Goal: Task Accomplishment & Management: Use online tool/utility

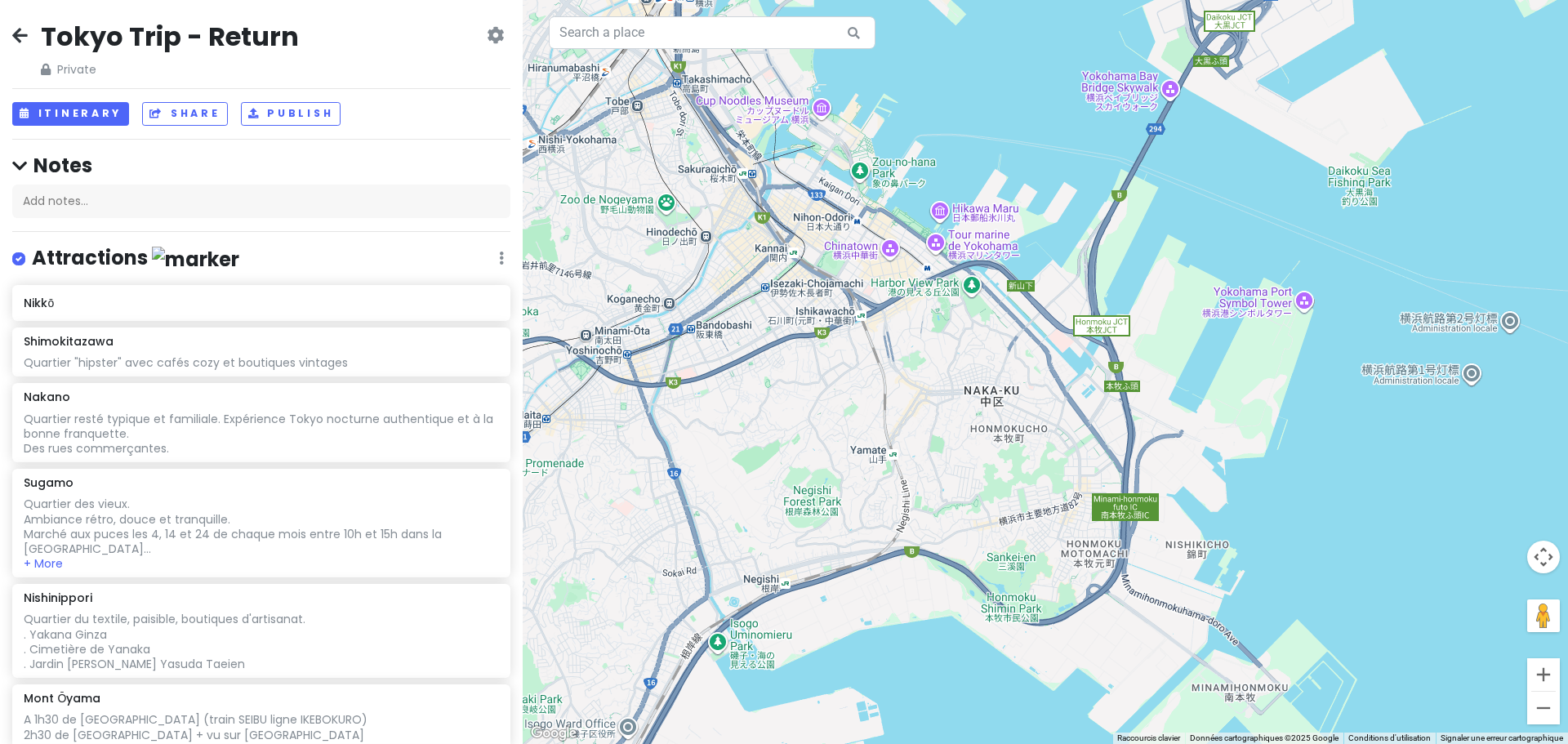
scroll to position [1523, 0]
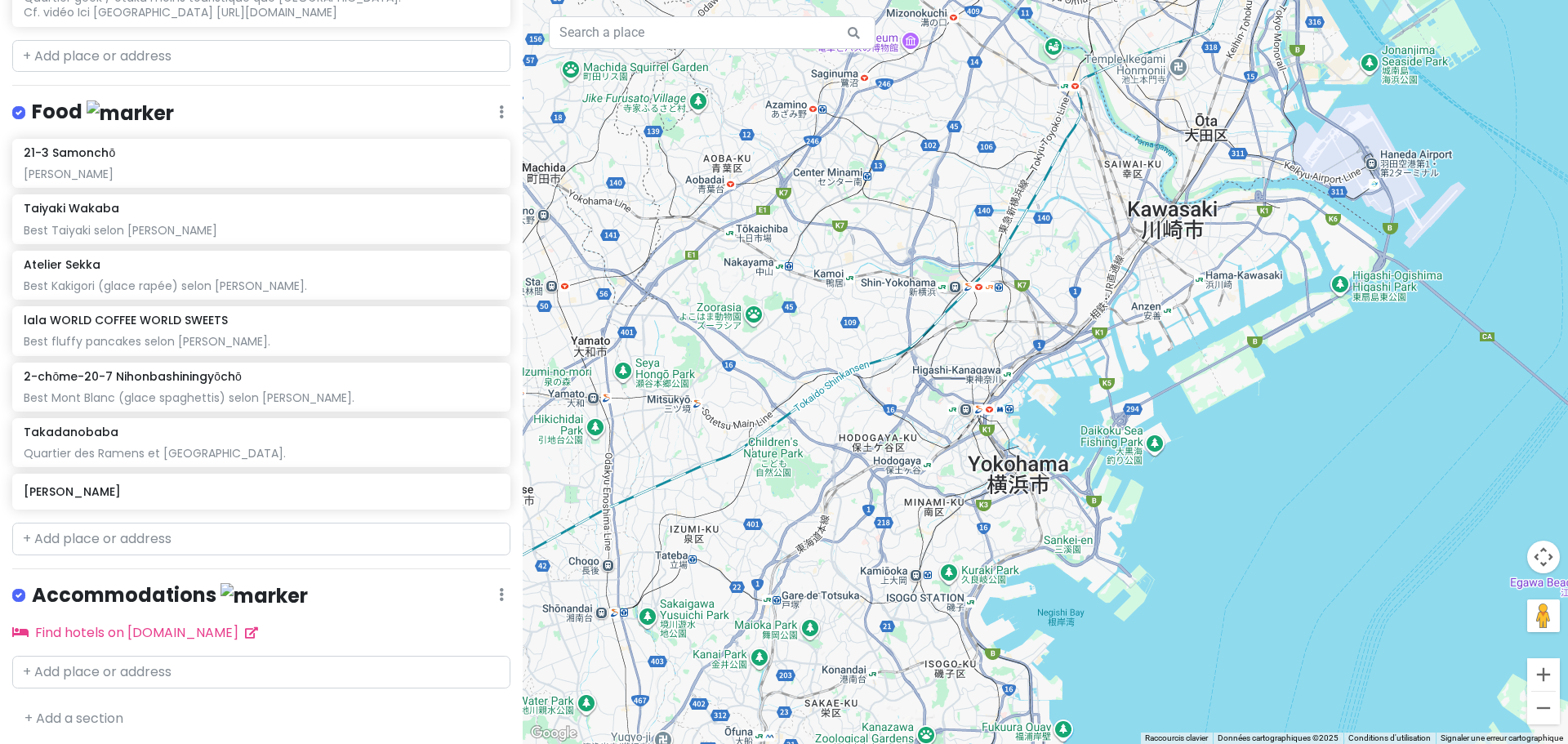
click at [1033, 466] on div at bounding box center [1045, 372] width 1045 height 744
click at [114, 533] on input "text" at bounding box center [261, 539] width 499 height 33
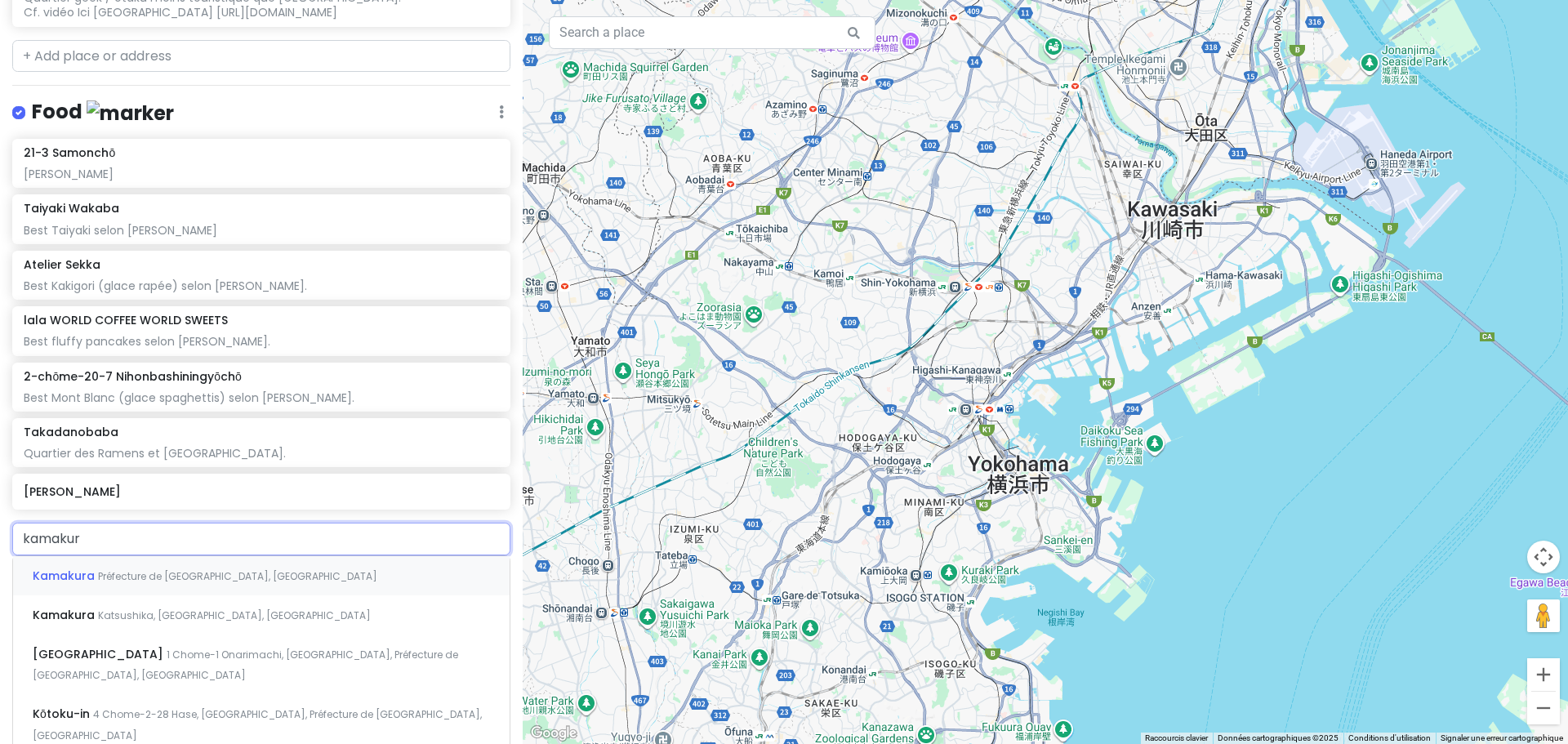
type input "kamakura"
click at [230, 563] on div "Kamakura Préfecture de [GEOGRAPHIC_DATA], [GEOGRAPHIC_DATA]" at bounding box center [261, 575] width 497 height 39
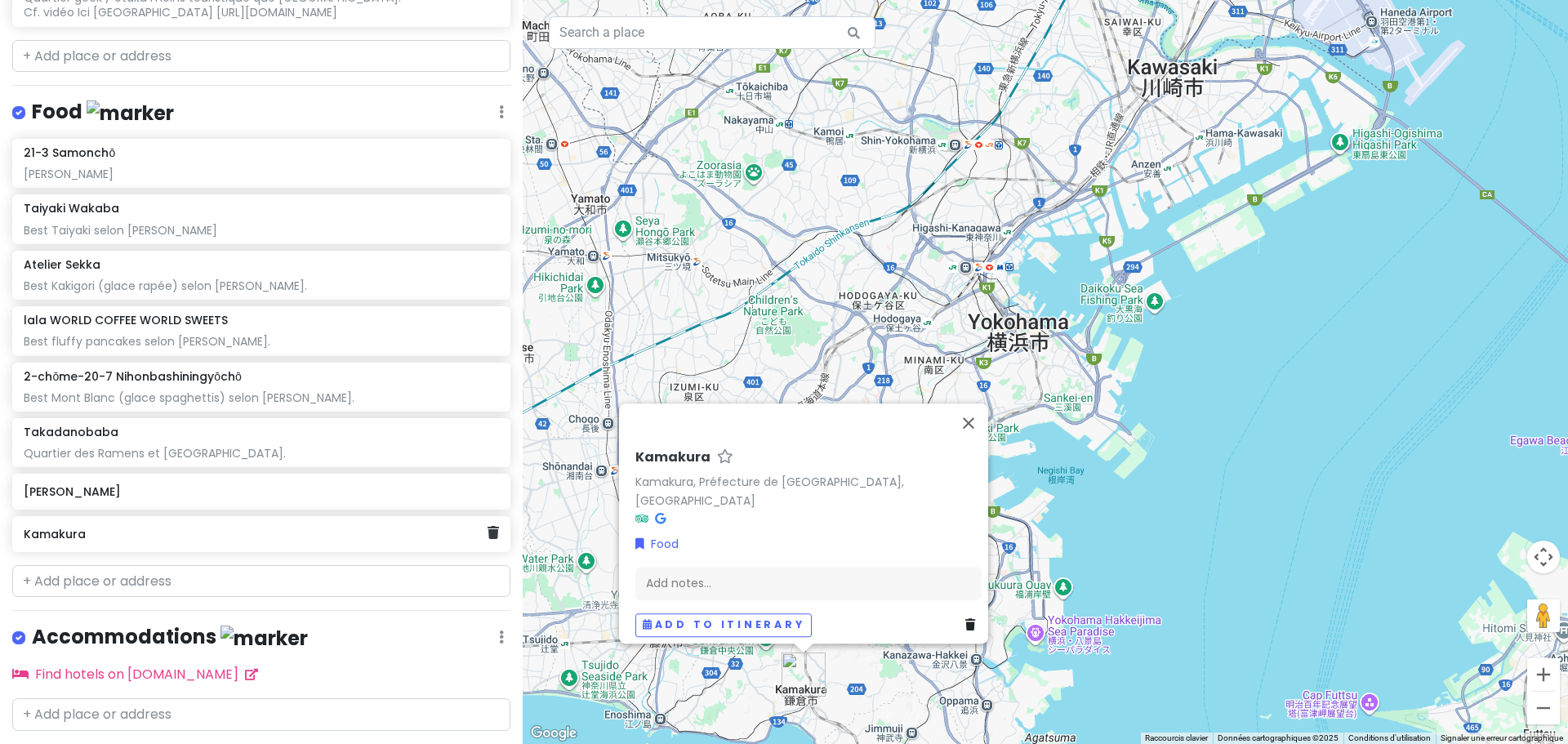
click at [134, 530] on h6 "Kamakura" at bounding box center [254, 534] width 463 height 15
click at [662, 577] on div "Add notes..." at bounding box center [807, 590] width 346 height 34
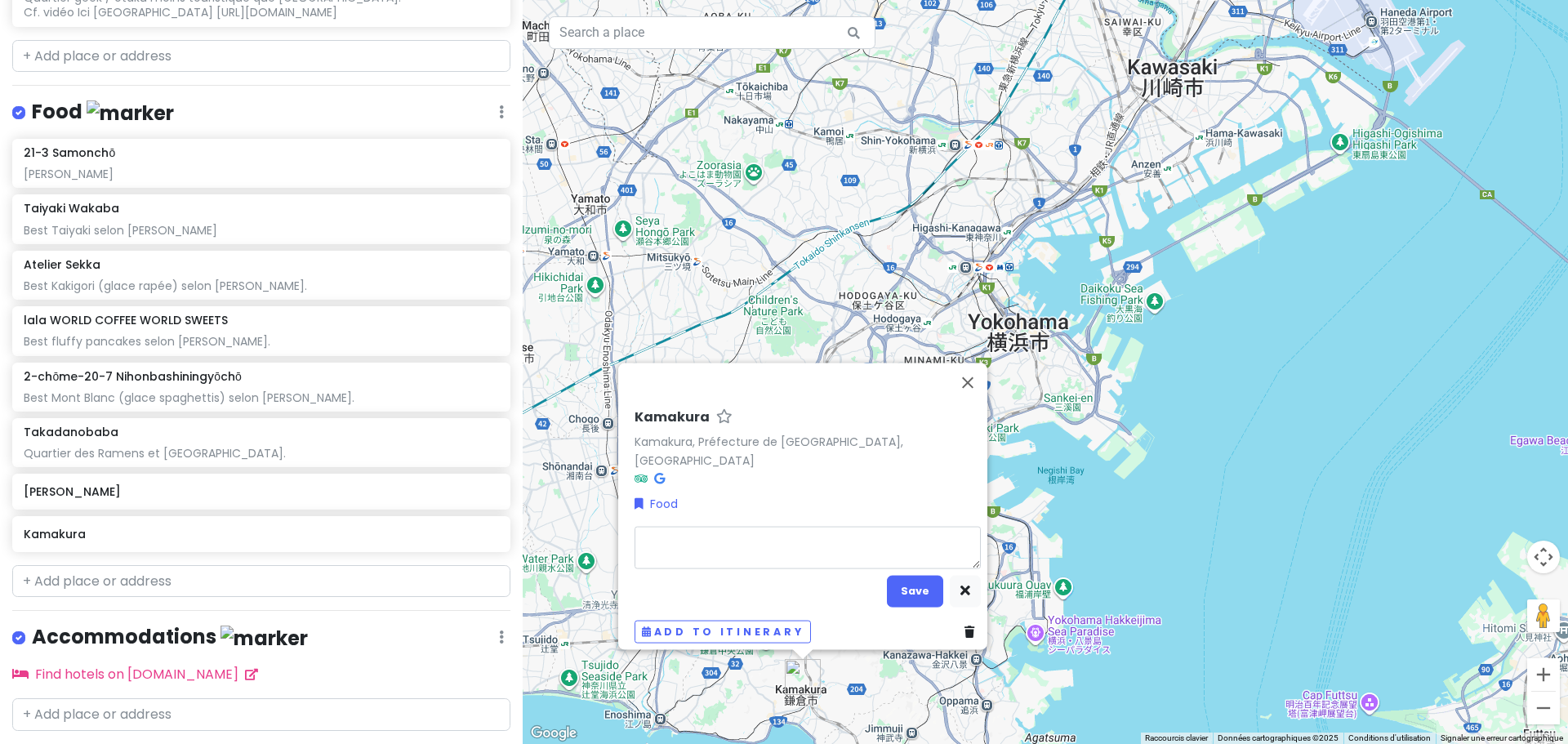
type textarea "x"
type textarea "F"
type textarea "x"
type textarea "Fro"
type textarea "x"
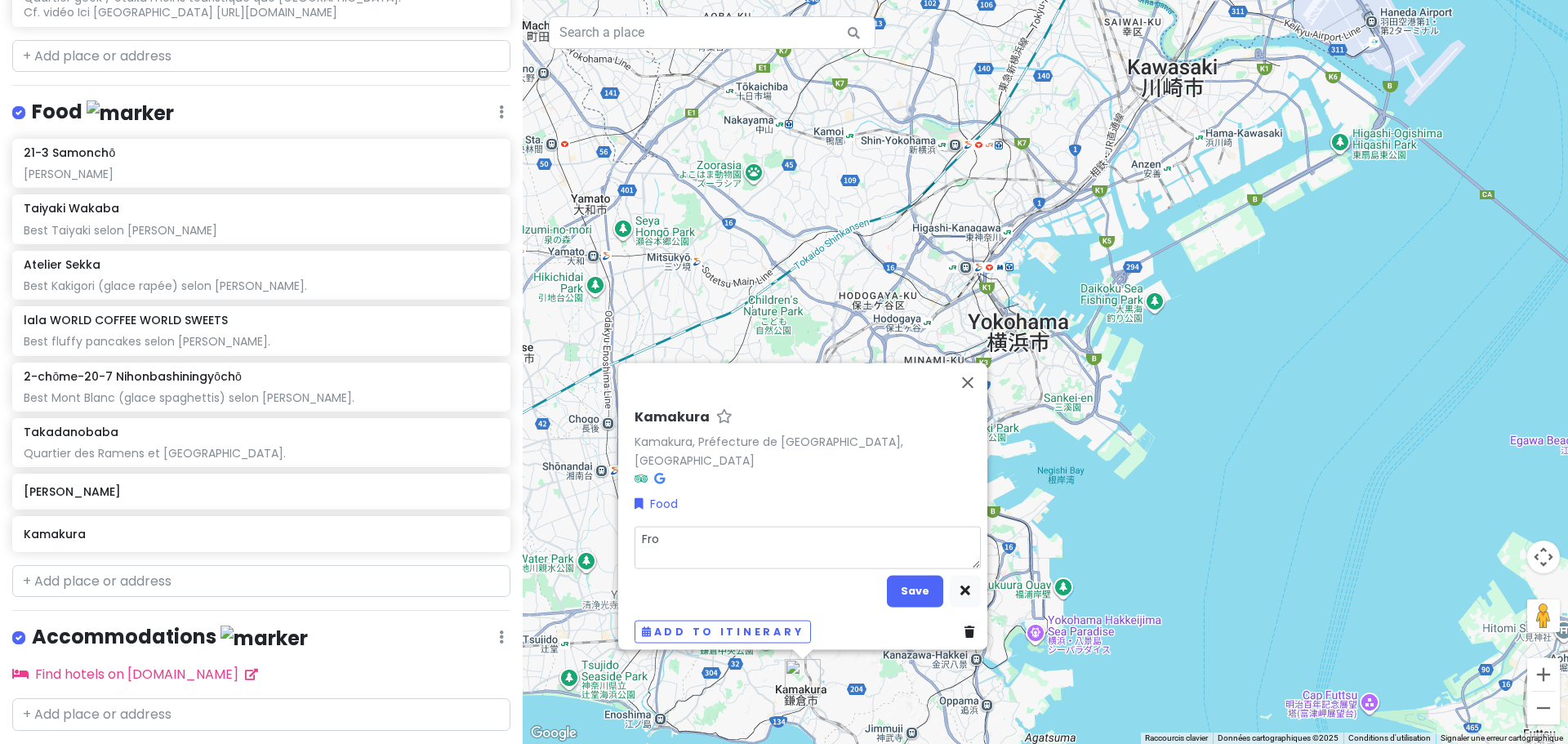
type textarea "Fron"
type textarea "x"
type textarea "Front"
type textarea "x"
type textarea "Front"
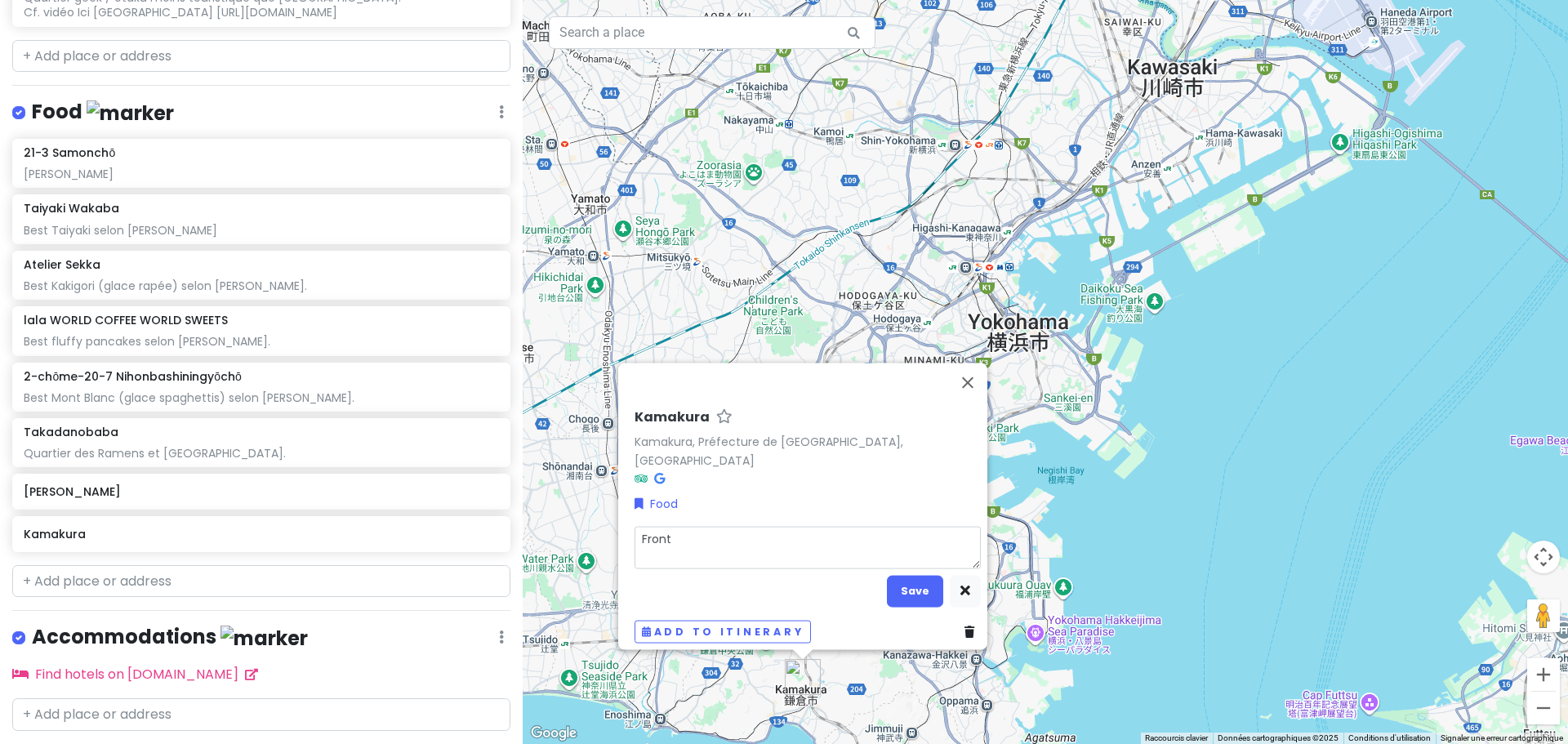
type textarea "x"
type textarea "Front d"
type textarea "x"
type textarea "Front de"
type textarea "x"
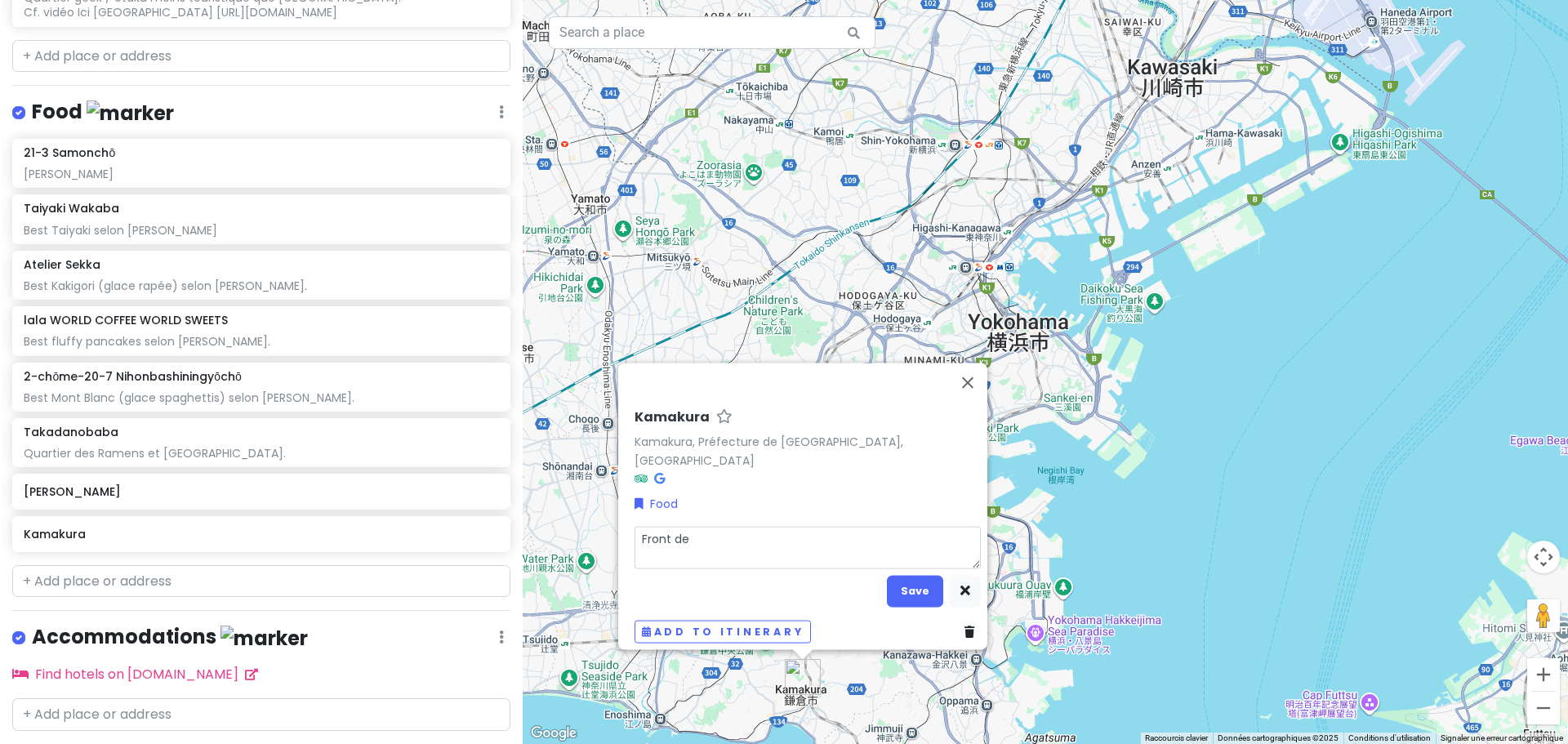
type textarea "Front de"
type textarea "x"
type textarea "Front de m"
type textarea "x"
type textarea "Front de me"
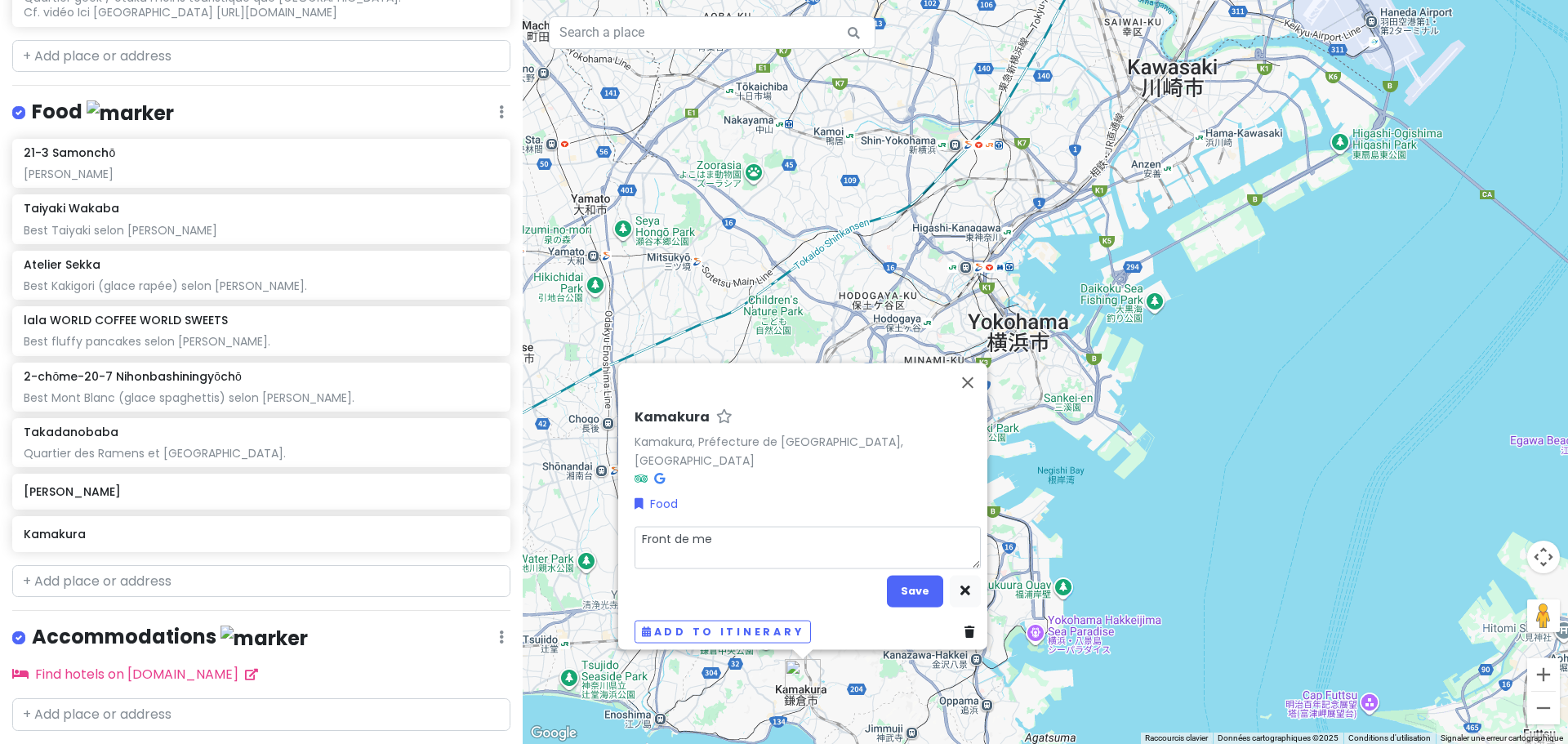
type textarea "x"
type textarea "Front de mer"
type textarea "x"
type textarea "Front de mer"
type textarea "x"
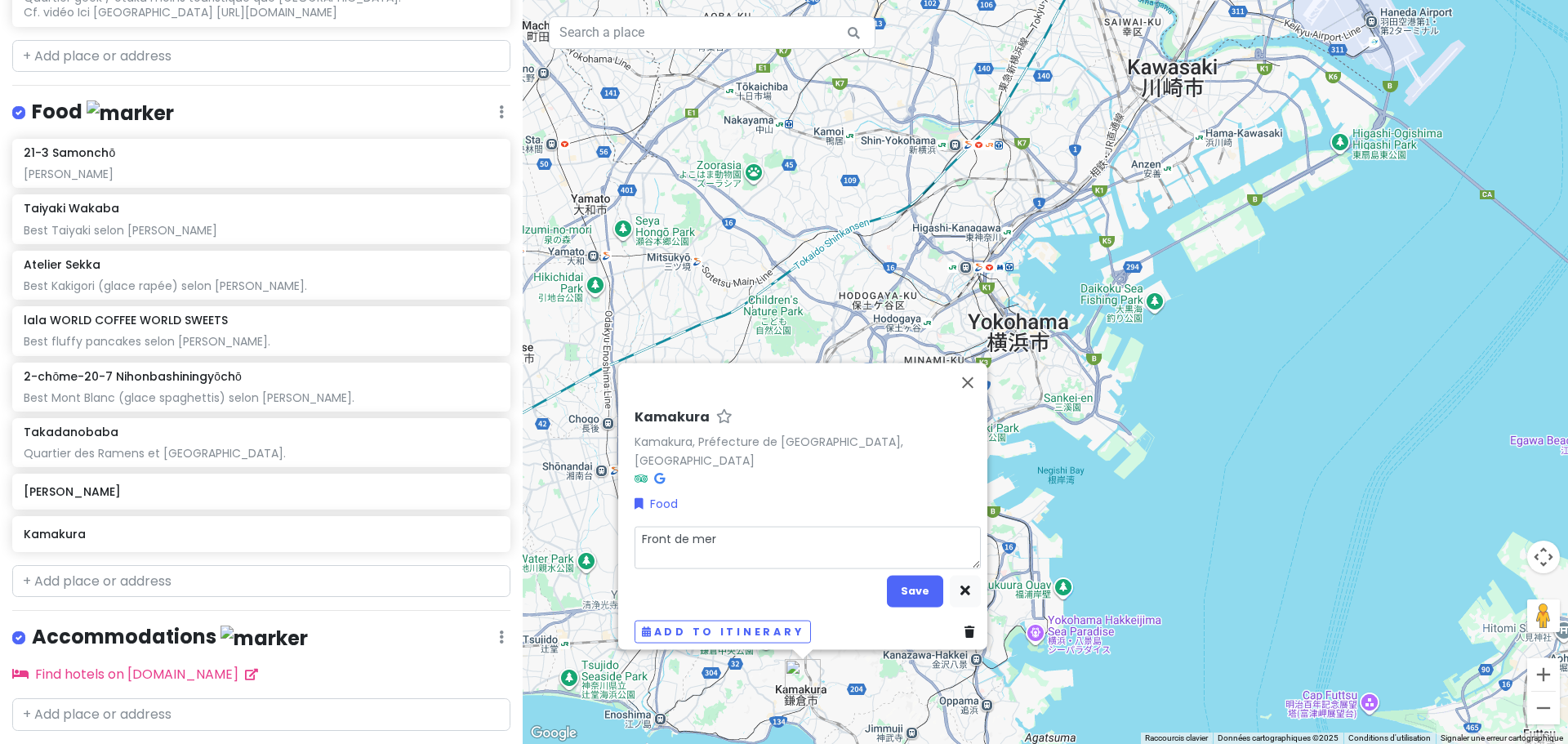
type textarea "Front de mer t"
type textarea "x"
type textarea "Front de mer tr"
type textarea "x"
type textarea "Front de mer trè"
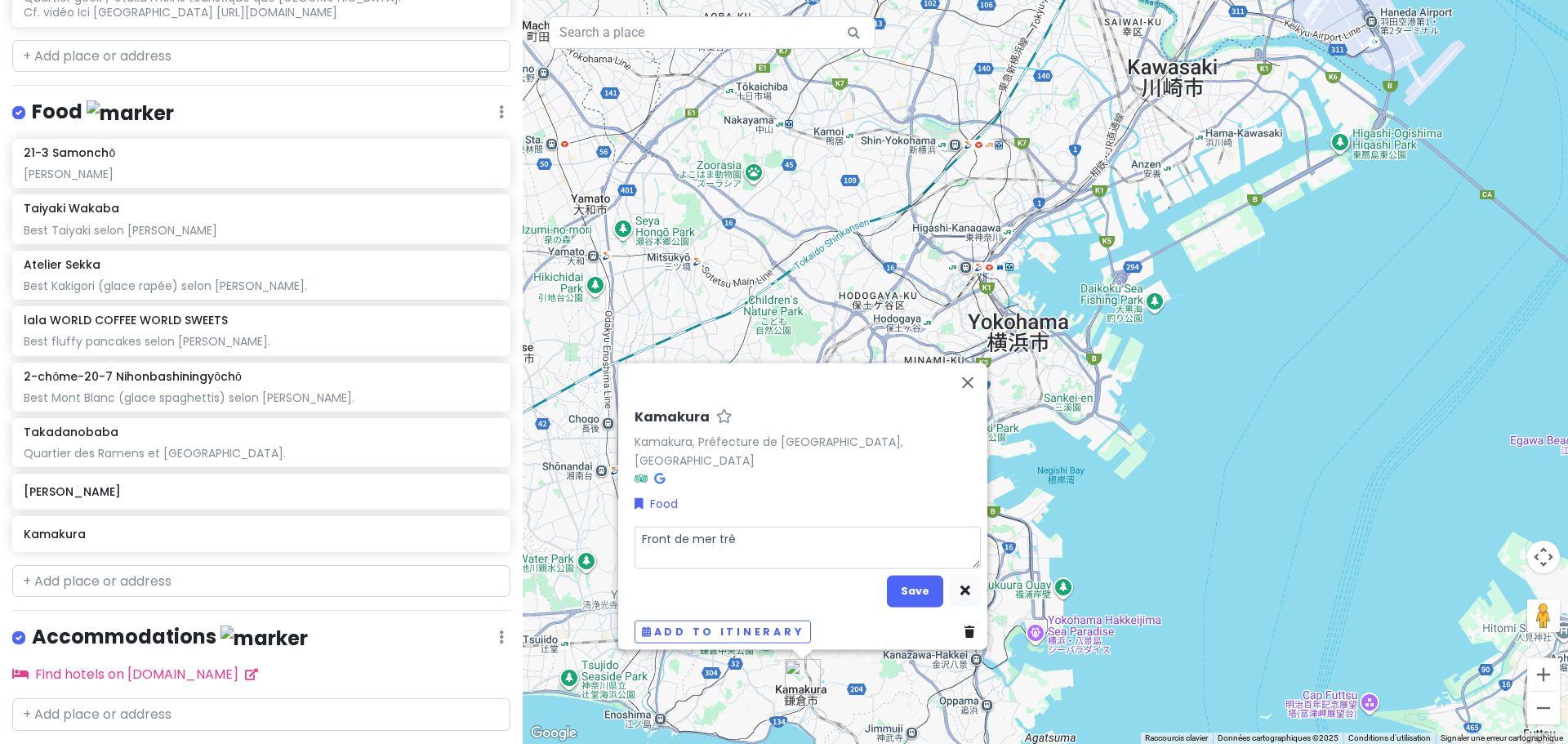
type textarea "x"
type textarea "Front de mer très"
type textarea "x"
type textarea "Front de mer très"
type textarea "x"
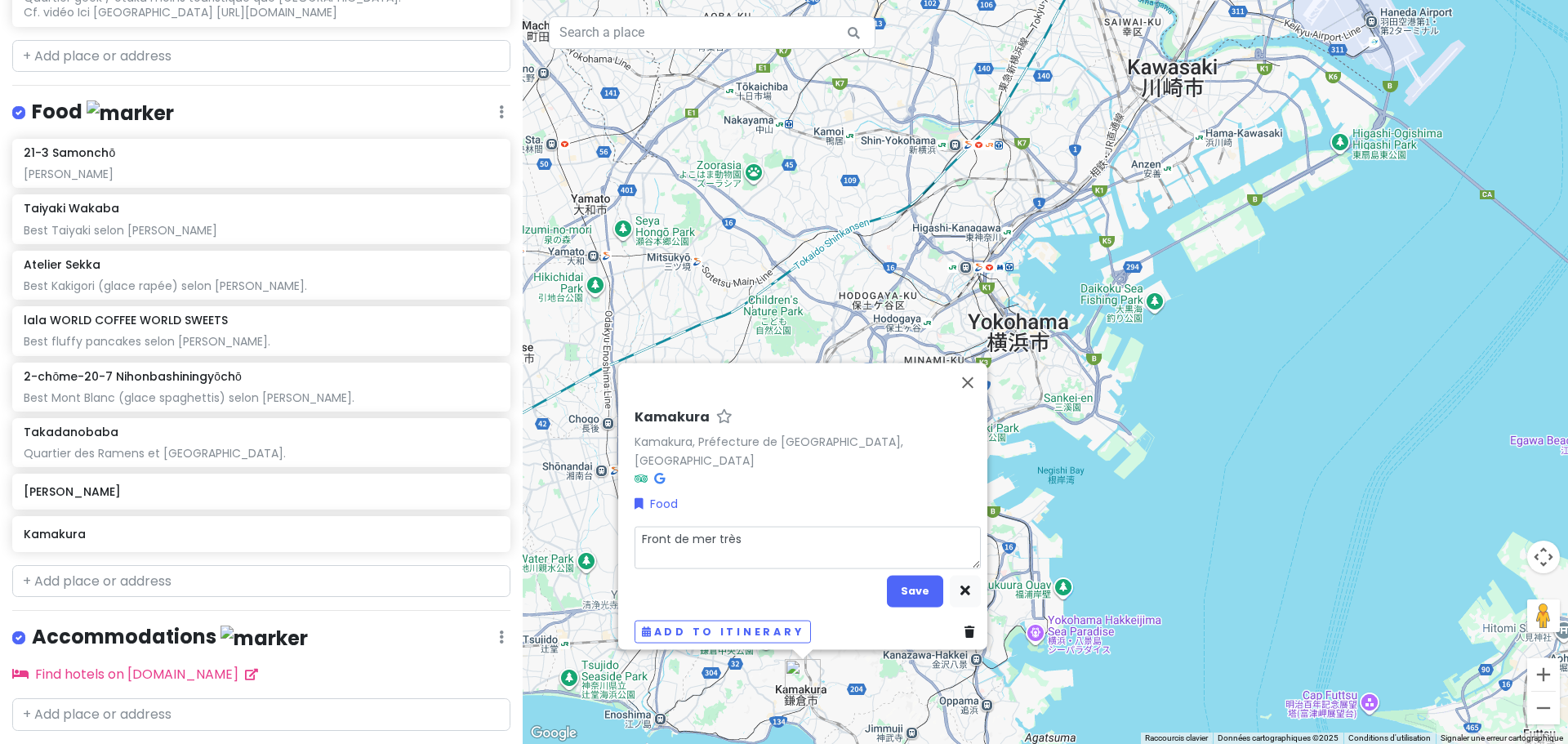
type textarea "Front de mer très a"
type textarea "x"
type textarea "Front de mer très au"
type textarea "x"
type textarea "Front de mer très aut"
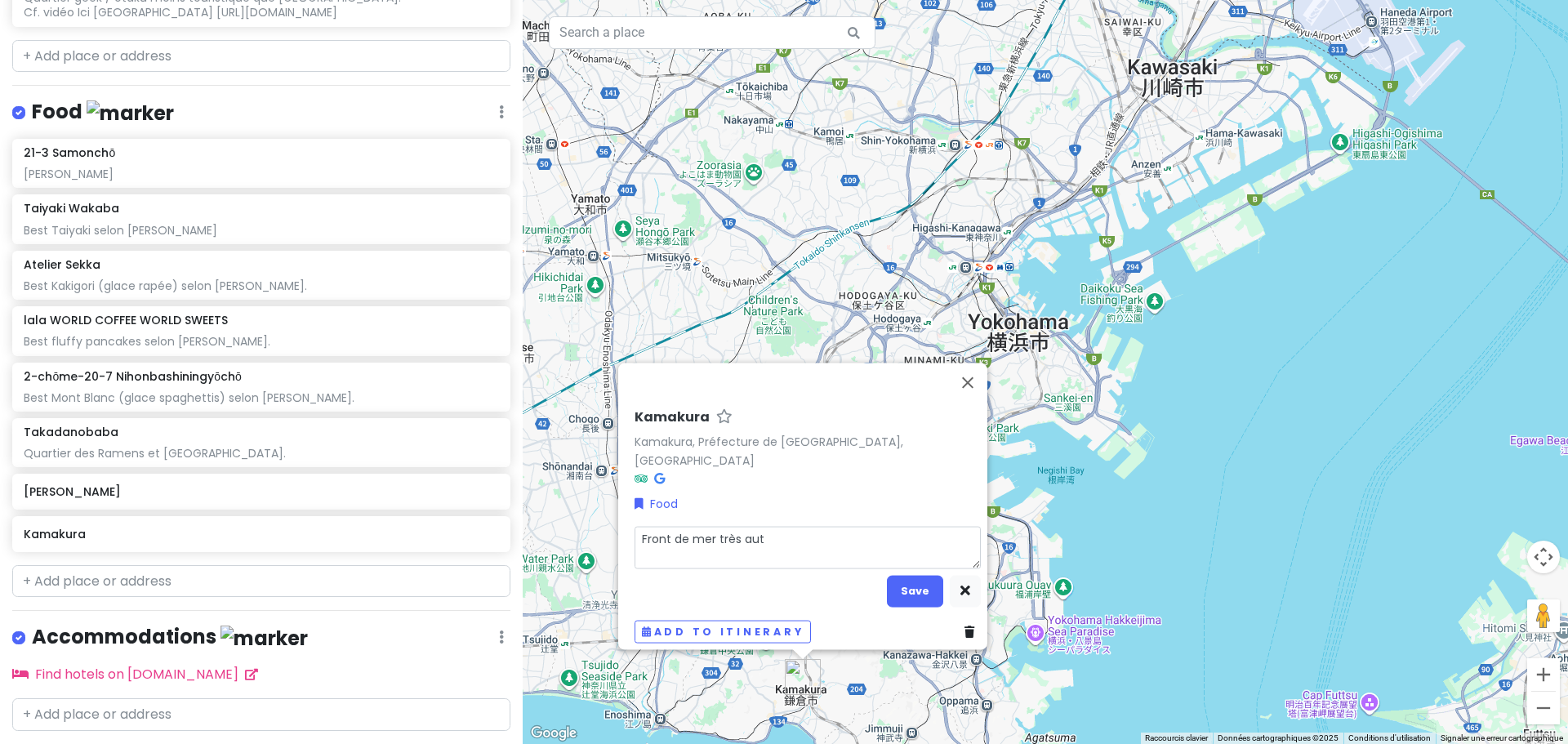
type textarea "x"
type textarea "Front de mer très auth"
type textarea "x"
type textarea "Front de mer très authe"
type textarea "x"
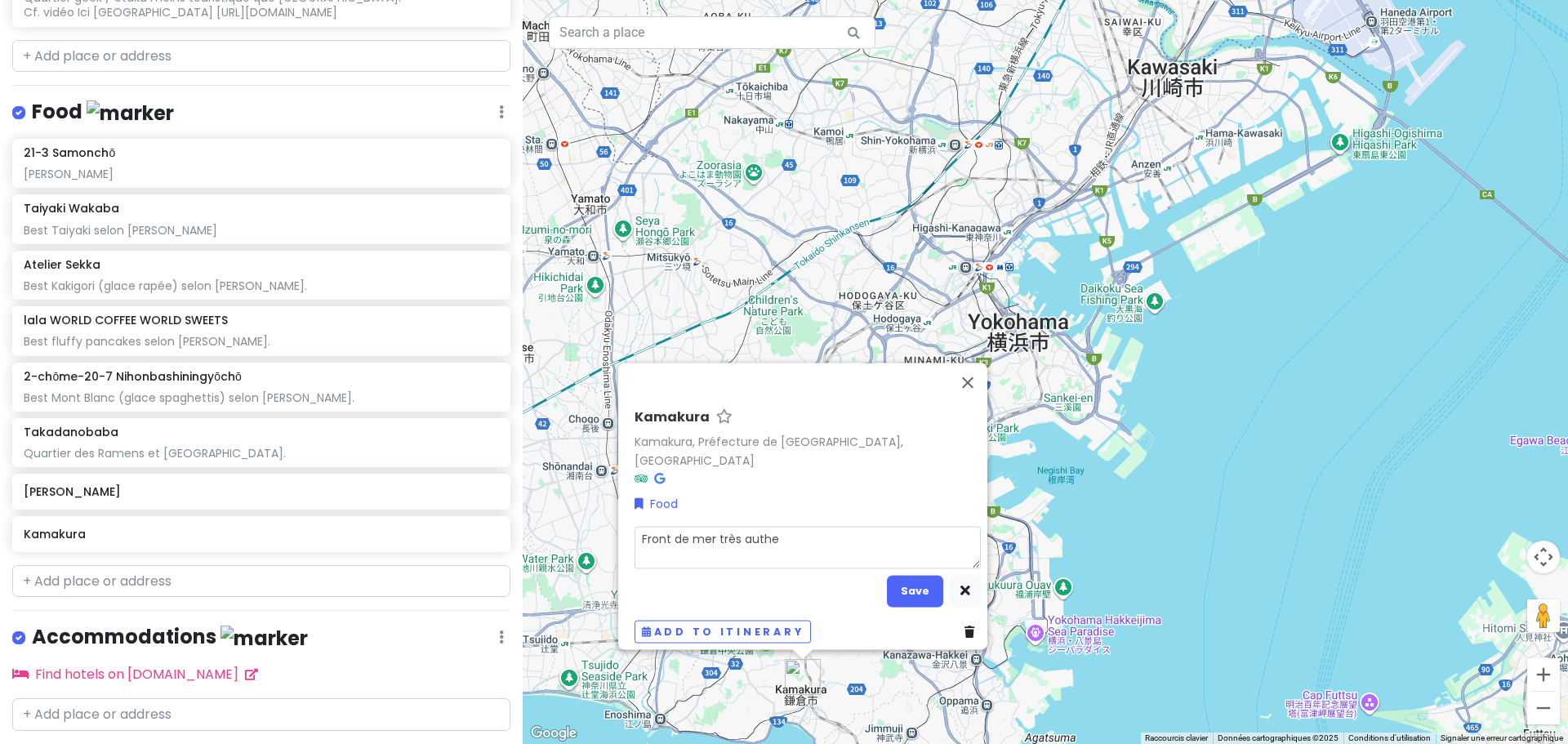
type textarea "Front de mer très authen"
type textarea "x"
type textarea "Front de mer très authent"
type textarea "x"
type textarea "Front de mer très authenti"
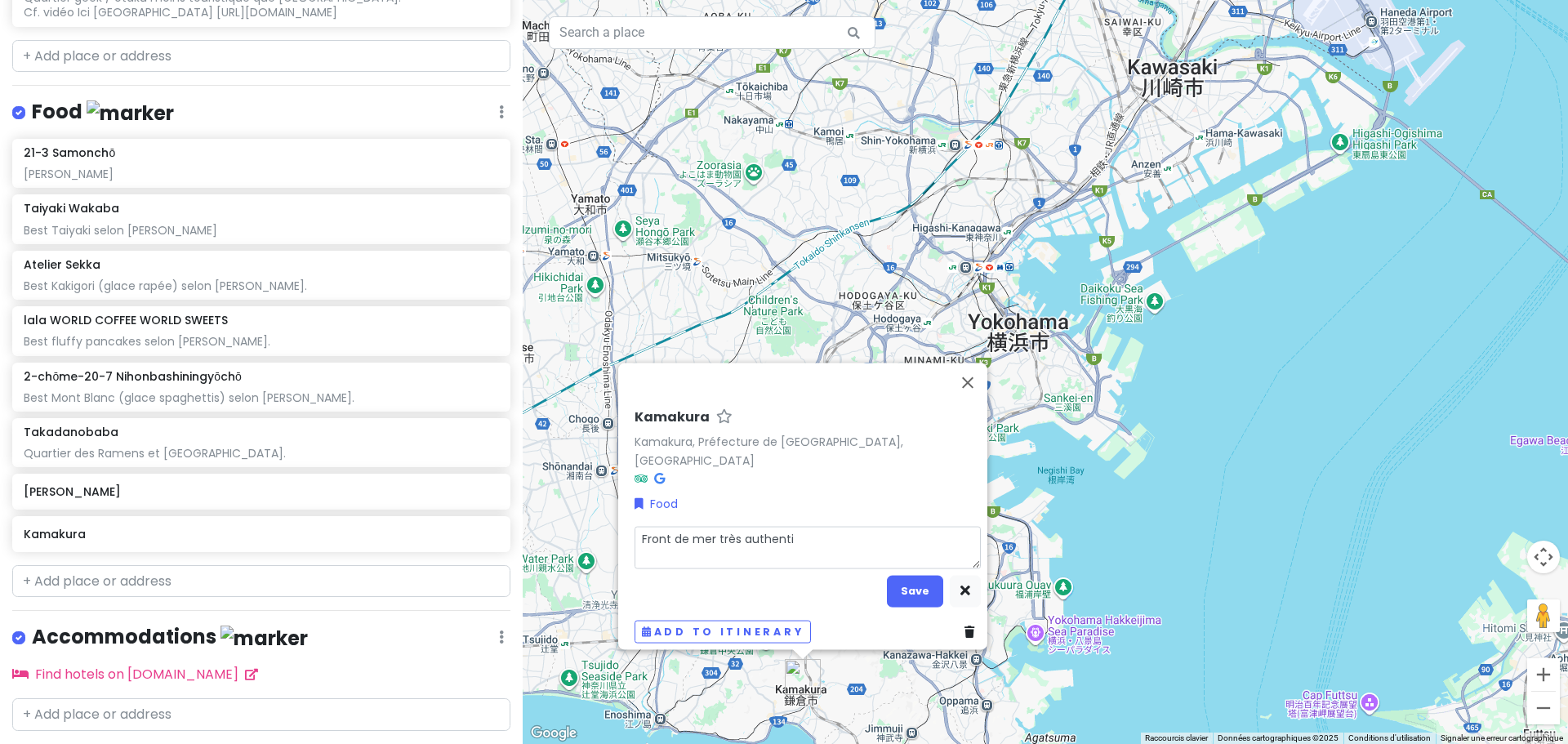
type textarea "x"
type textarea "Front de mer très authentiq"
type textarea "x"
type textarea "Front de mer très authentiqu"
type textarea "x"
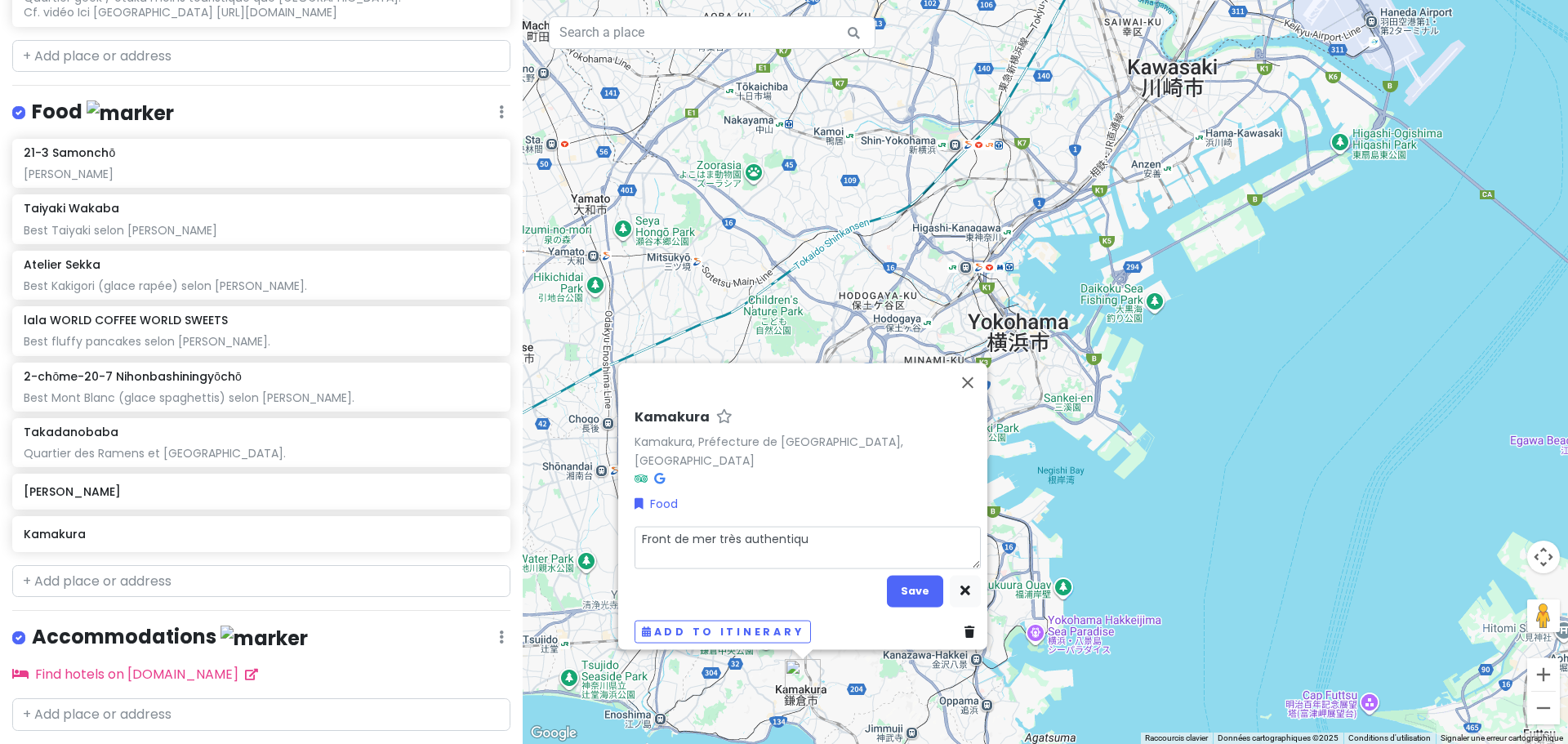
type textarea "Front de mer très authentique"
type textarea "x"
type textarea "Front de mer très authentique"
type textarea "x"
type textarea "Front de mer très authentique"
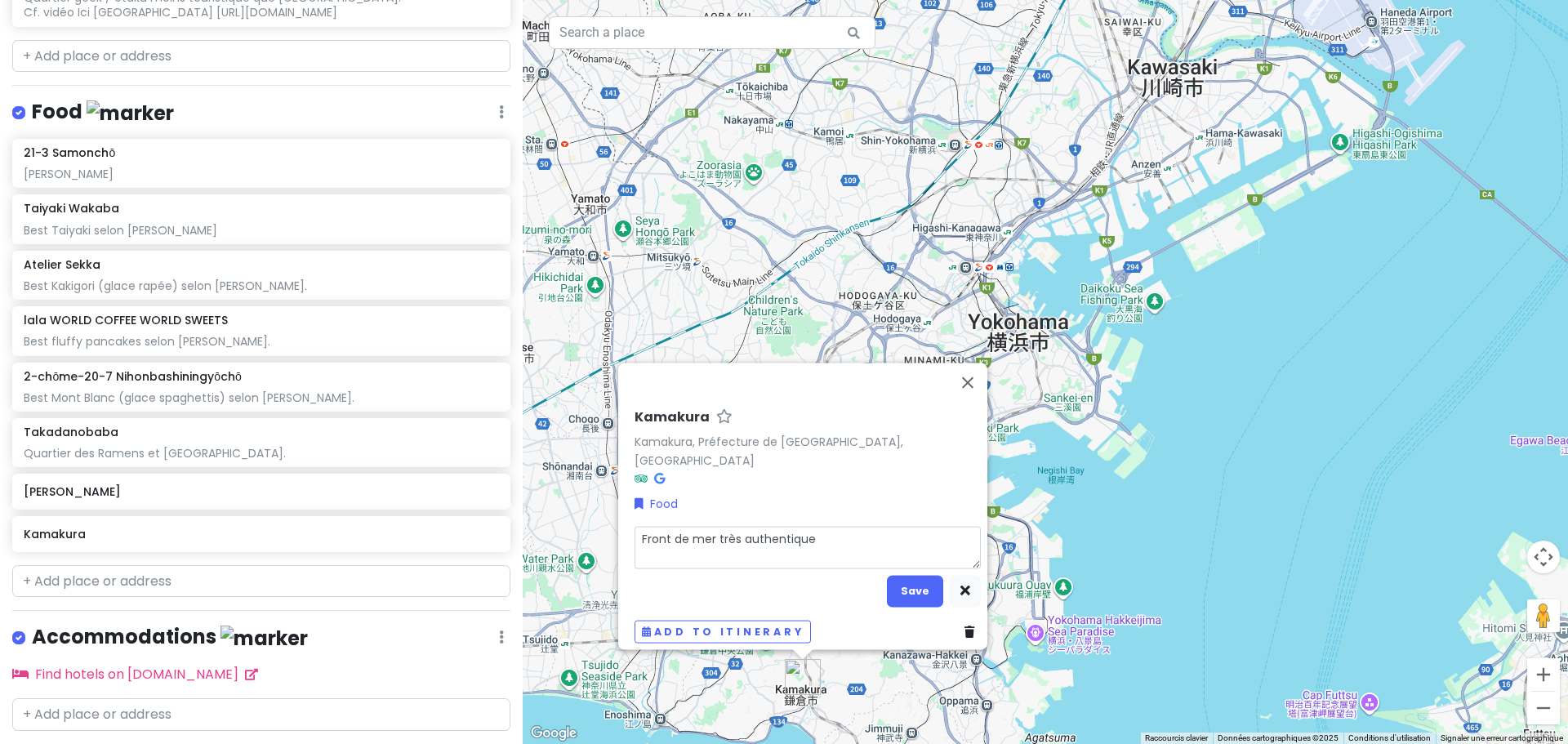
type textarea "x"
type textarea "Front de mer très authentique."
type textarea "x"
type textarea "Front de mer très authentique."
type textarea "x"
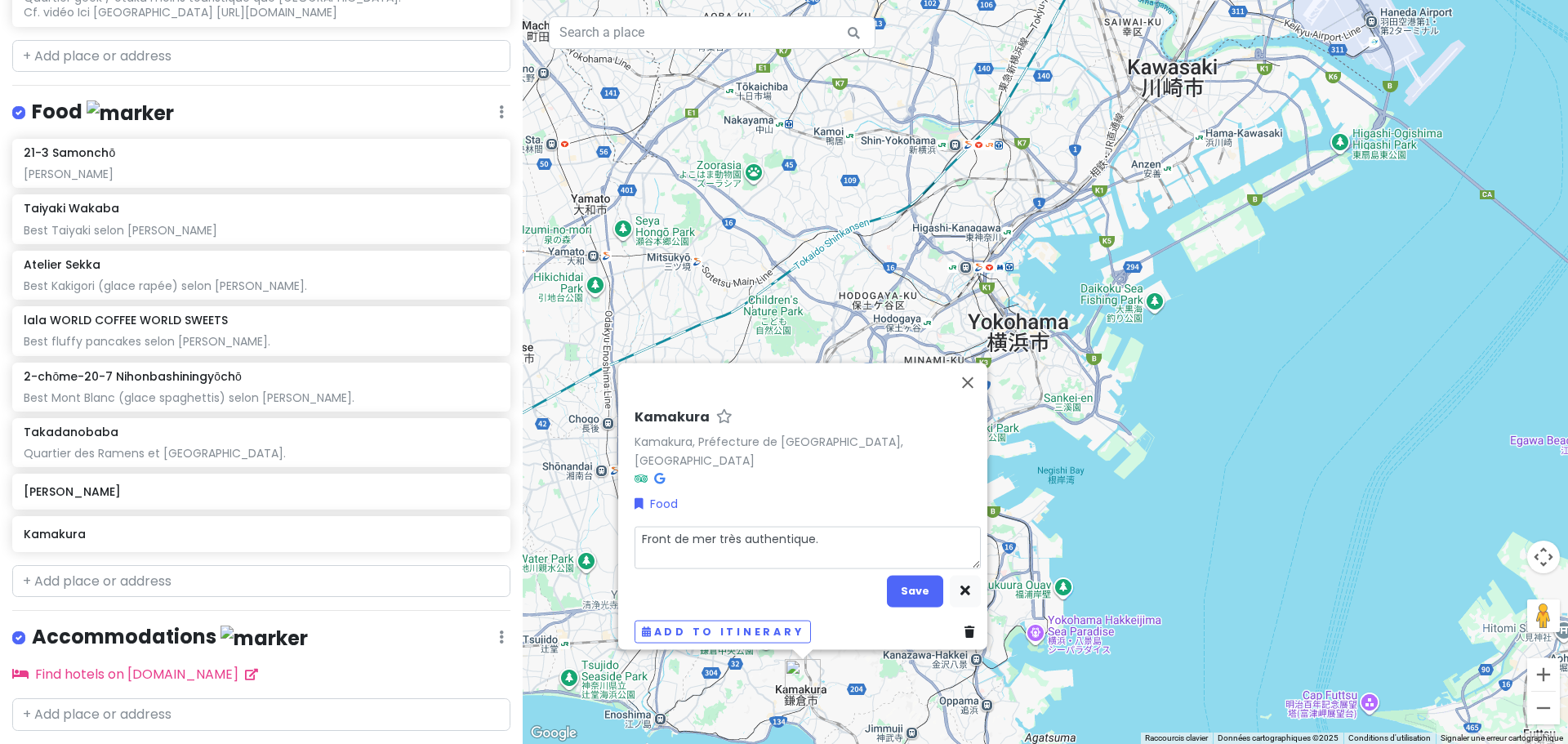
type textarea "Front de mer très authentique. T"
type textarea "x"
type textarea "Front de mer très authentique. Tr"
type textarea "x"
type textarea "Front de mer très authentique. Tra"
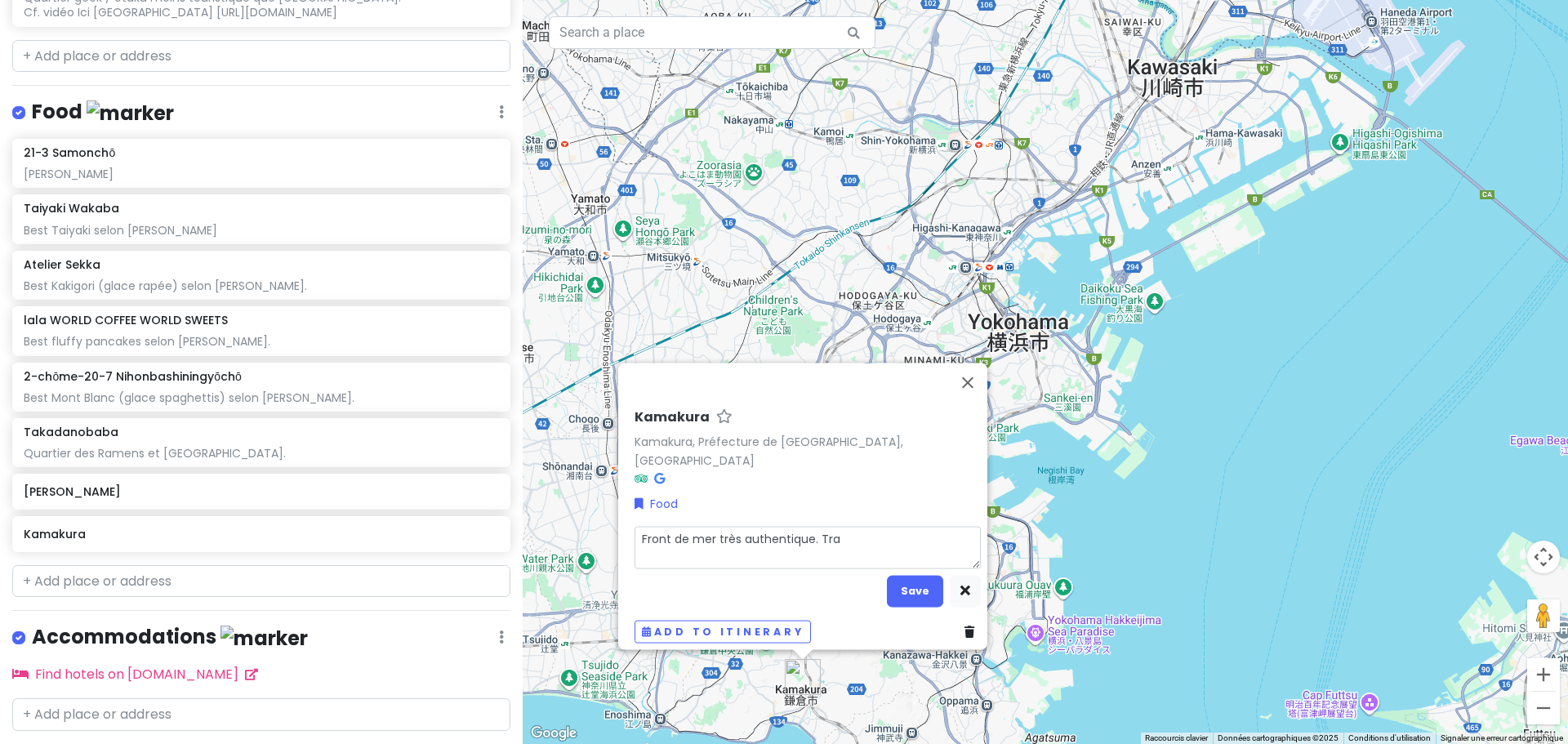
type textarea "x"
type textarea "Front de mer très authentique. Train"
type textarea "x"
type textarea "Front de mer très authentique. Train"
type textarea "x"
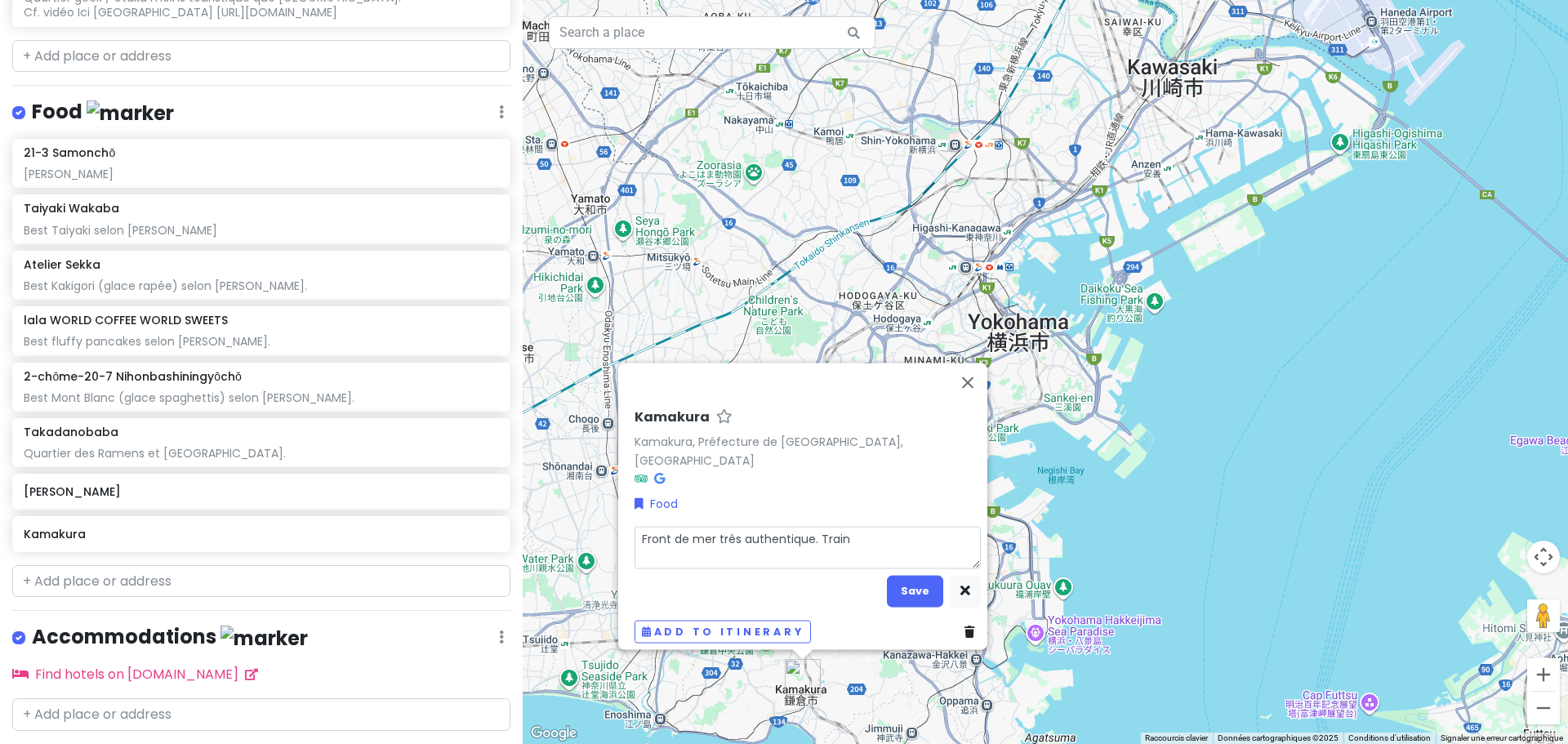
type textarea "Front de mer très authentique. Train a"
type textarea "x"
type textarea "Front de mer très authentique. Train au"
type textarea "x"
type textarea "Front de mer très authentique. Train au"
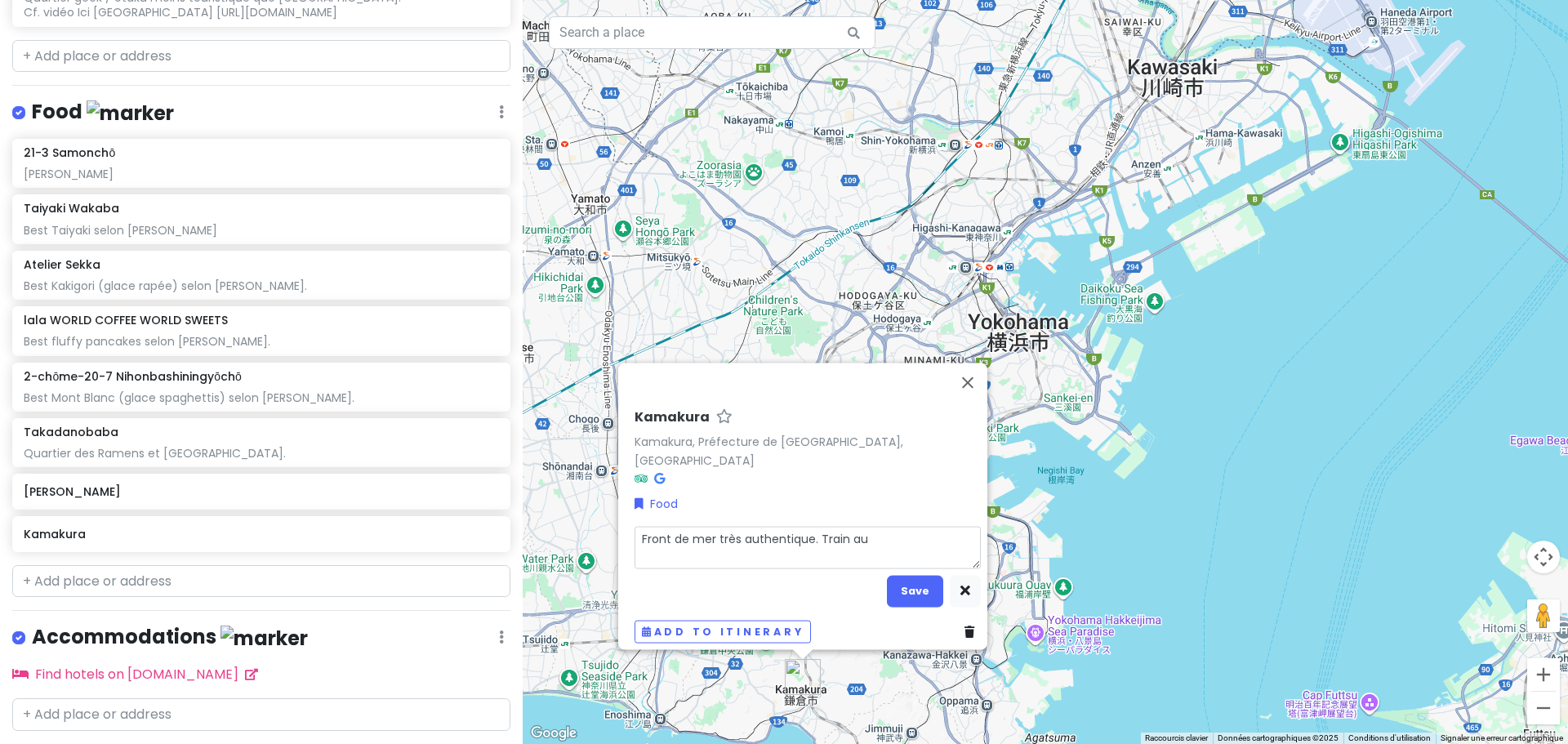
type textarea "x"
type textarea "Front de mer très authentique. Train au b"
type textarea "x"
type textarea "Front de mer très authentique. Train au bo"
type textarea "x"
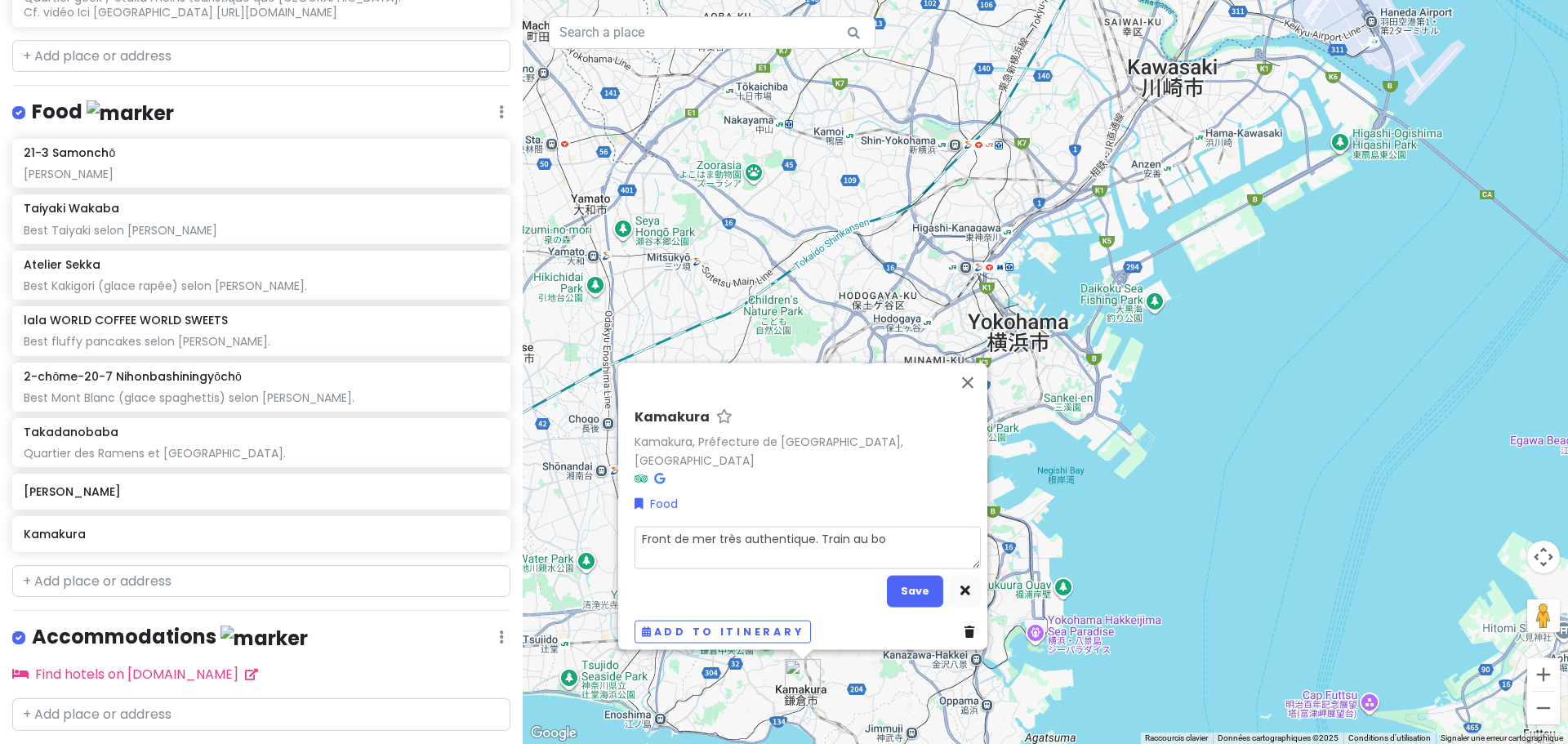
type textarea "Front de mer très authentique. Train au bor"
type textarea "x"
type textarea "Front de mer très authentique. Train au bort"
type textarea "x"
type textarea "Front de mer très authentique. Train au bor"
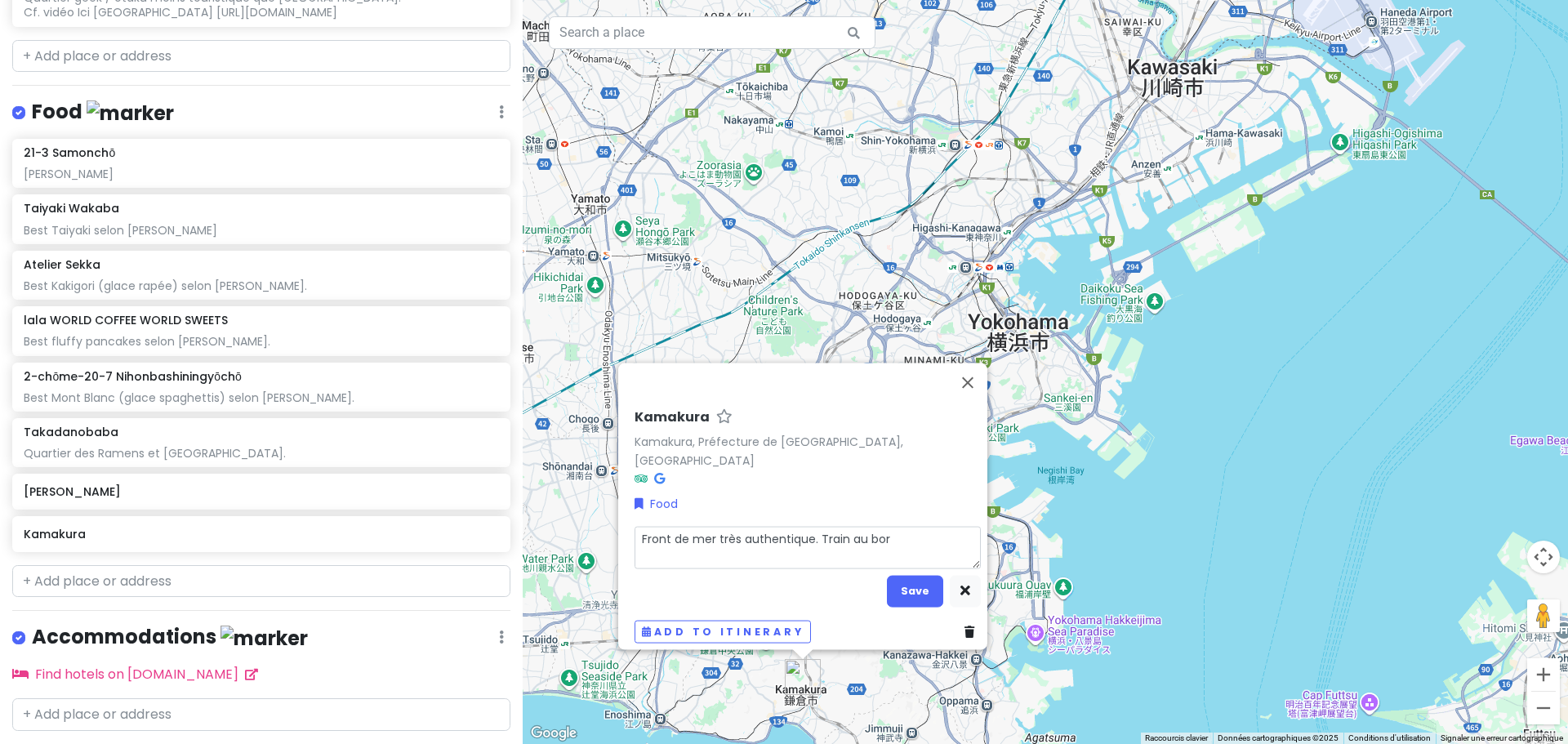
type textarea "x"
type textarea "Front de mer très authentique. Train au bord"
type textarea "x"
type textarea "Front de mer très authentique. Train au bord"
type textarea "x"
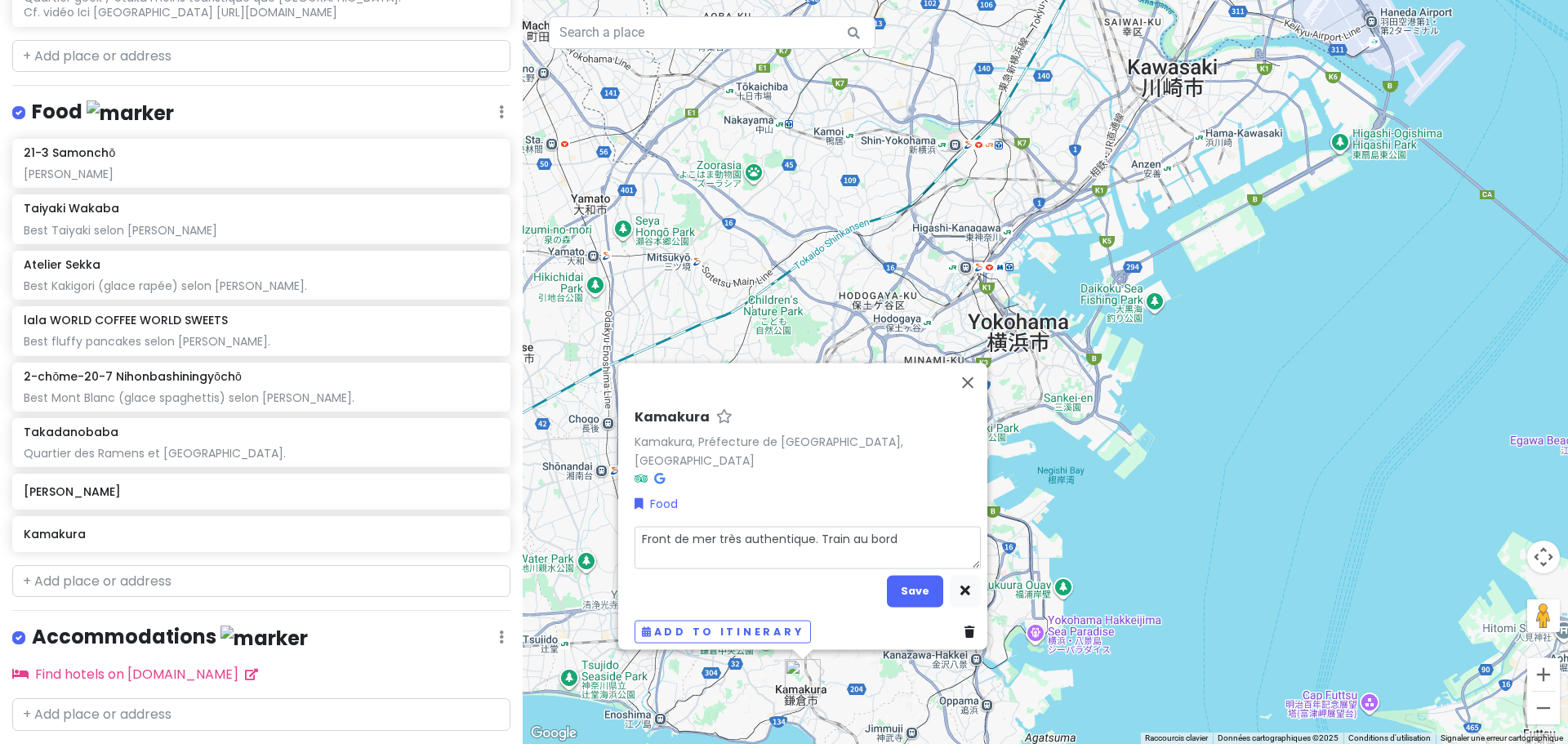
type textarea "Front de mer très authentique. Train au bord d"
type textarea "x"
type textarea "Front de mer très authentique. Train au bord de"
type textarea "x"
type textarea "Front de mer très authentique. Train au bord de"
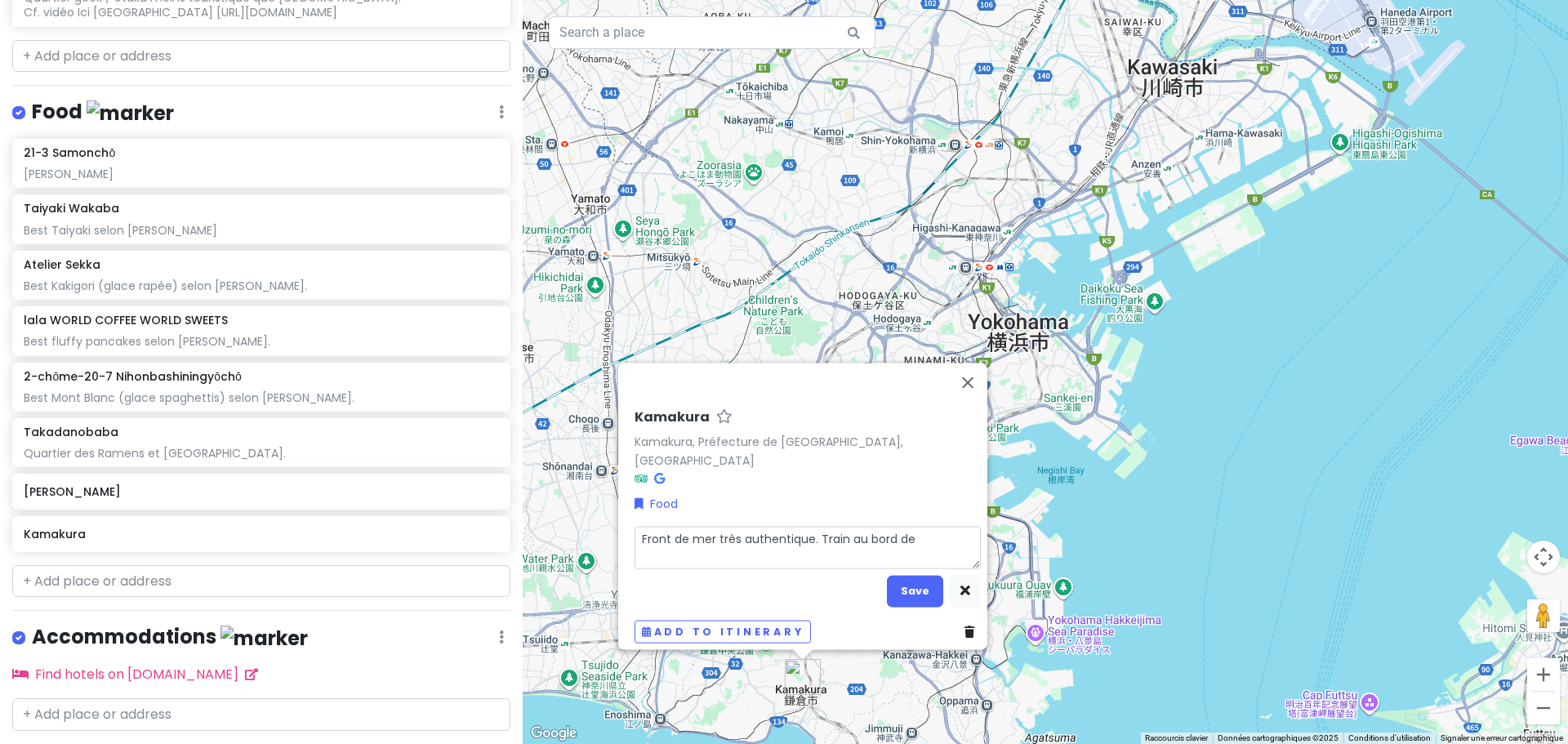
type textarea "x"
type textarea "Front de mer très authentique. Train au bord de l"
type textarea "x"
type textarea "Front de mer très authentique. Train au bord de l'"
type textarea "x"
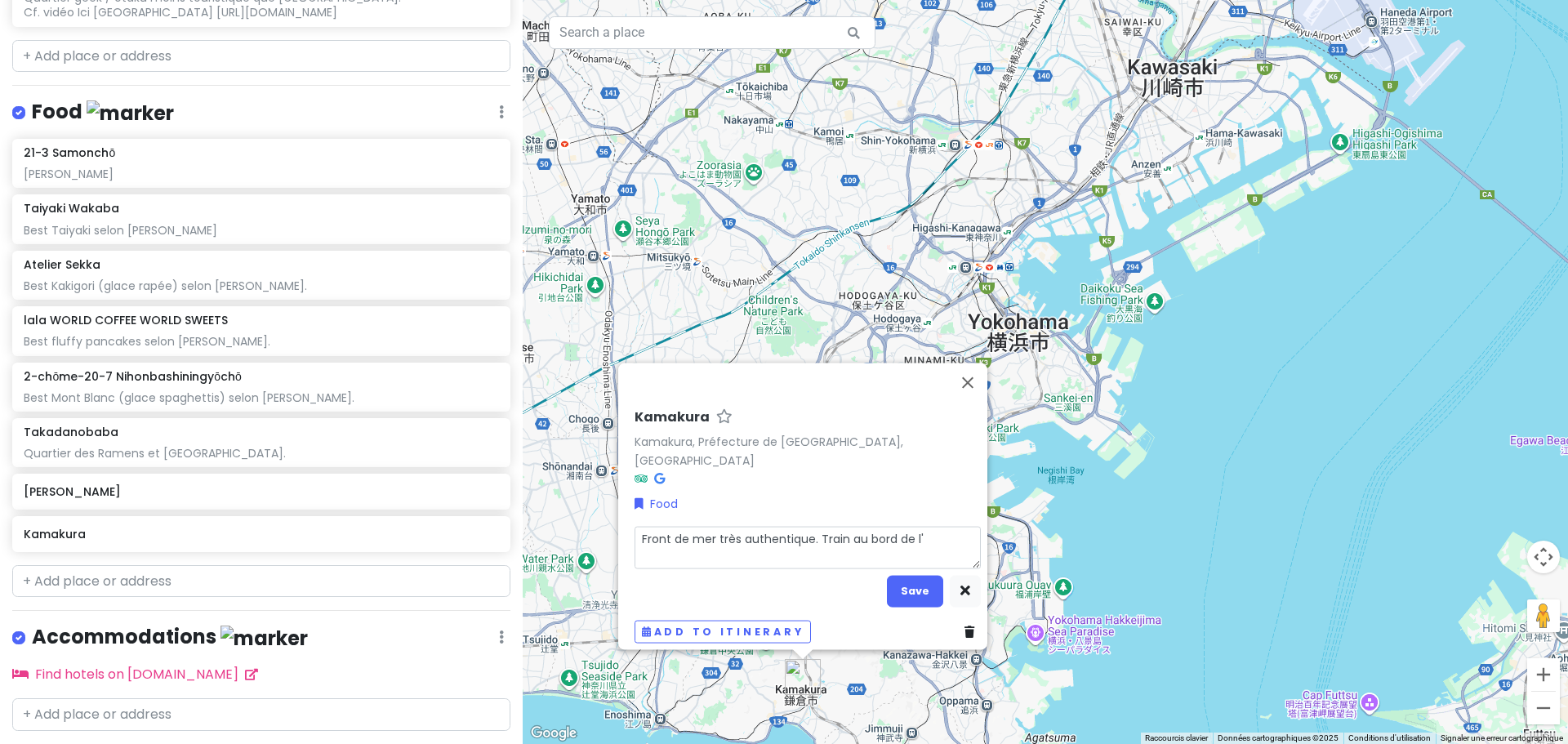
type textarea "Front de mer très authentique. Train au bord de l'e"
type textarea "x"
type textarea "Front de mer très authentique. Train au bord de l'ea"
type textarea "x"
type textarea "Front de mer très authentique. Train au bord de l'eau"
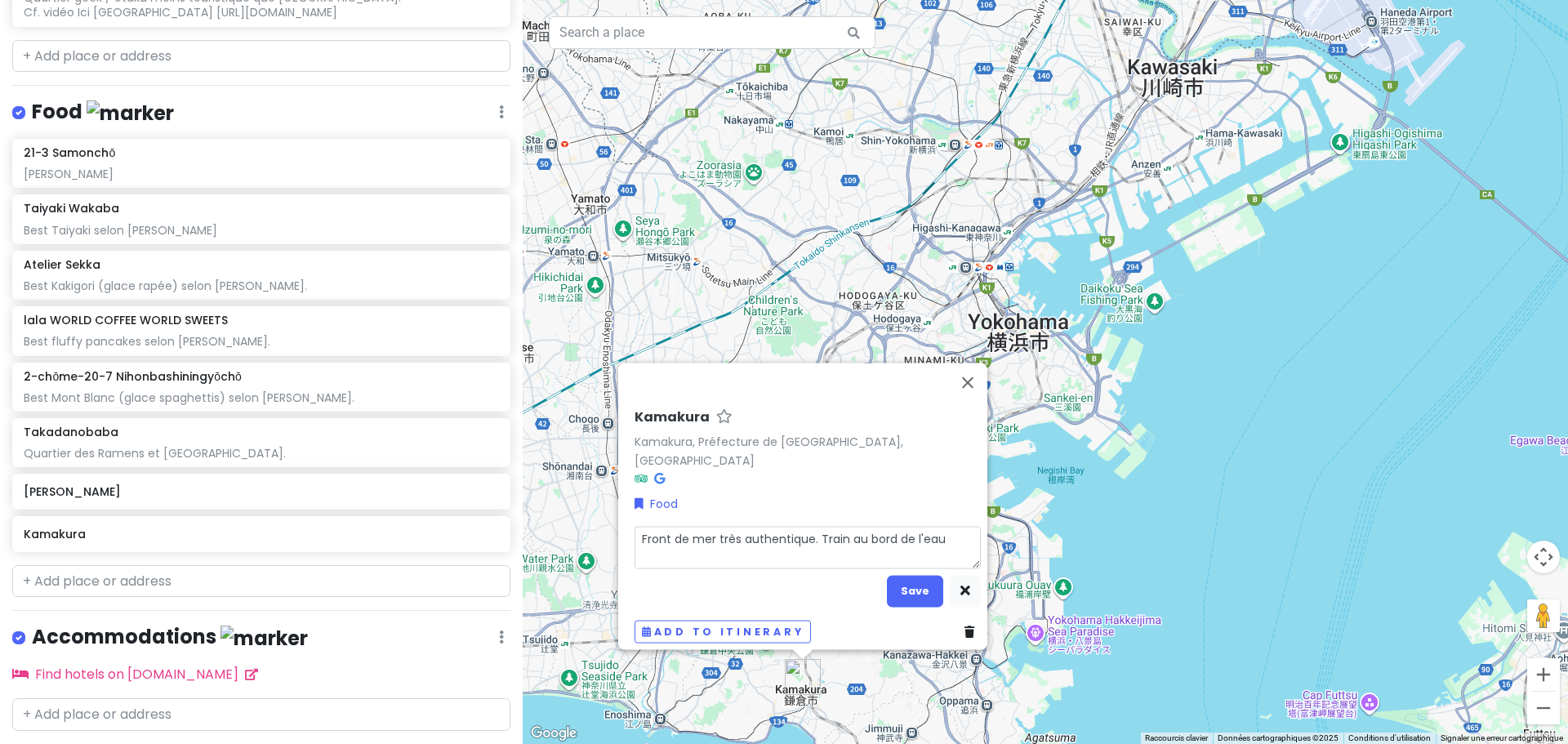
type textarea "x"
type textarea "Front de mer très authentique. Train au bord de l'eau."
type textarea "x"
type textarea "Front de mer très authentique. Train au bord de l'eau."
type textarea "x"
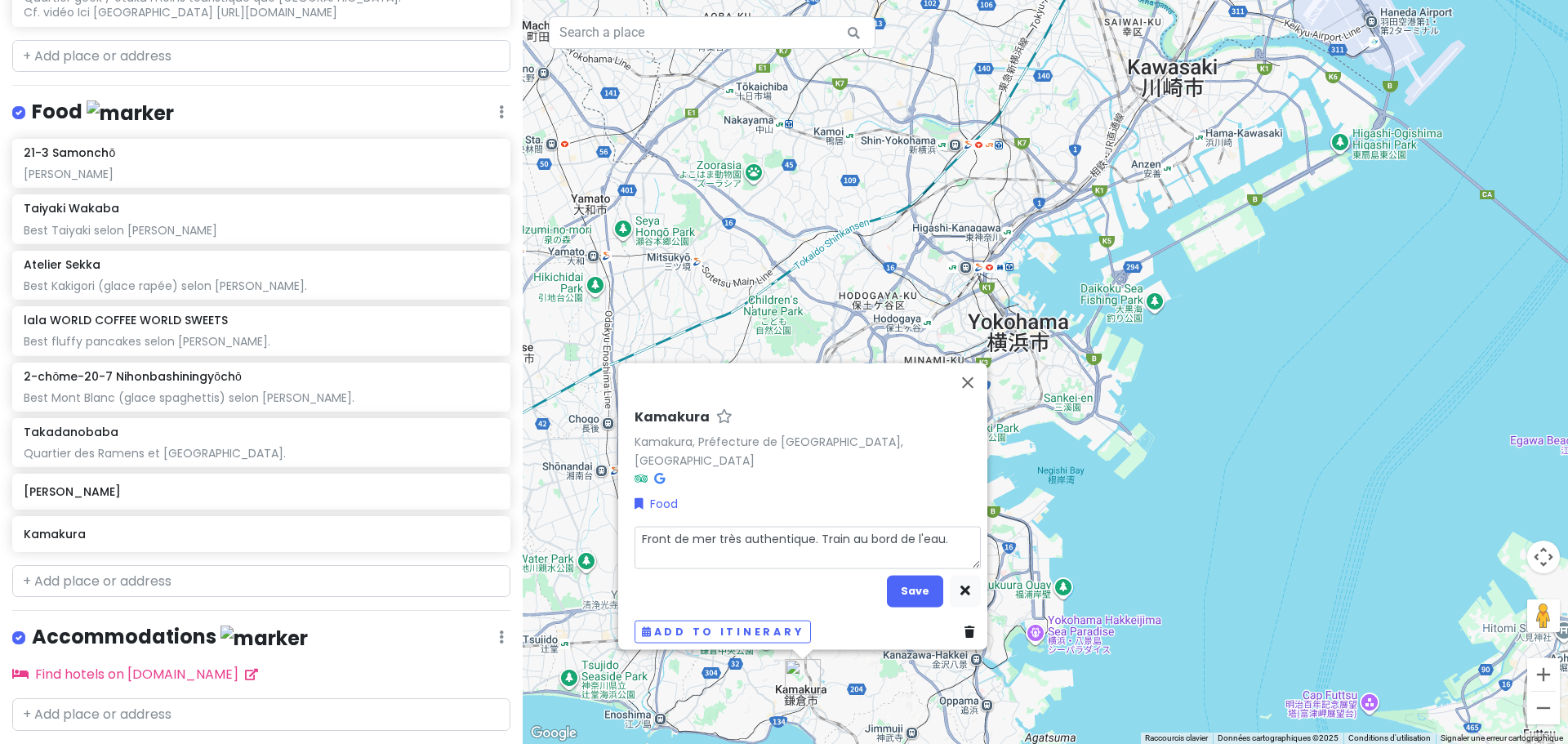
type textarea "Front de mer très authentique. Train au bord de l'eau. L"
type textarea "x"
type textarea "Front de mer très authentique. Train au bord de l'eau. Li"
type textarea "x"
type textarea "Front de mer très authentique. Train au bord de l'eau. Lig"
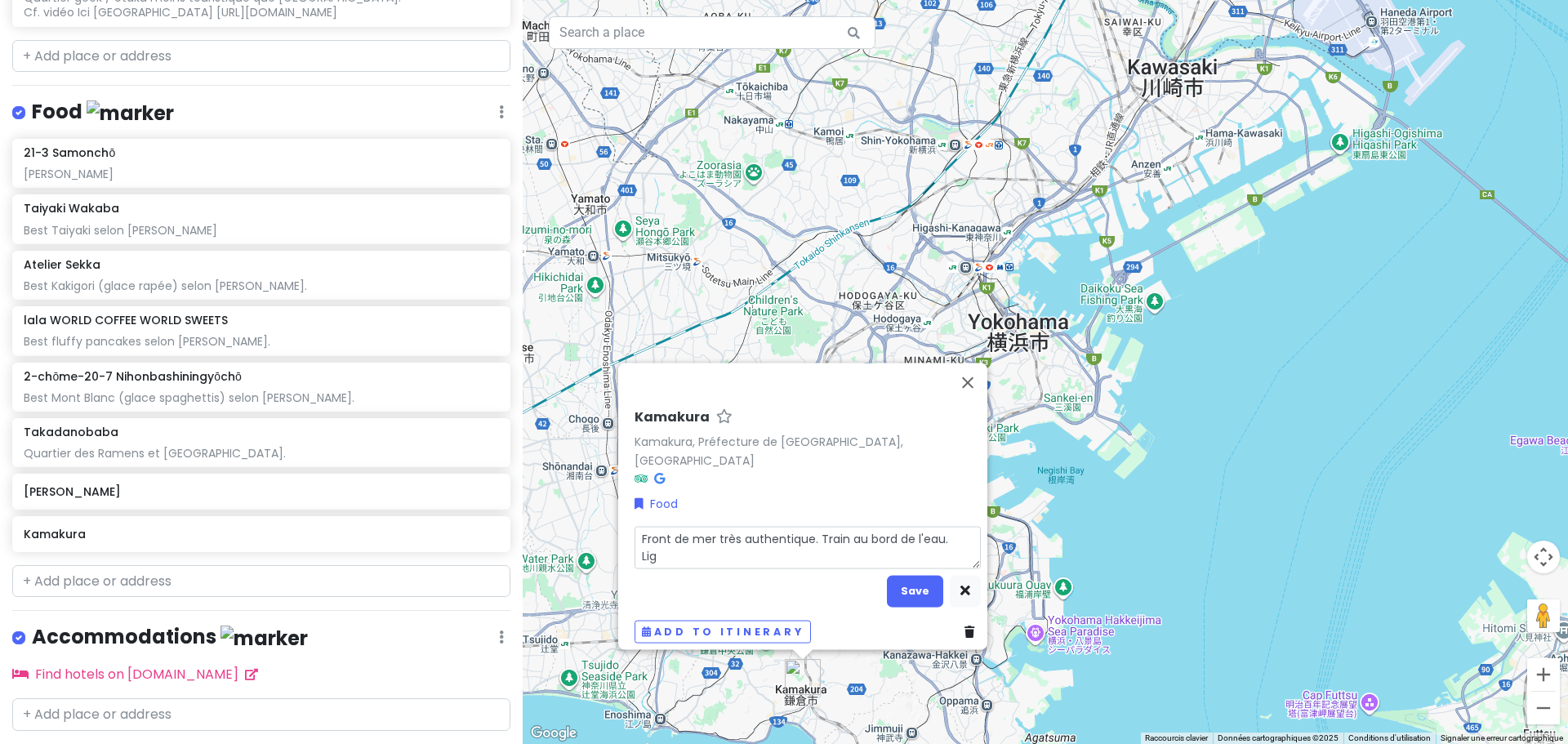
type textarea "x"
type textarea "Front de mer très authentique. Train au bord de l'eau. [GEOGRAPHIC_DATA]"
type textarea "x"
type textarea "Front de mer très authentique. Train au bord de l'eau. [GEOGRAPHIC_DATA]"
type textarea "x"
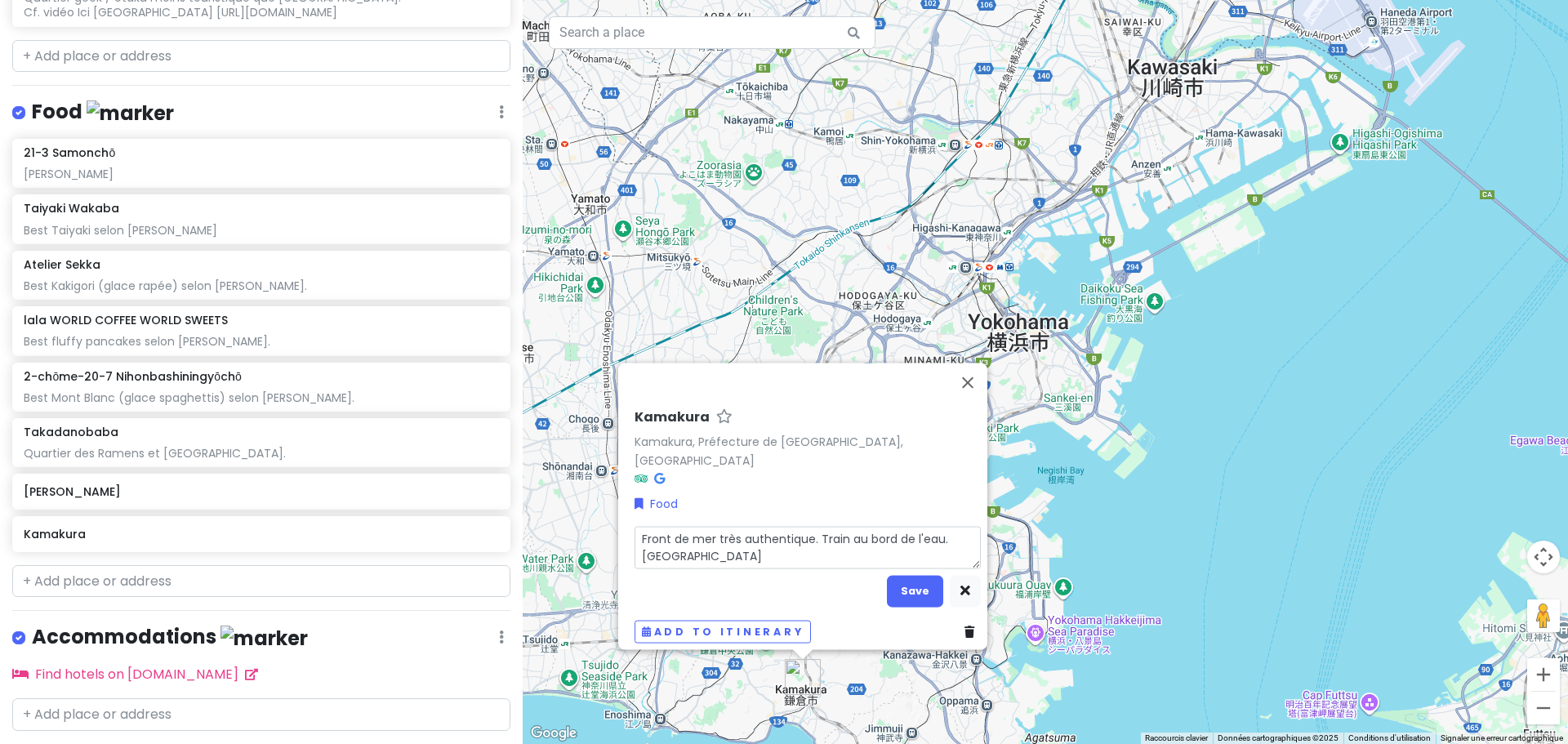
type textarea "Front de mer très authentique. Train au bord de l'eau. [GEOGRAPHIC_DATA]"
type textarea "x"
type textarea "Front de mer très authentique. Train au bord de l'eau. Ligne EN"
type textarea "x"
type textarea "Front de mer très authentique. Train au bord de l'eau. Ligne ENO"
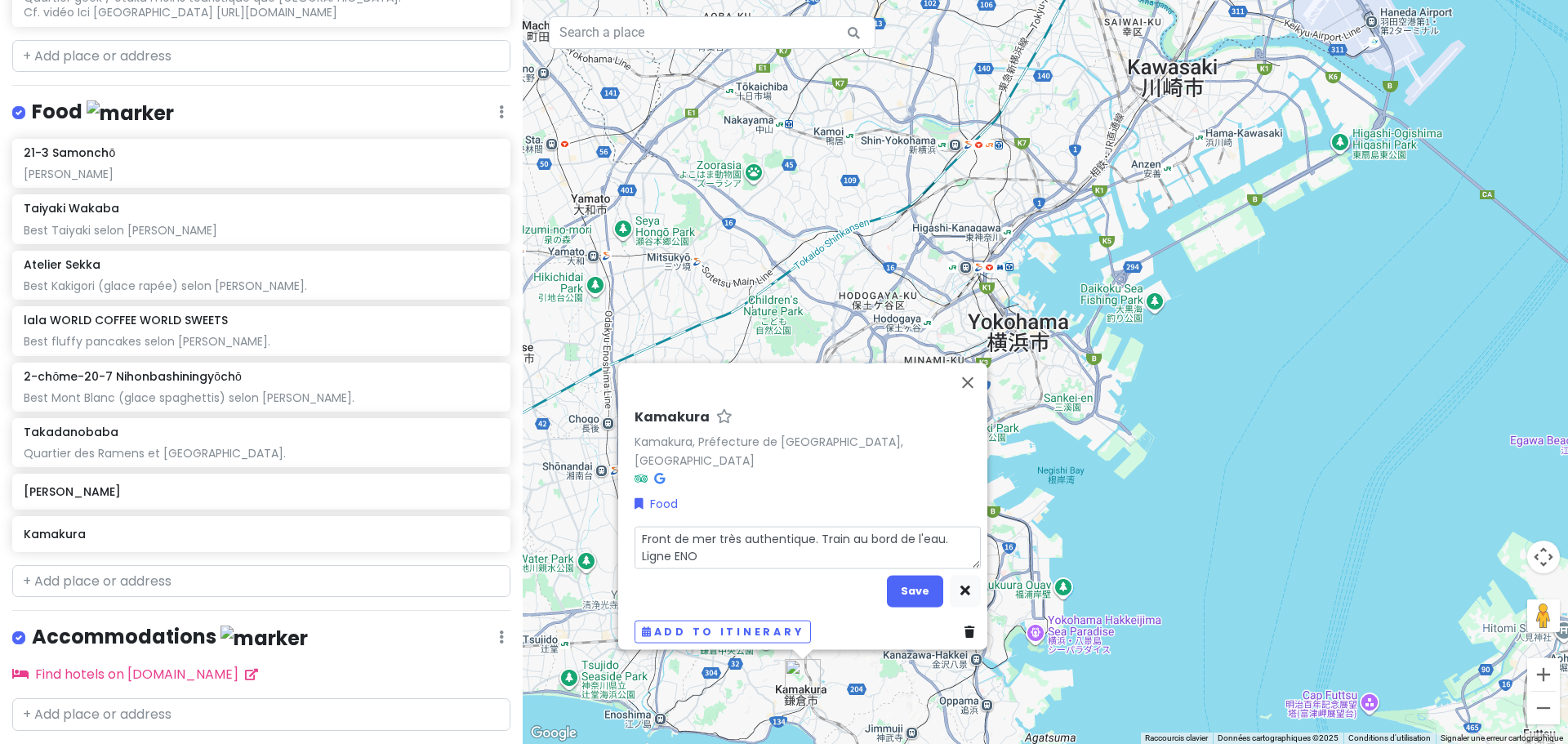
type textarea "x"
type textarea "Front de mer très authentique. Train au bord de l'eau. Ligne ENOD"
type textarea "x"
type textarea "Front de mer très authentique. Train au bord de l'eau. Ligne ENODE"
type textarea "x"
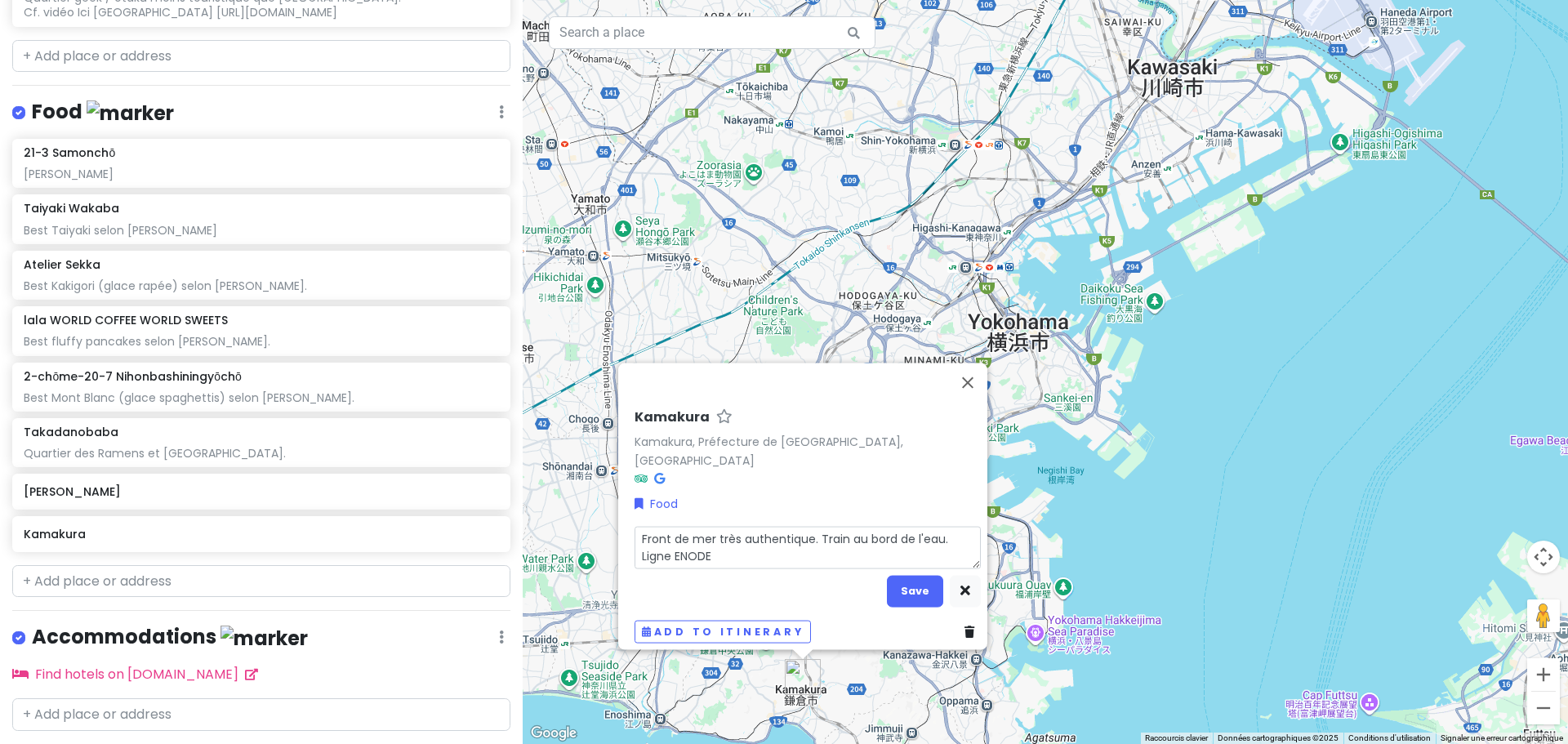
type textarea "Front de mer très authentique. Train au bord de l'eau. Ligne ENODEN"
type textarea "x"
type textarea "Front de mer très authentique. Train au bord de l'eau. Ligne ENODEN."
click at [636, 546] on textarea "Front de mer très authentique. Train au bord de l'eau. Ligne ENODEN." at bounding box center [807, 547] width 346 height 42
type textarea "x"
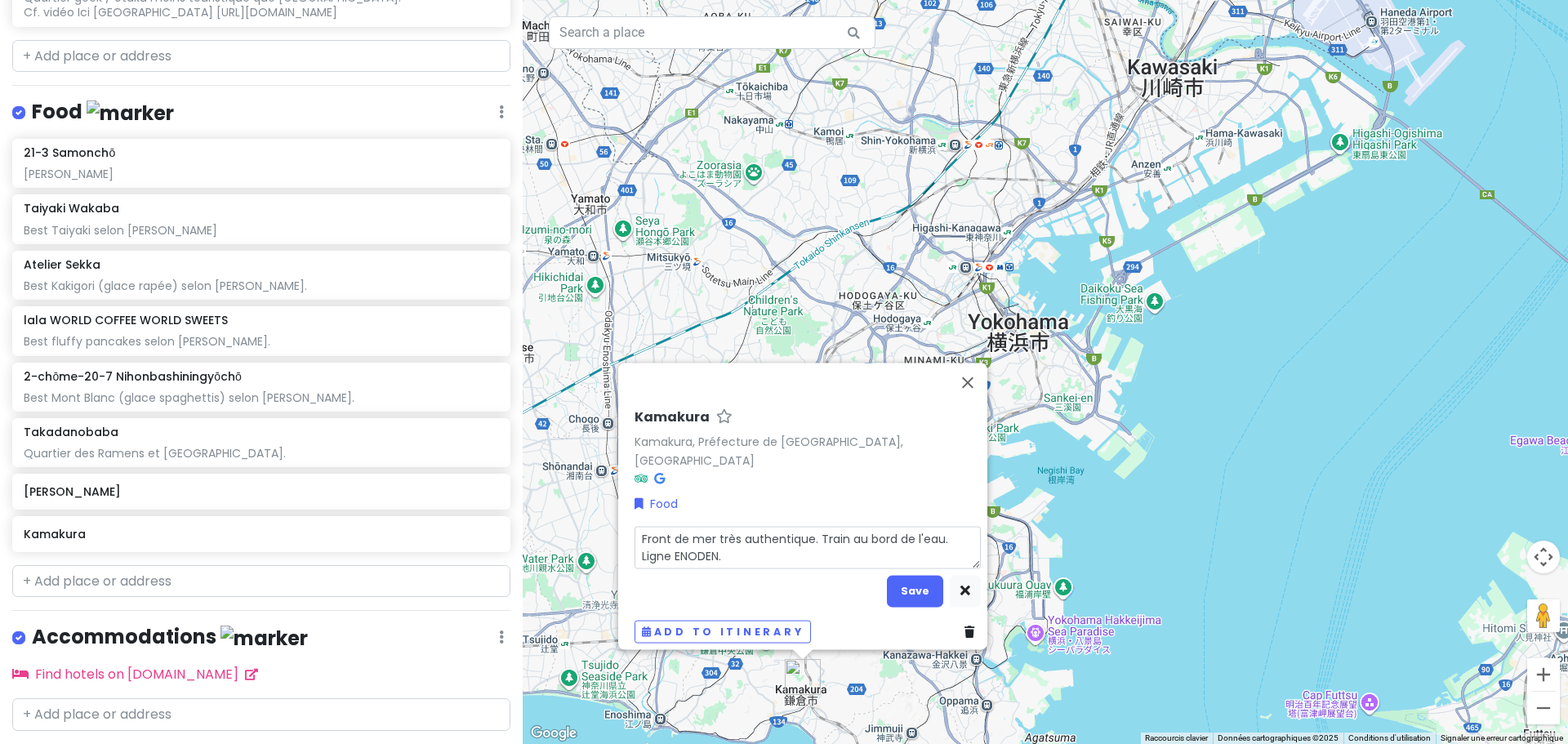
type textarea "Front de mer très authentique. Train au bord de l'eau. Ligne ENODEN."
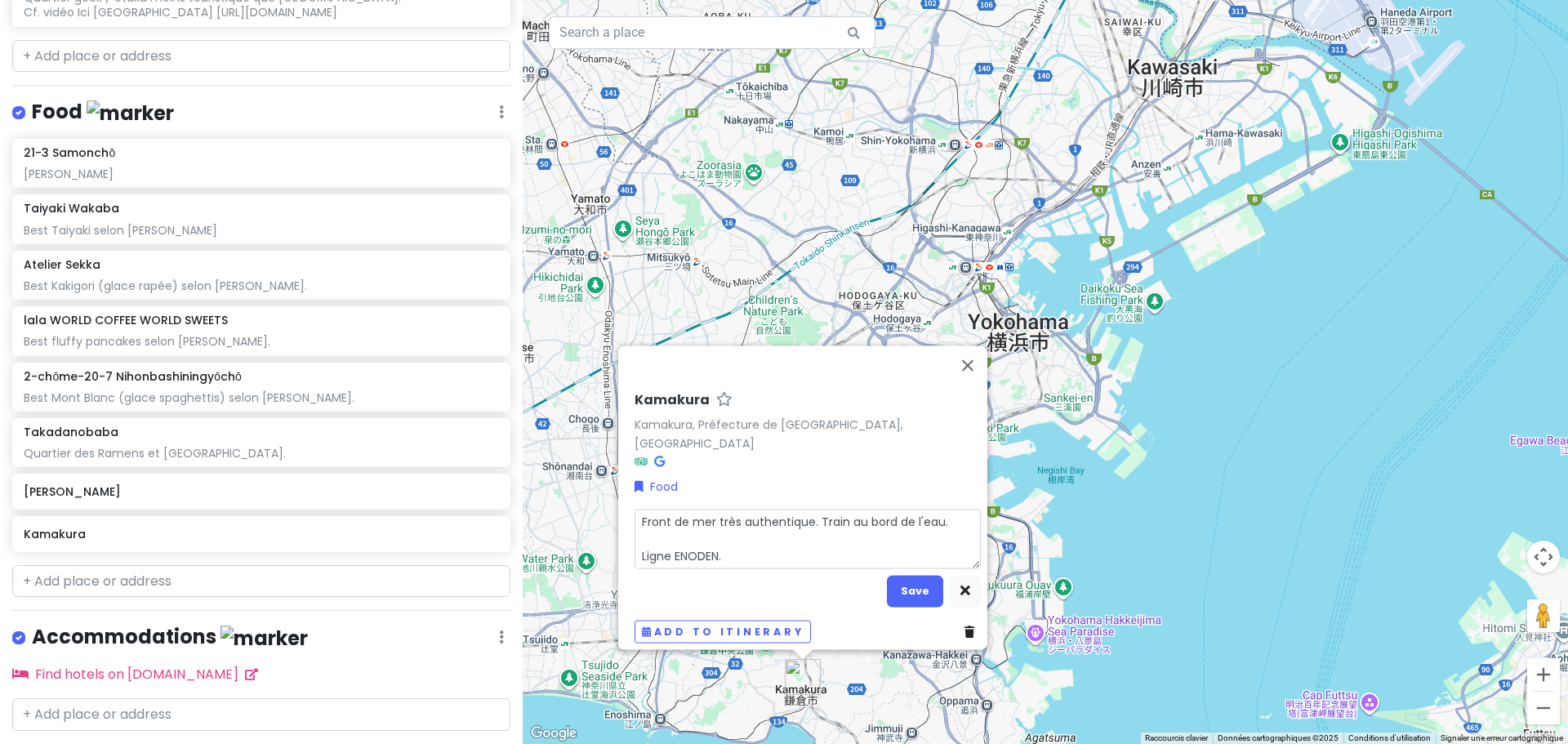
click at [648, 528] on textarea "Front de mer très authentique. Train au bord de l'eau. Ligne ENODEN." at bounding box center [807, 538] width 346 height 59
type textarea "x"
type textarea "Front de mer très authentique. Train au bord de l'eau. A Ligne ENODEN."
type textarea "x"
type textarea "Front de mer très authentique. Train au bord de l'eau. A Ligne ENODEN."
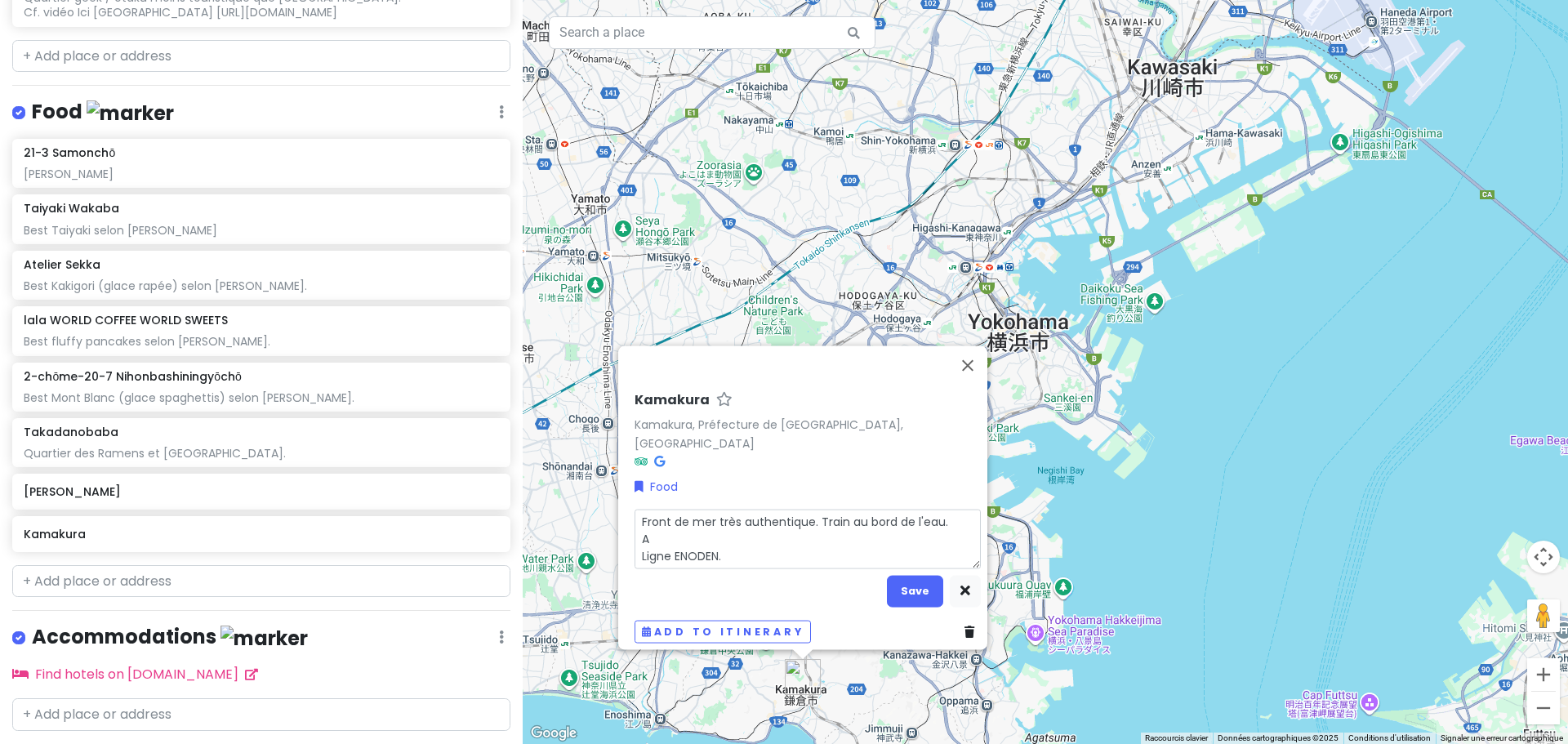
type textarea "x"
type textarea "Front de mer très authentique. Train au bord de l'eau. A e Ligne ENODEN."
type textarea "x"
type textarea "Front de mer très authentique. Train au bord de l'eau. A en Ligne ENODEN."
type textarea "x"
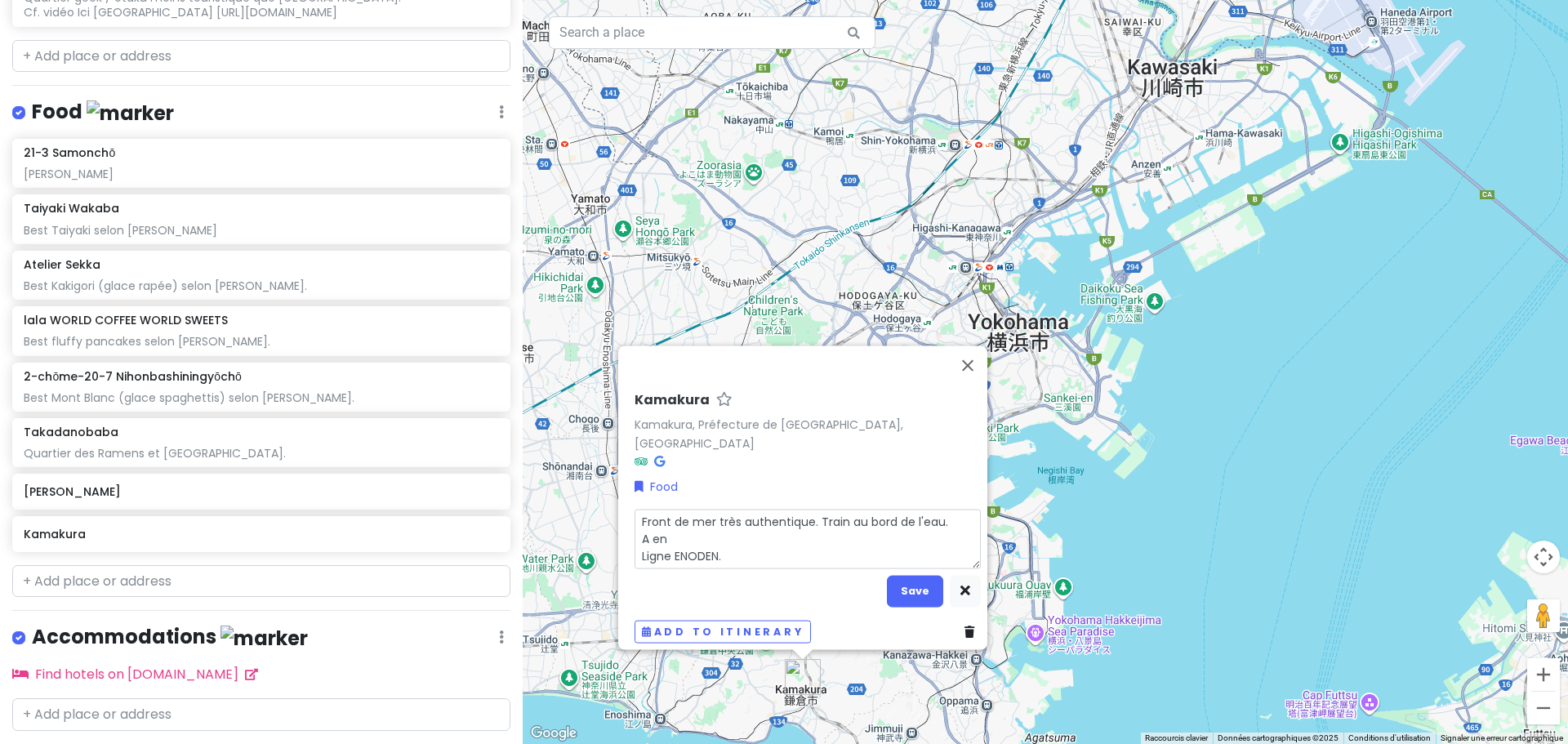
type textarea "Front de mer très authentique. Train au bord de l'eau. A env Ligne ENODEN."
type textarea "x"
type textarea "Front de mer très authentique. Train au bord de l'eau. A envr Ligne ENODEN."
type textarea "x"
type textarea "Front de mer très authentique. Train au bord de l'eau. A env Ligne ENODEN."
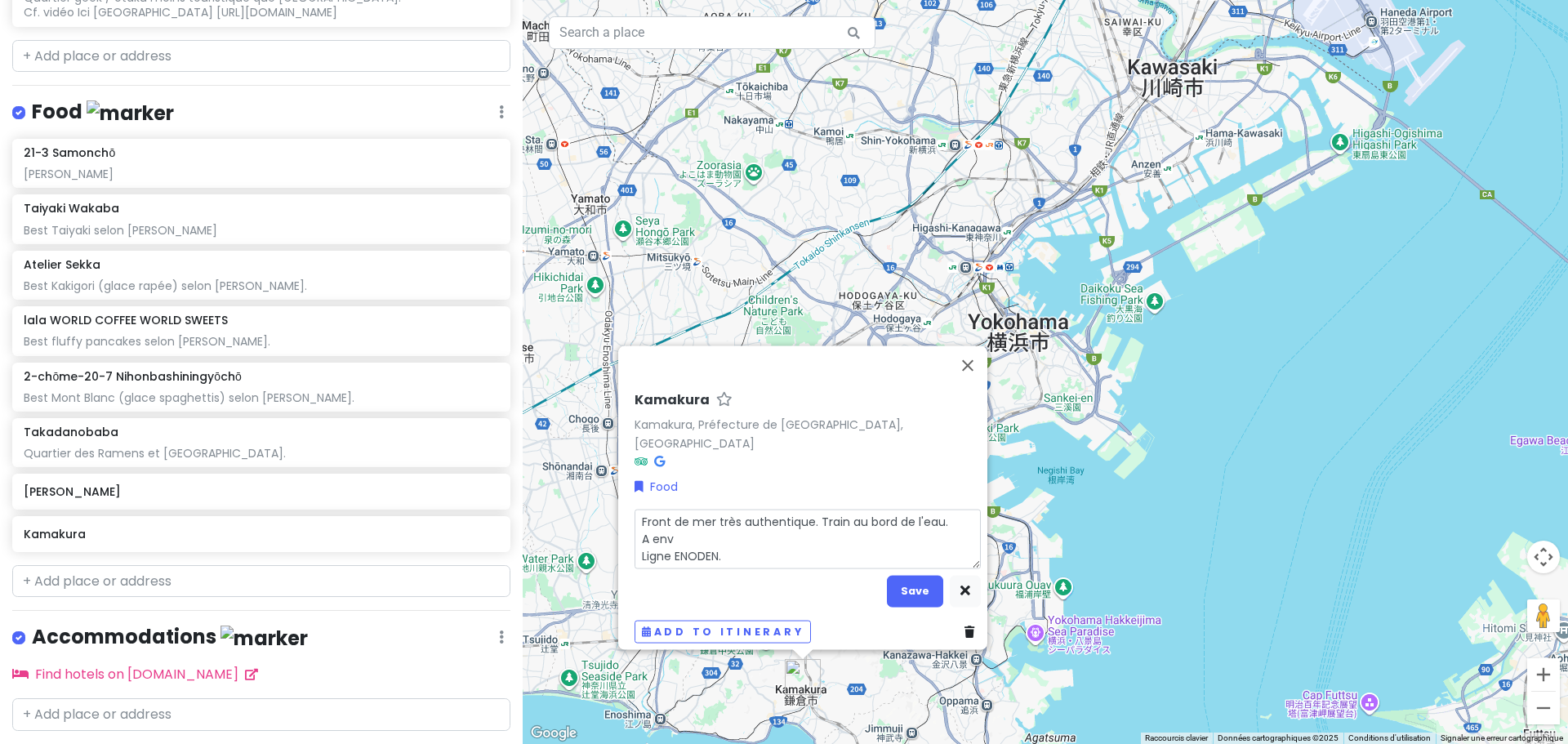
type textarea "x"
type textarea "Front de mer très authentique. Train au bord de l'eau. A en Ligne ENODEN."
type textarea "x"
type textarea "Front de mer très authentique. Train au bord de l'eau. A e Ligne ENODEN."
type textarea "x"
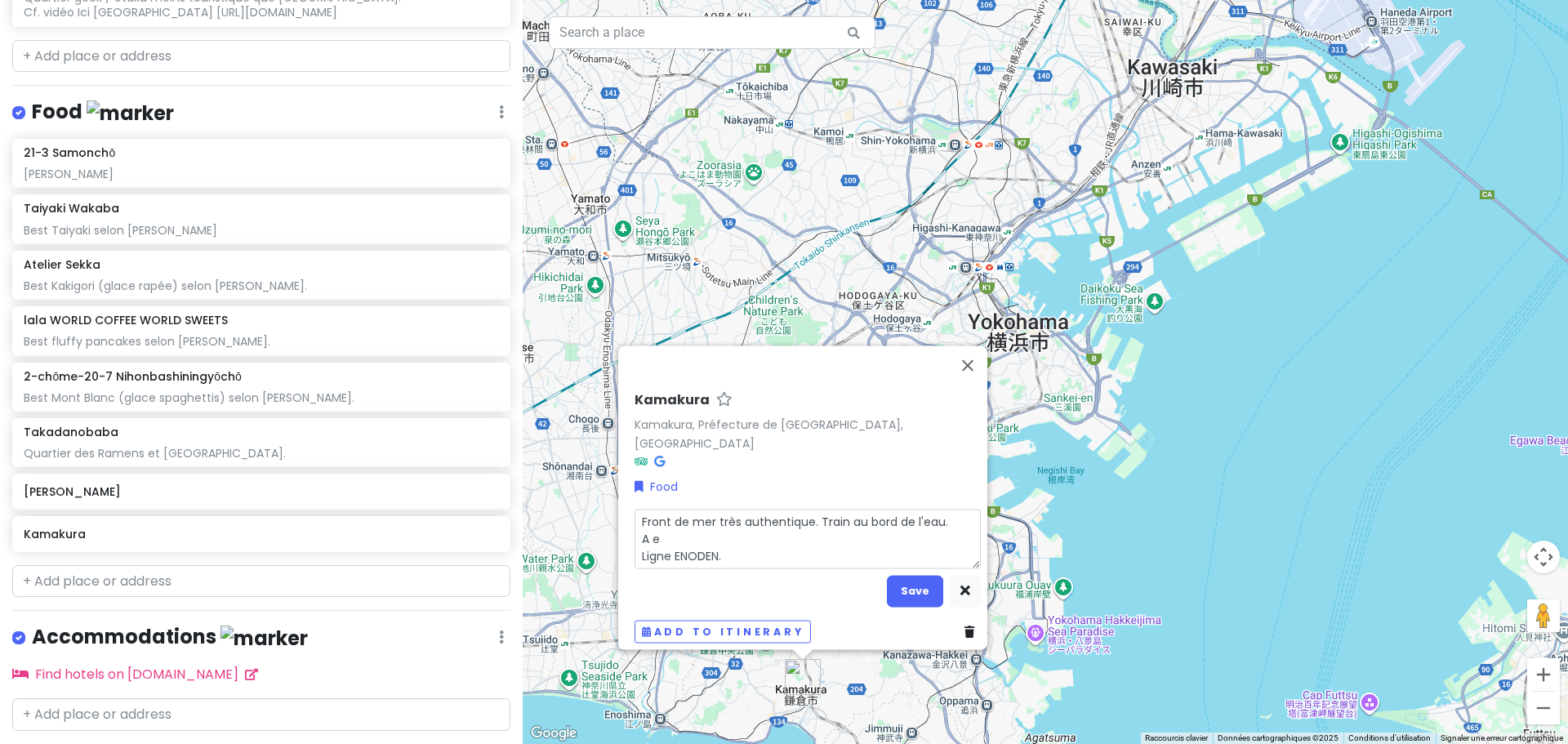
type textarea "Front de mer très authentique. Train au bord de l'eau. A Ligne ENODEN."
type textarea "x"
type textarea "Front de mer très authentique. Train au bord de l'eau. A e Ligne ENODEN."
type textarea "x"
type textarea "Front de mer très authentique. Train au bord de l'eau. A en Ligne ENODEN."
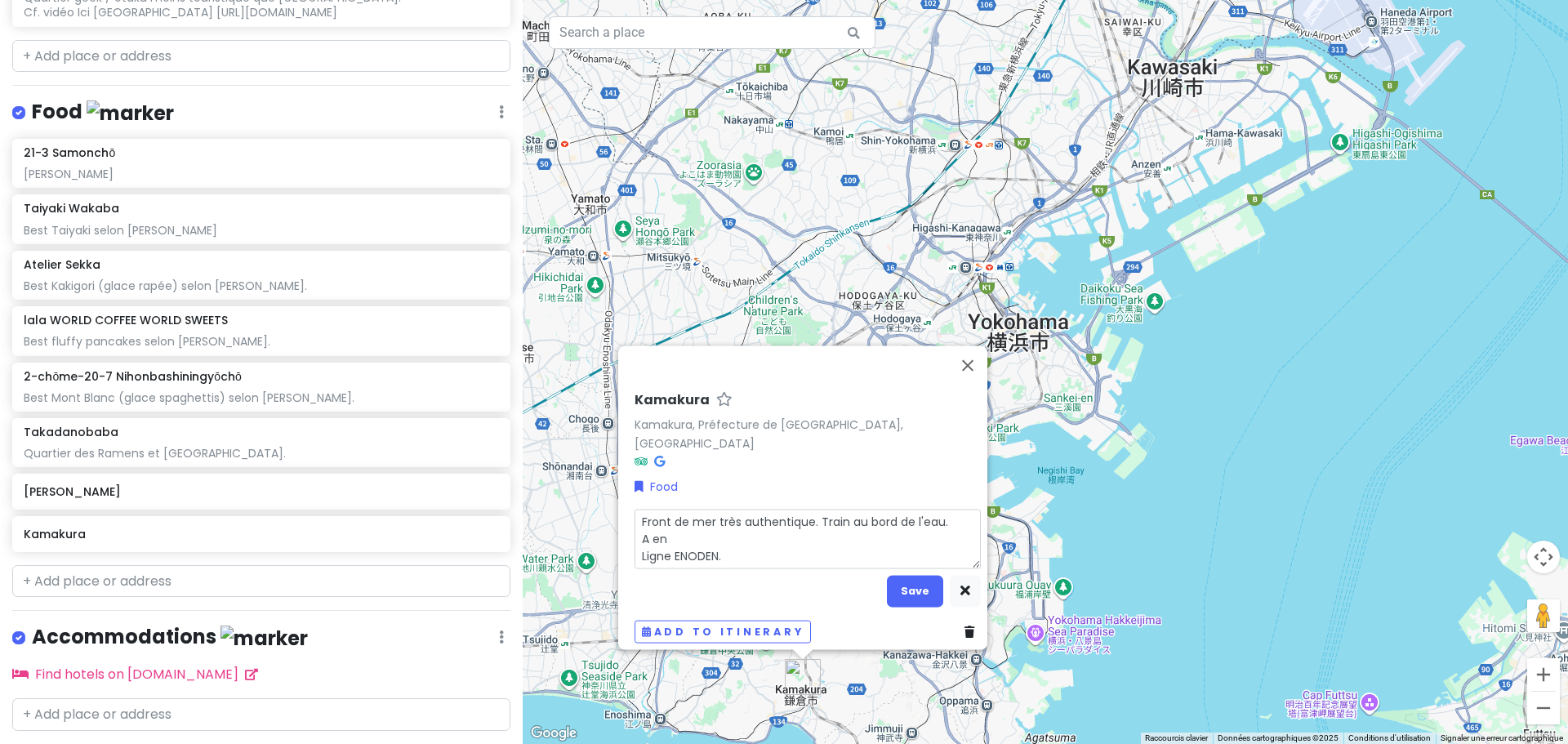
type textarea "x"
type textarea "Front de mer très authentique. Train au bord de l'eau. A env Ligne ENODEN."
type textarea "x"
type textarea "Front de mer très authentique. Train au bord de l'eau. A envi Ligne ENODEN."
type textarea "x"
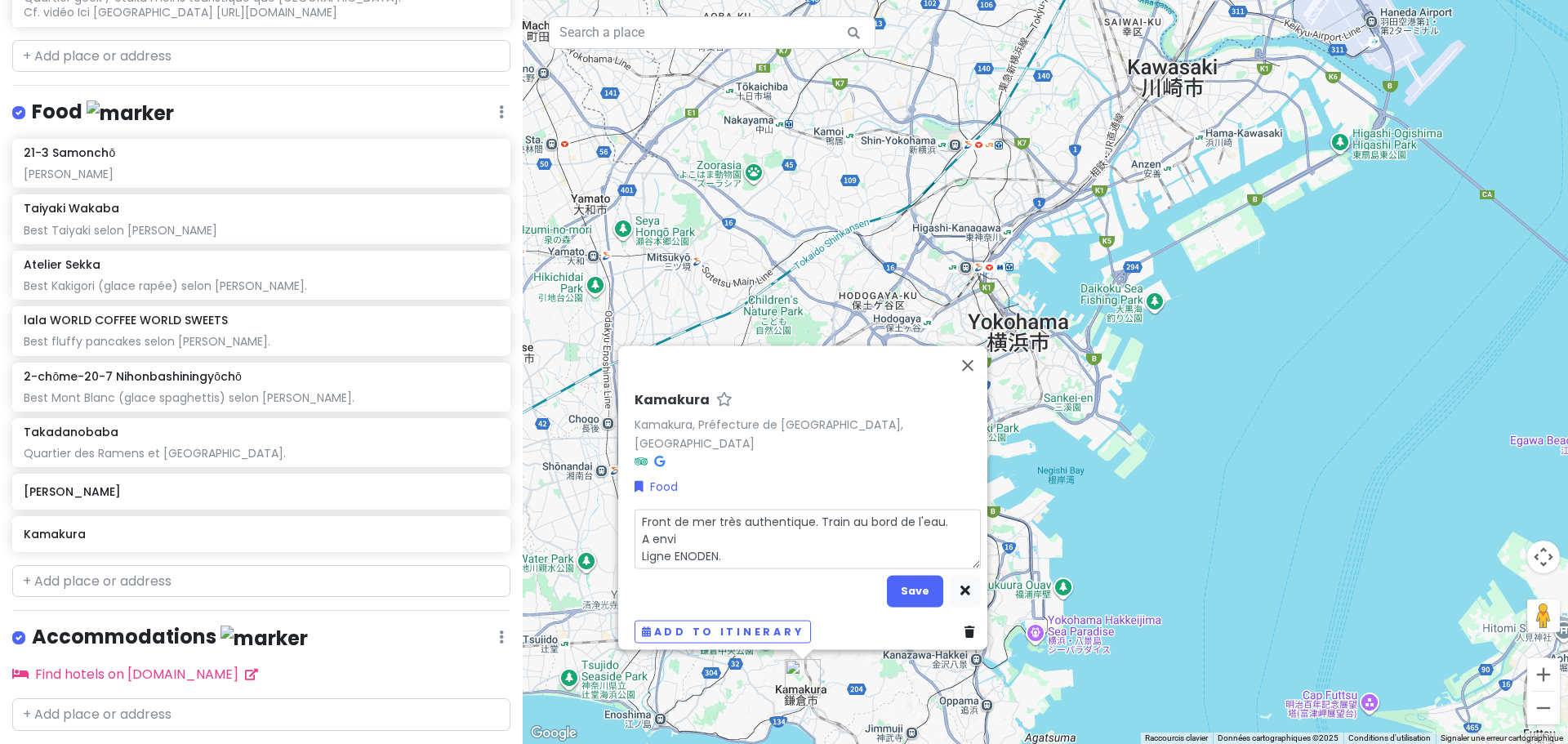
type textarea "Front de mer très authentique. Train au bord de l'eau. A envir Ligne ENODEN."
type textarea "x"
type textarea "Front de mer très authentique. Train au bord de l'eau. A enviro Ligne ENODEN."
type textarea "x"
type textarea "Front de mer très authentique. Train au bord de l'eau. A environ Ligne ENODEN."
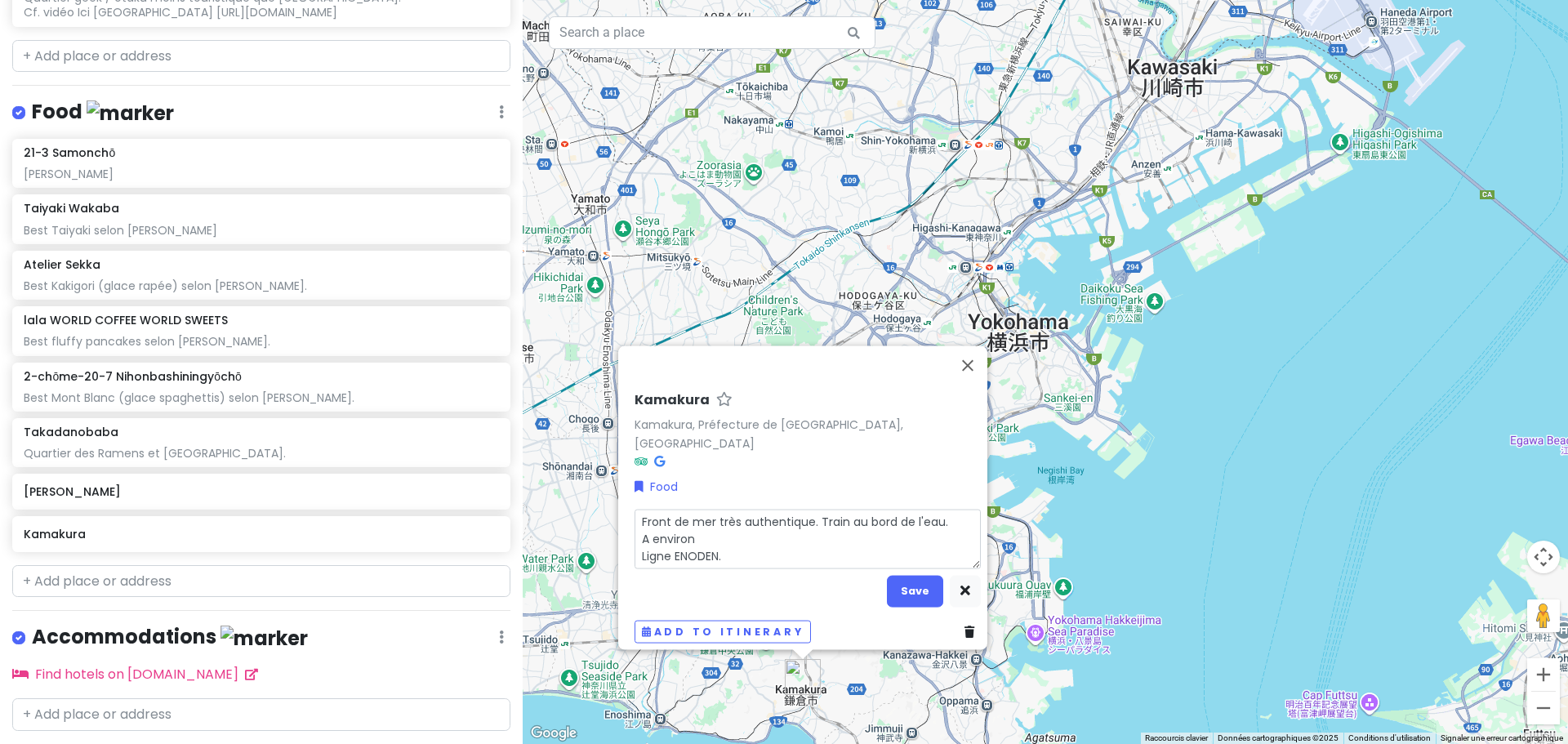
type textarea "x"
type textarea "Front de mer très authentique. Train au bord de l'eau. A environ Ligne ENODEN."
type textarea "x"
type textarea "Front de mer très authentique. Train au bord de l'eau. A environ u Ligne ENODEN."
type textarea "x"
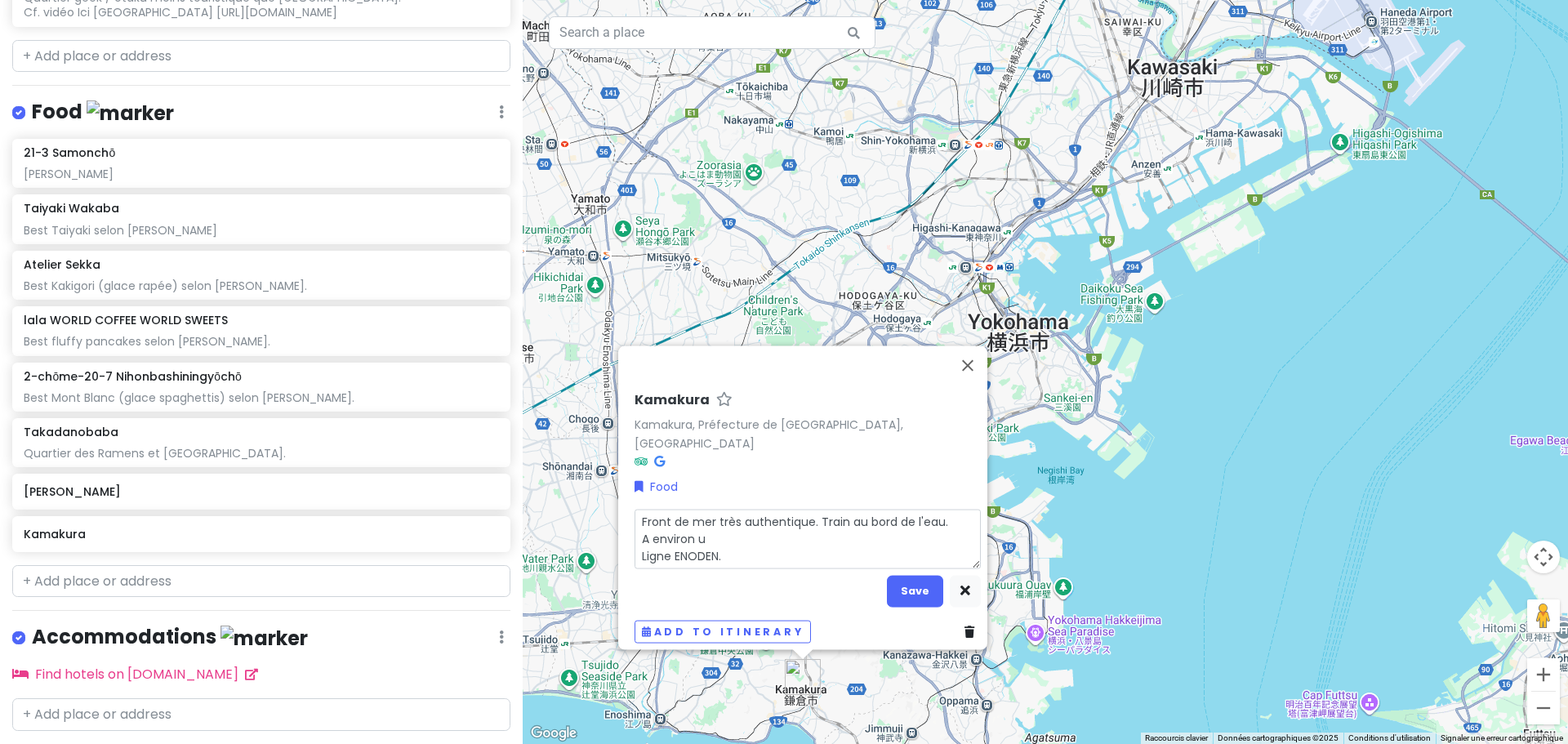
type textarea "Front de mer très authentique. Train au bord de l'eau. A environ un Ligne ENODE…"
type textarea "x"
type textarea "Front de mer très authentique. Train au bord de l'eau. A environ une Ligne ENOD…"
type textarea "x"
type textarea "Front de mer très authentique. Train au bord de l'eau. A environ un Ligne ENODE…"
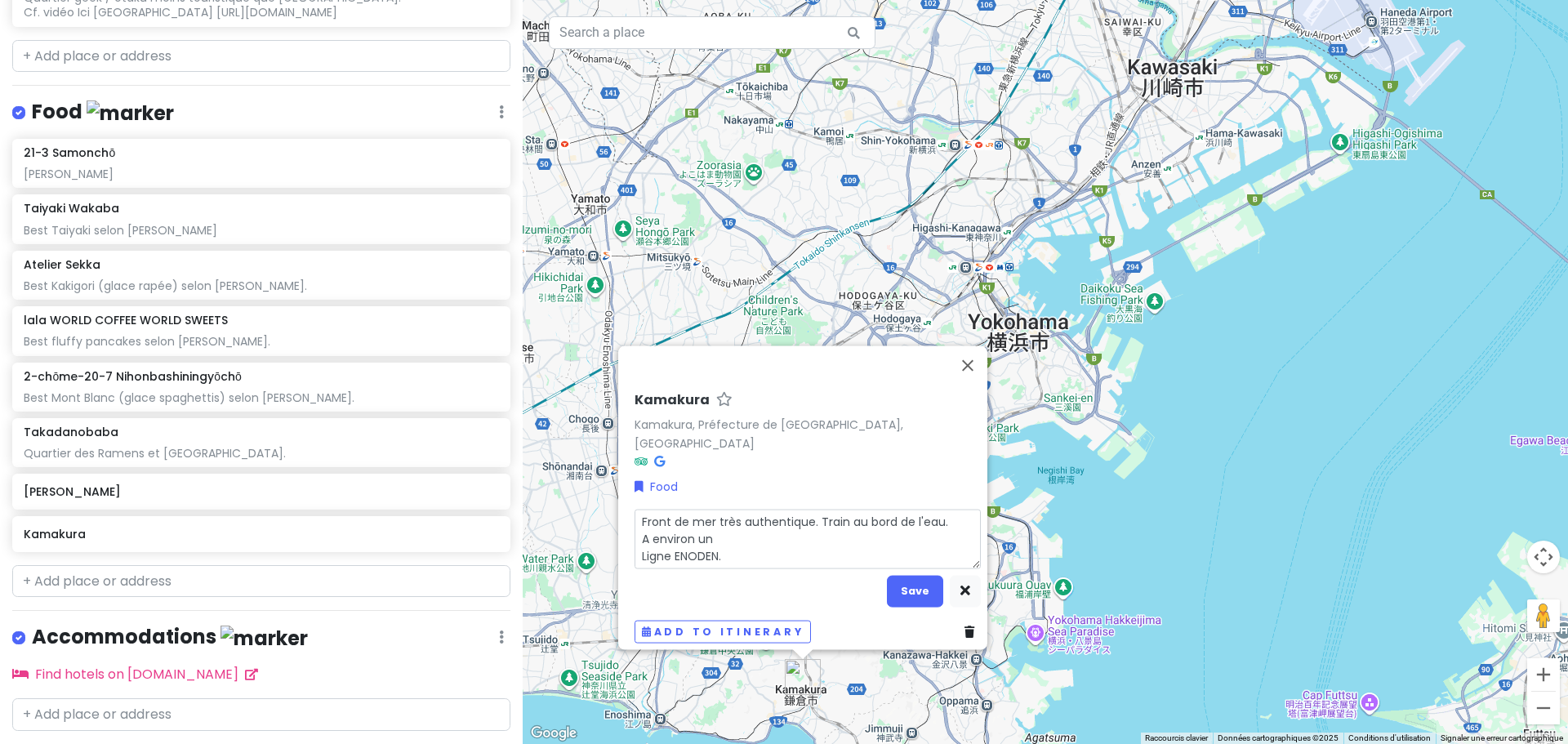
type textarea "x"
type textarea "Front de mer très authentique. Train au bord de l'eau. A environ u Ligne ENODEN."
type textarea "x"
type textarea "Front de mer très authentique. Train au bord de l'eau. A environ Ligne ENODEN."
type textarea "x"
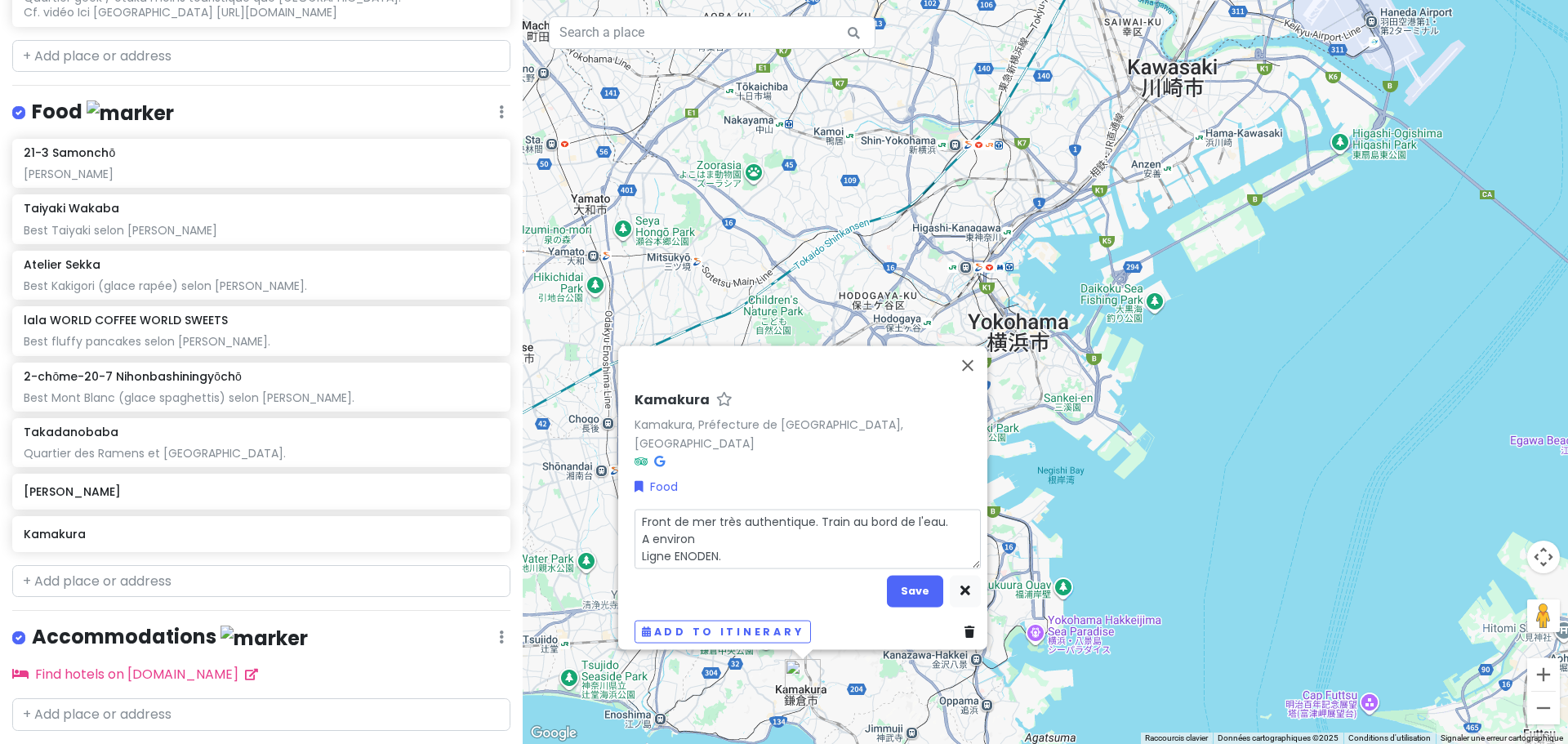
type textarea "Front de mer très authentique. Train au bord de l'eau. A environ 1 Ligne ENODEN."
type textarea "x"
type textarea "Front de mer très authentique. Train au bord de l'eau. A environ 1h Ligne ENODE…"
type textarea "x"
type textarea "Front de mer très authentique. Train au bord de l'eau. A environ 1h Ligne ENODE…"
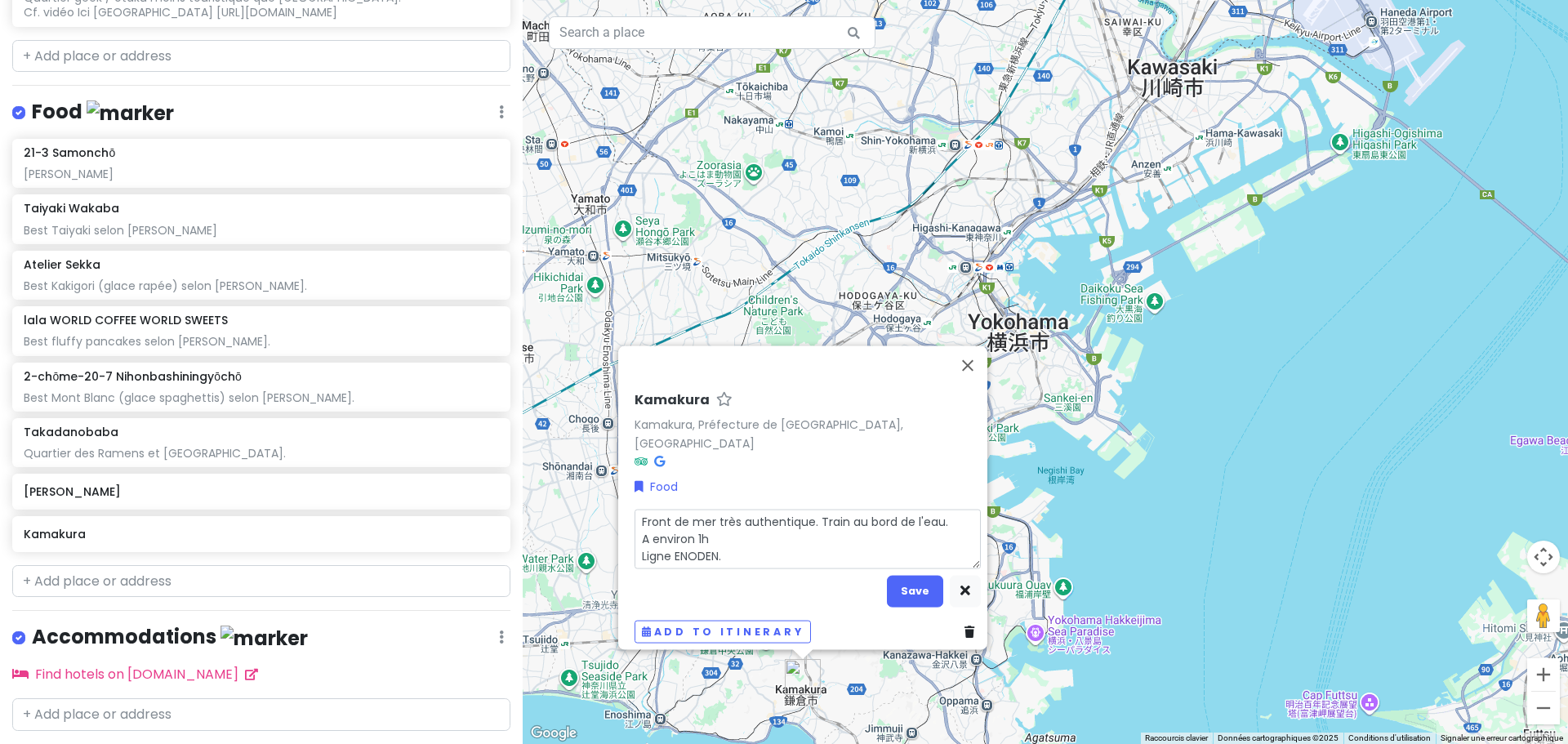
type textarea "x"
type textarea "Front de mer très authentique. Train au bord de l'eau. A environ 1h d Ligne ENO…"
type textarea "x"
type textarea "Front de mer très authentique. Train au bord de l'eau. A environ 1h de Ligne EN…"
click at [887, 577] on button "Save" at bounding box center [914, 591] width 56 height 32
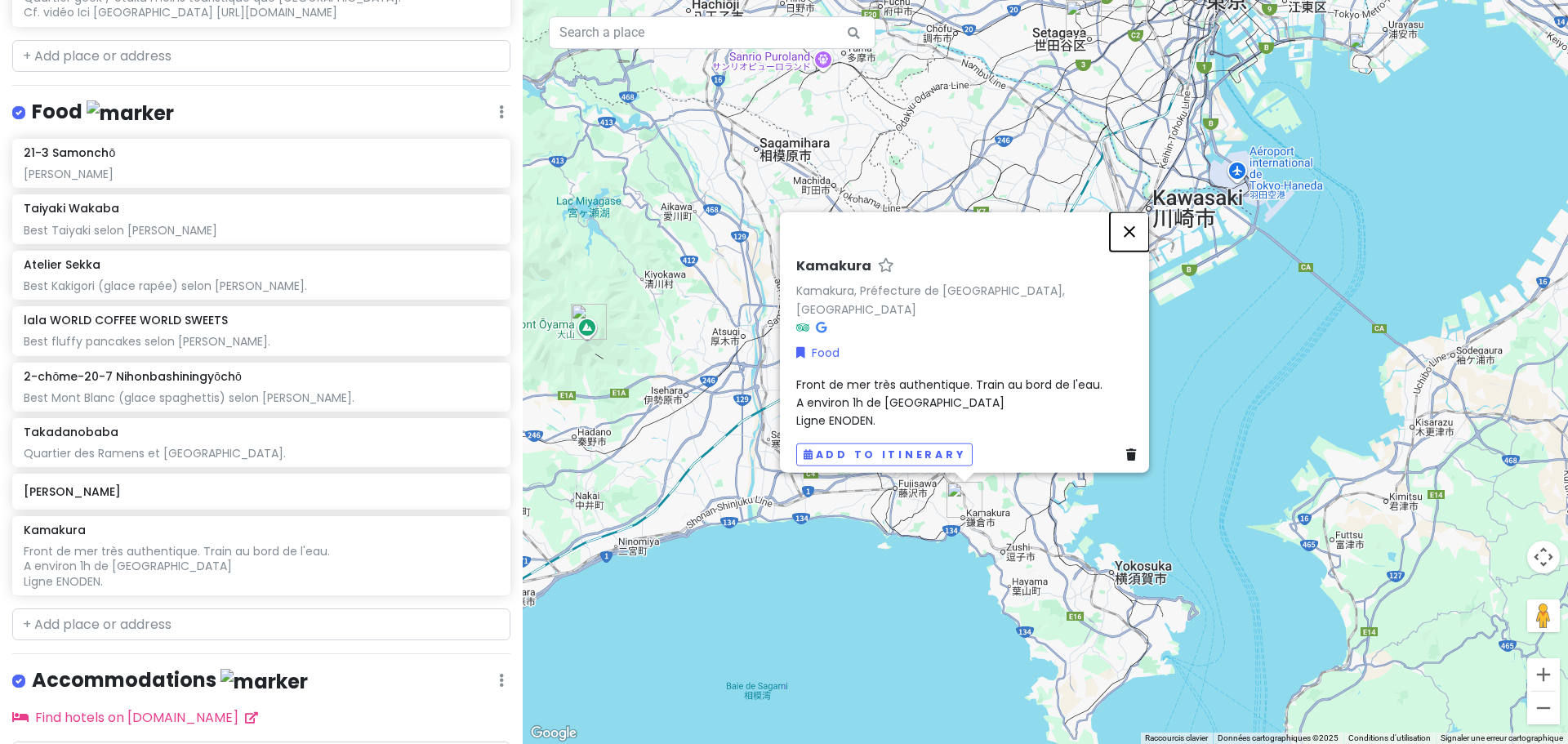
click at [1131, 241] on button "Fermer" at bounding box center [1129, 230] width 39 height 39
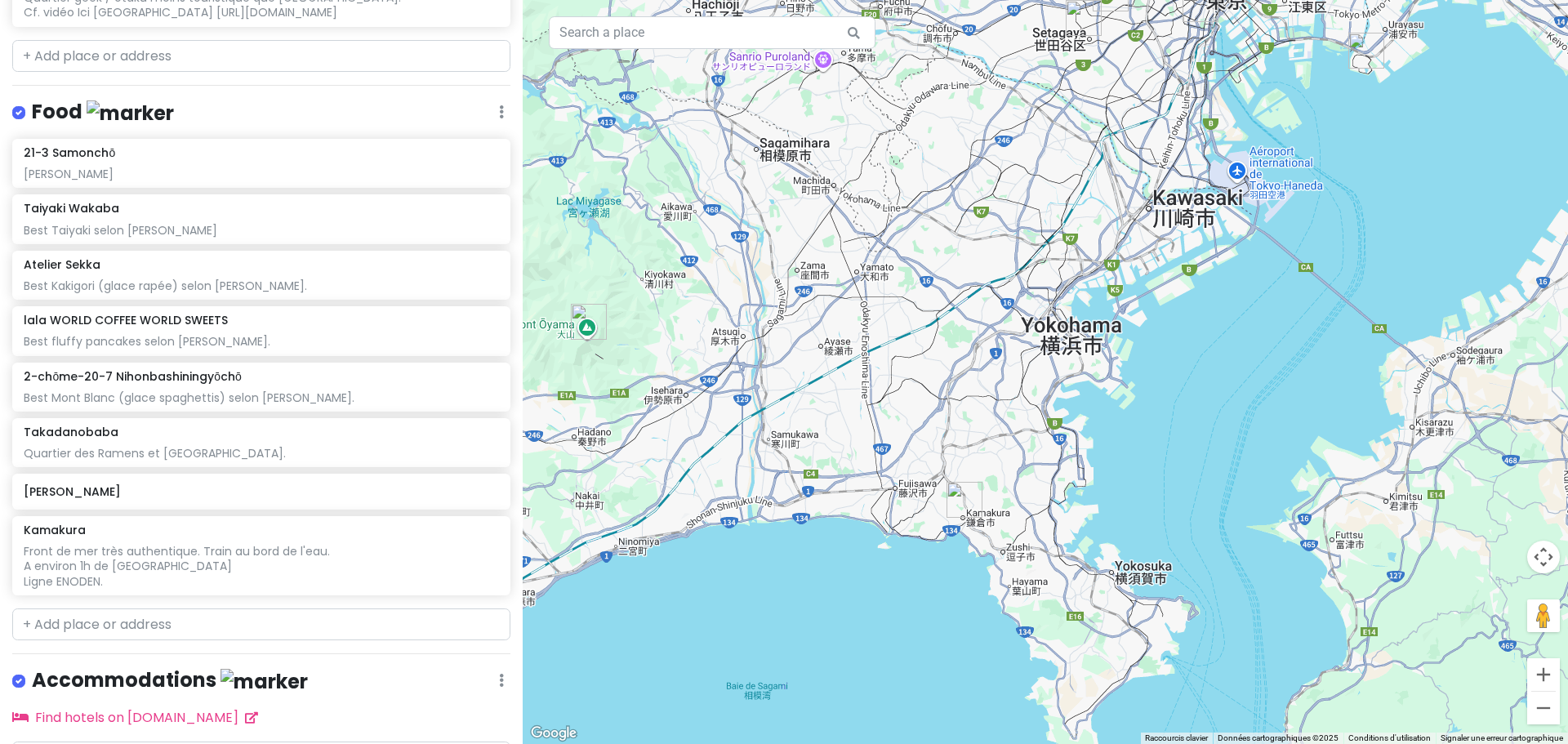
drag, startPoint x: 1325, startPoint y: 216, endPoint x: 1044, endPoint y: 591, distance: 468.6
click at [1046, 592] on div at bounding box center [1045, 372] width 1045 height 744
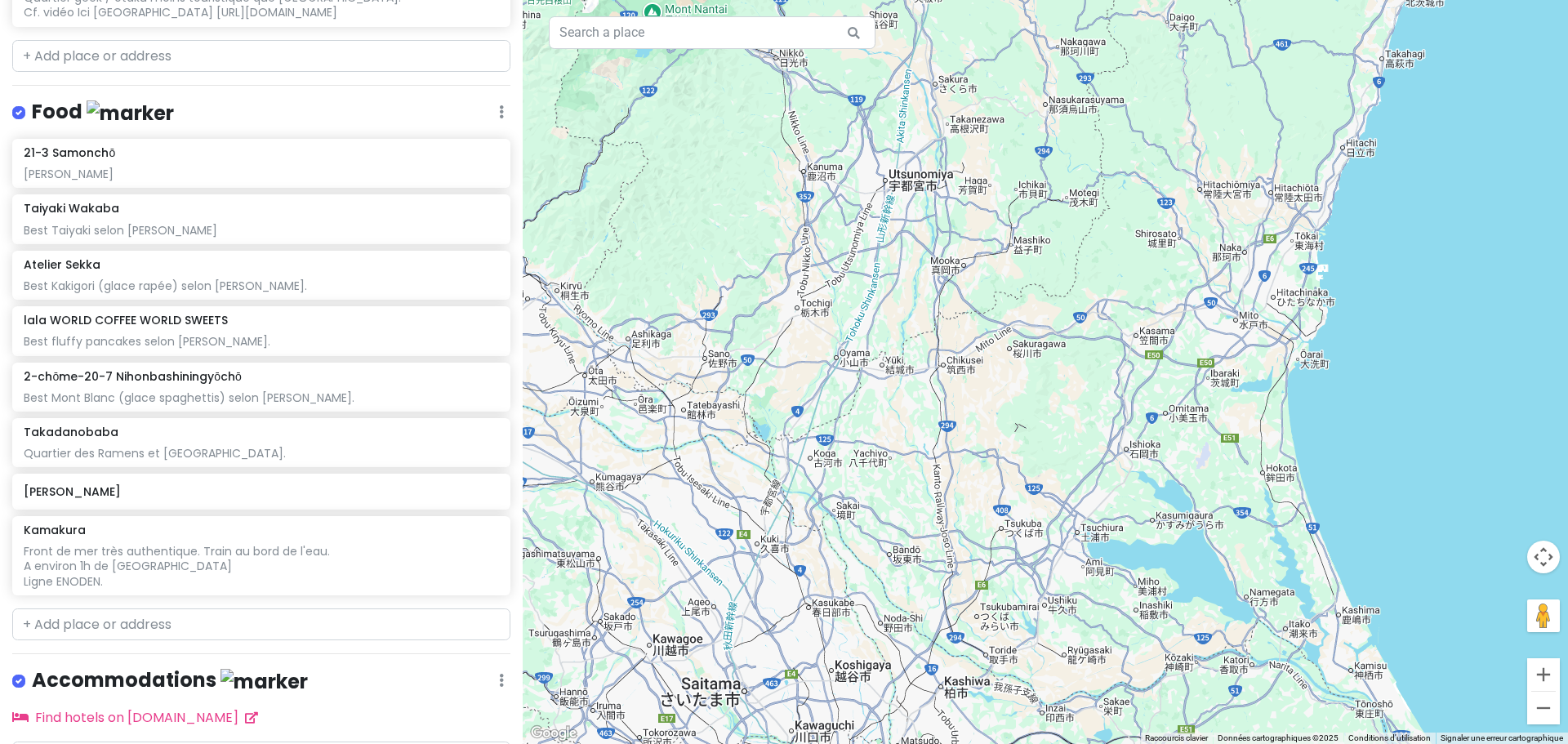
drag, startPoint x: 925, startPoint y: 510, endPoint x: 1007, endPoint y: 510, distance: 82.0
click at [1007, 510] on div at bounding box center [1045, 372] width 1045 height 744
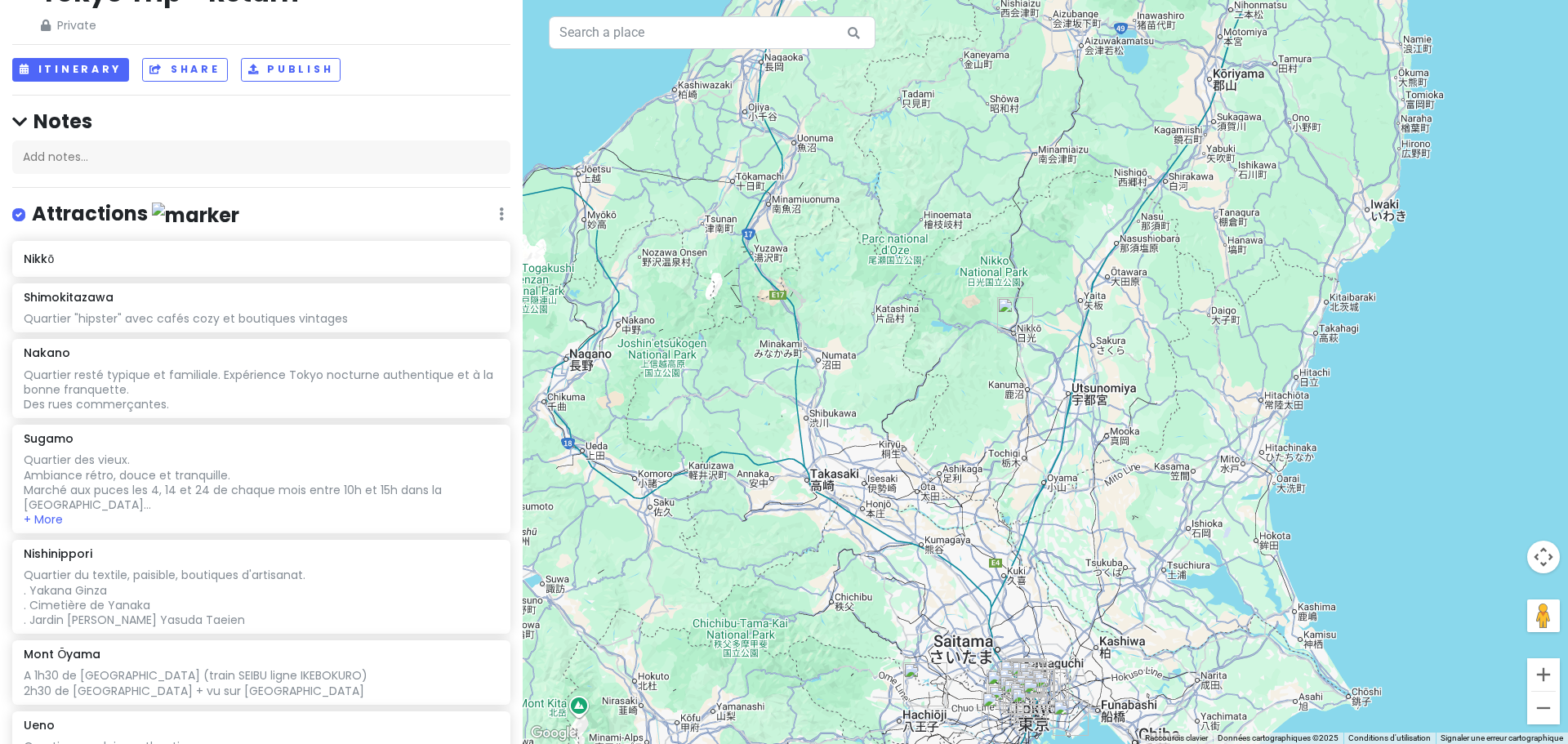
scroll to position [0, 0]
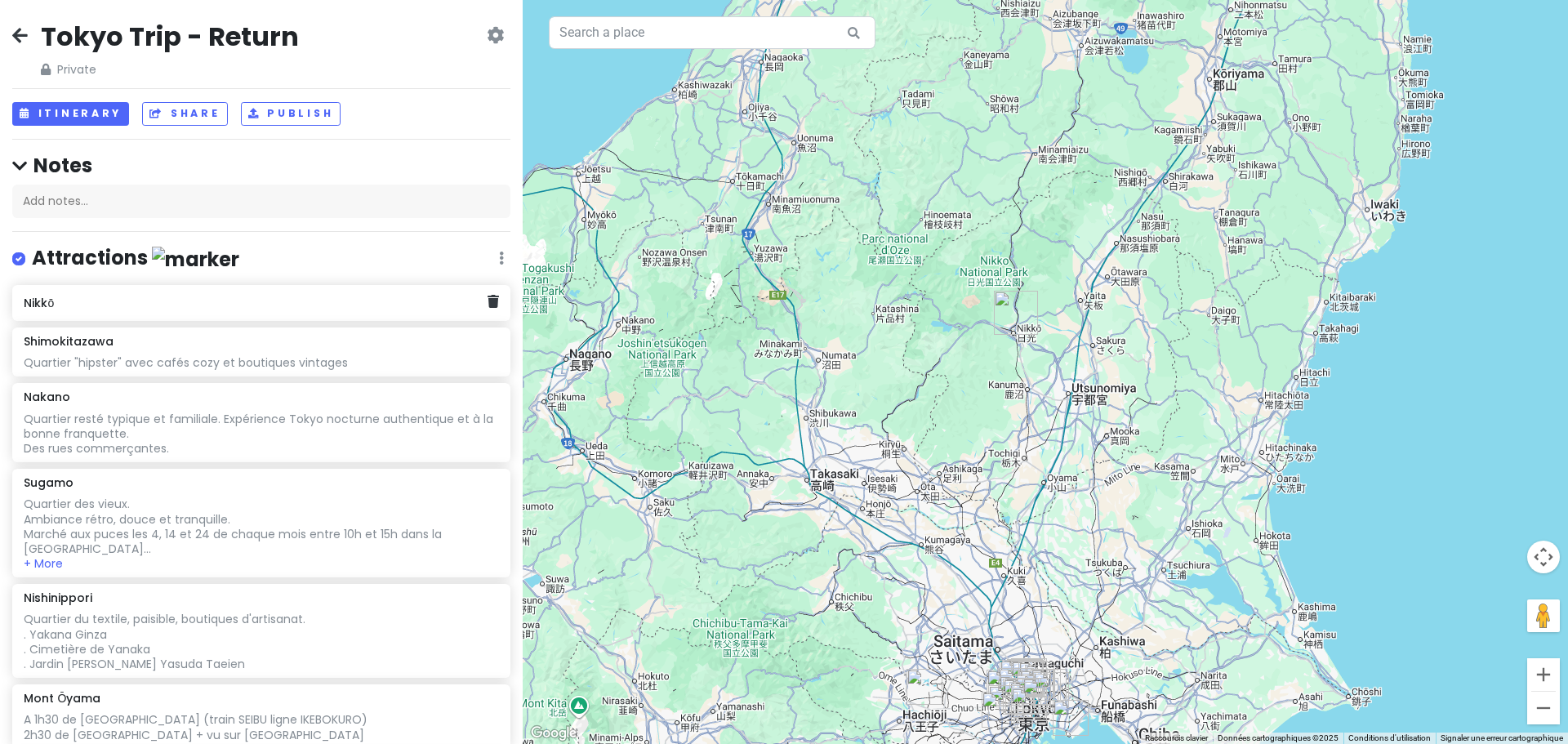
click at [122, 303] on h6 "Nikkō" at bounding box center [254, 303] width 463 height 15
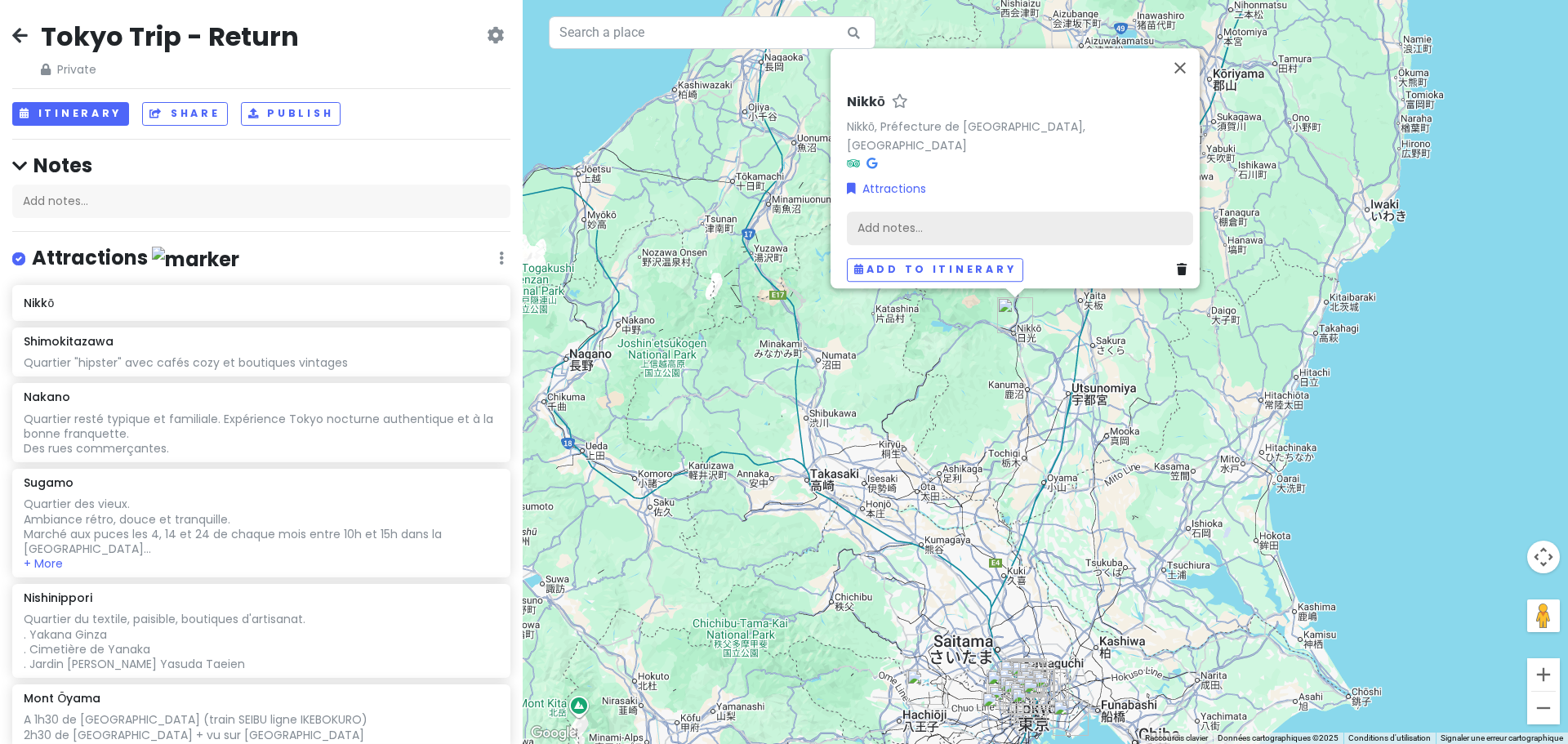
click at [894, 222] on div "Add notes..." at bounding box center [1019, 228] width 346 height 34
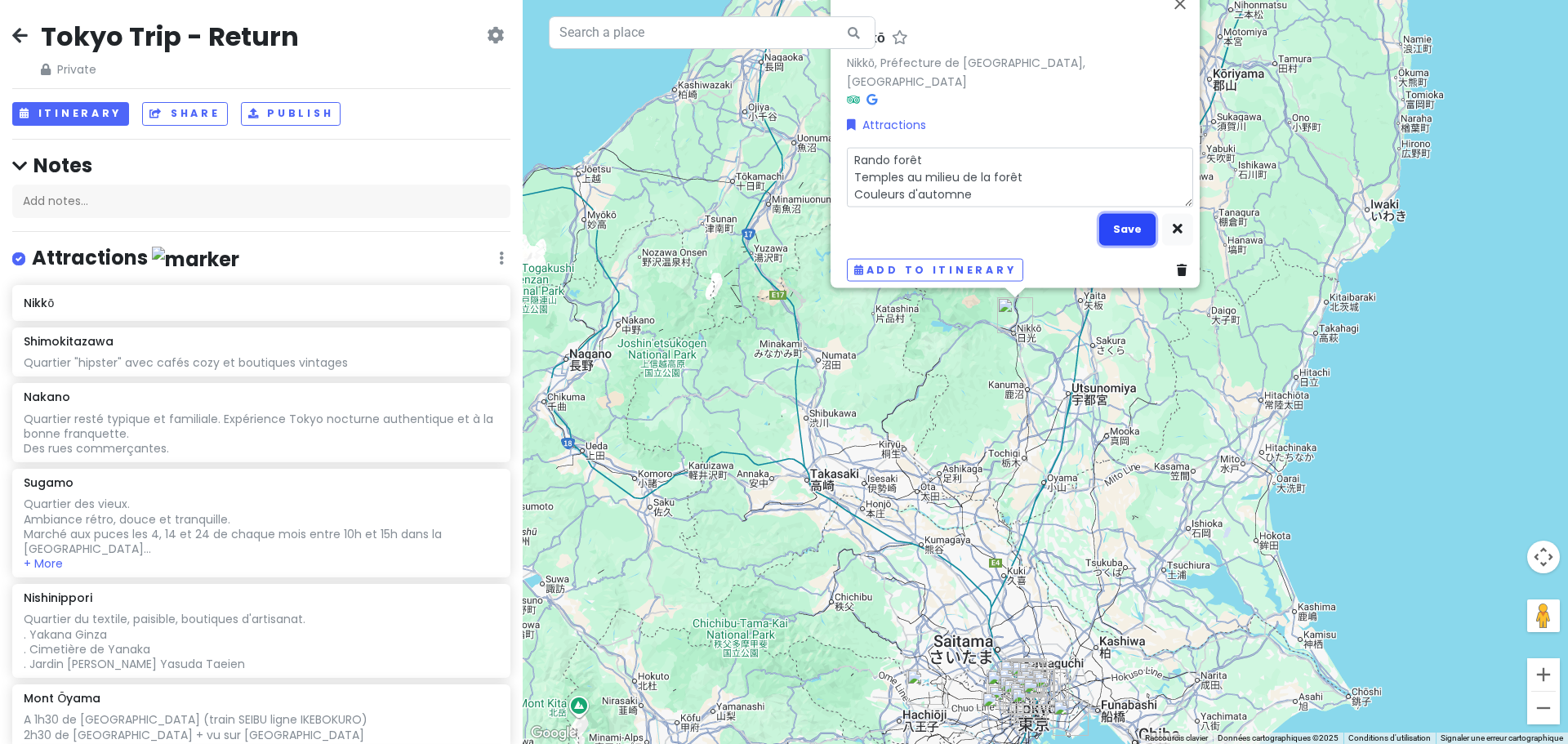
click at [1118, 218] on button "Save" at bounding box center [1127, 228] width 56 height 32
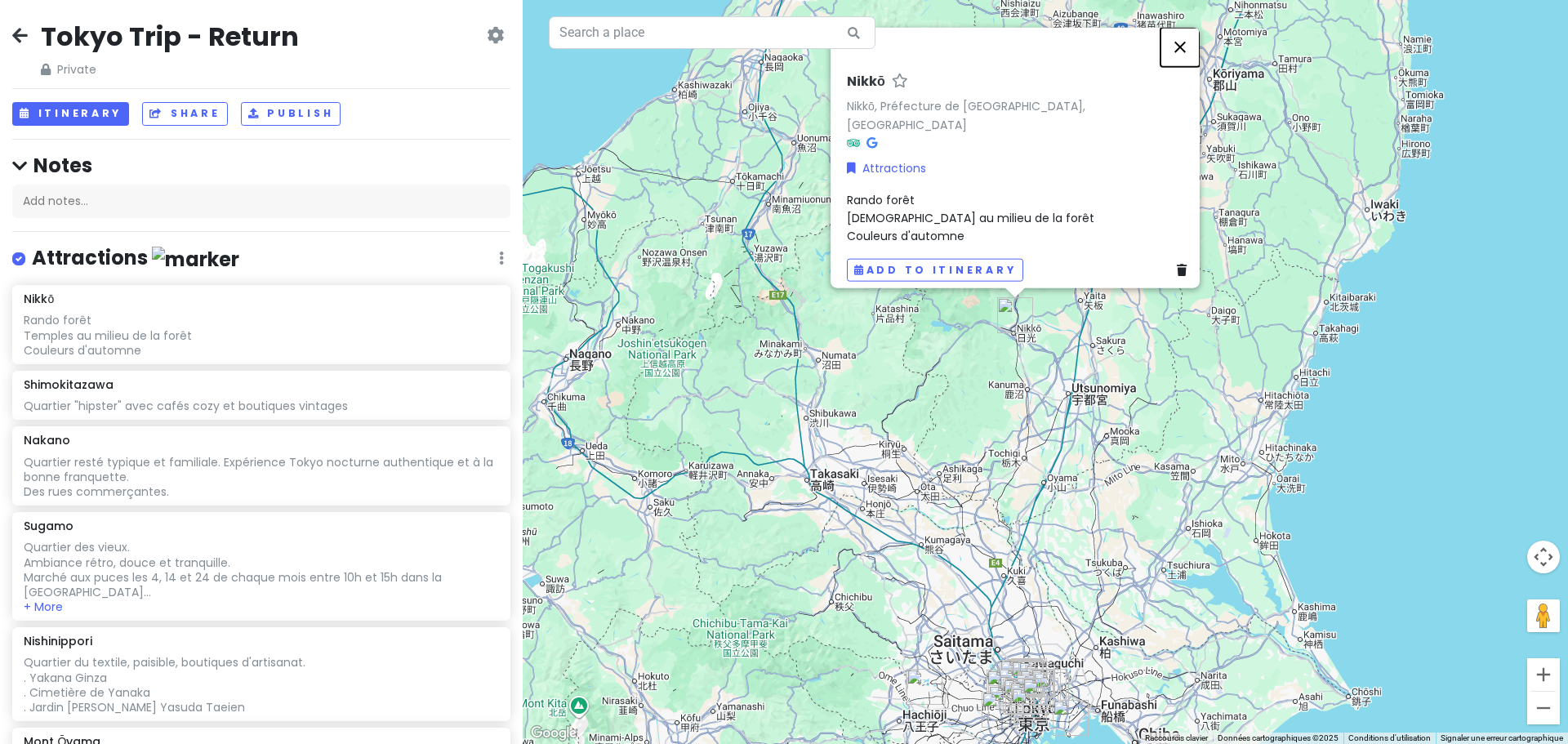
click at [1185, 53] on button "Fermer" at bounding box center [1180, 46] width 39 height 39
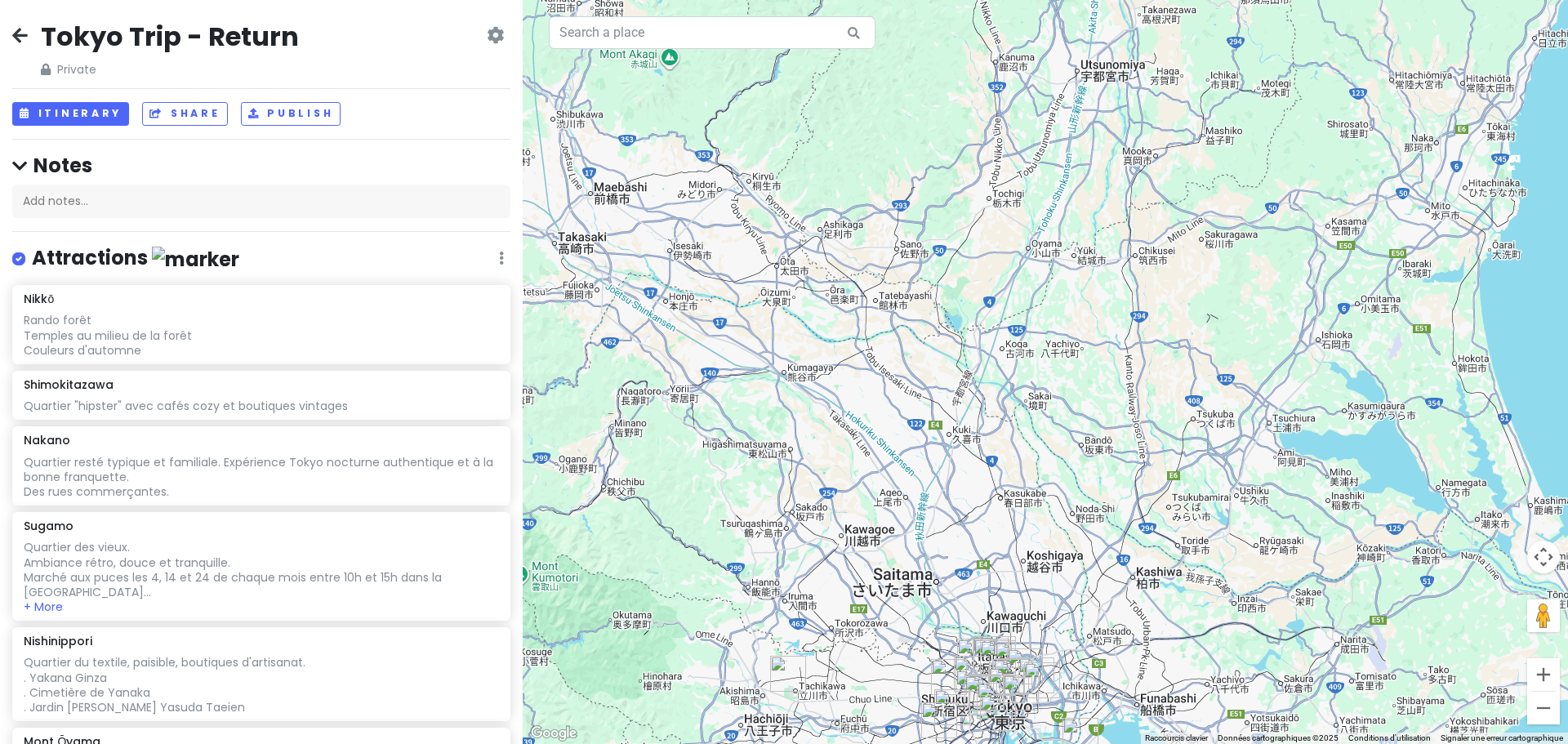
drag, startPoint x: 1056, startPoint y: 660, endPoint x: 1016, endPoint y: 422, distance: 241.3
click at [1016, 422] on div at bounding box center [1045, 372] width 1045 height 744
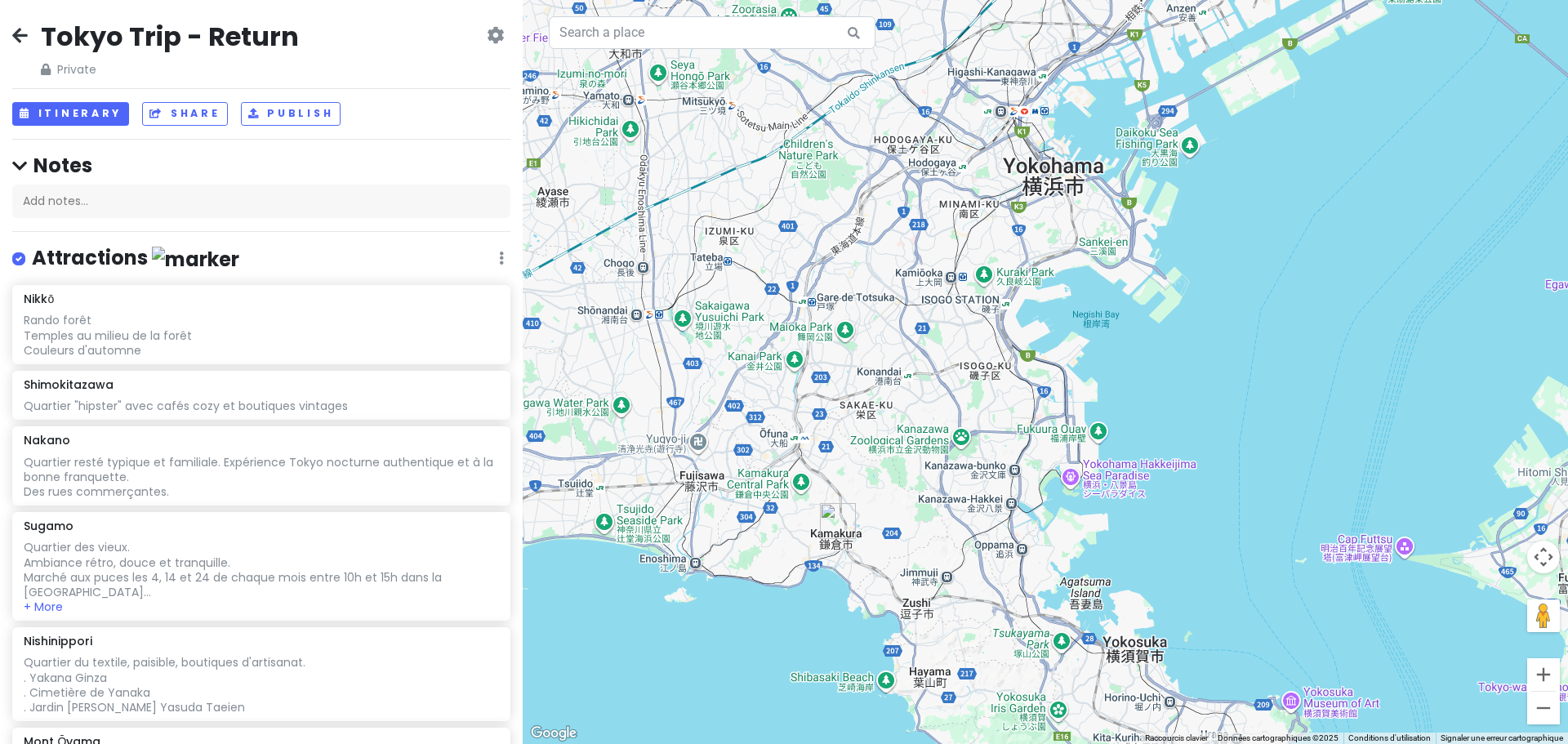
click at [830, 520] on img "Kamakura" at bounding box center [838, 521] width 36 height 36
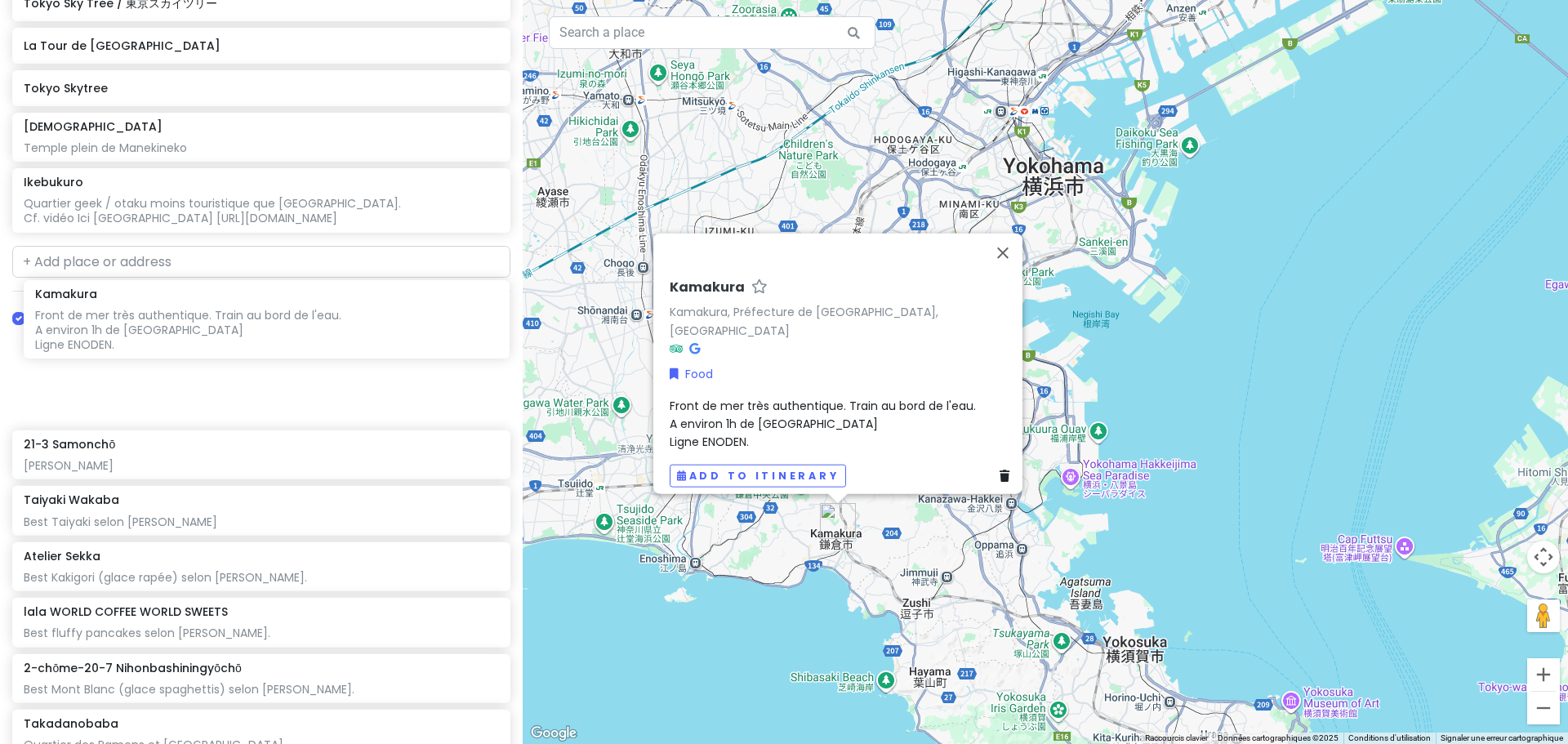
scroll to position [1306, 0]
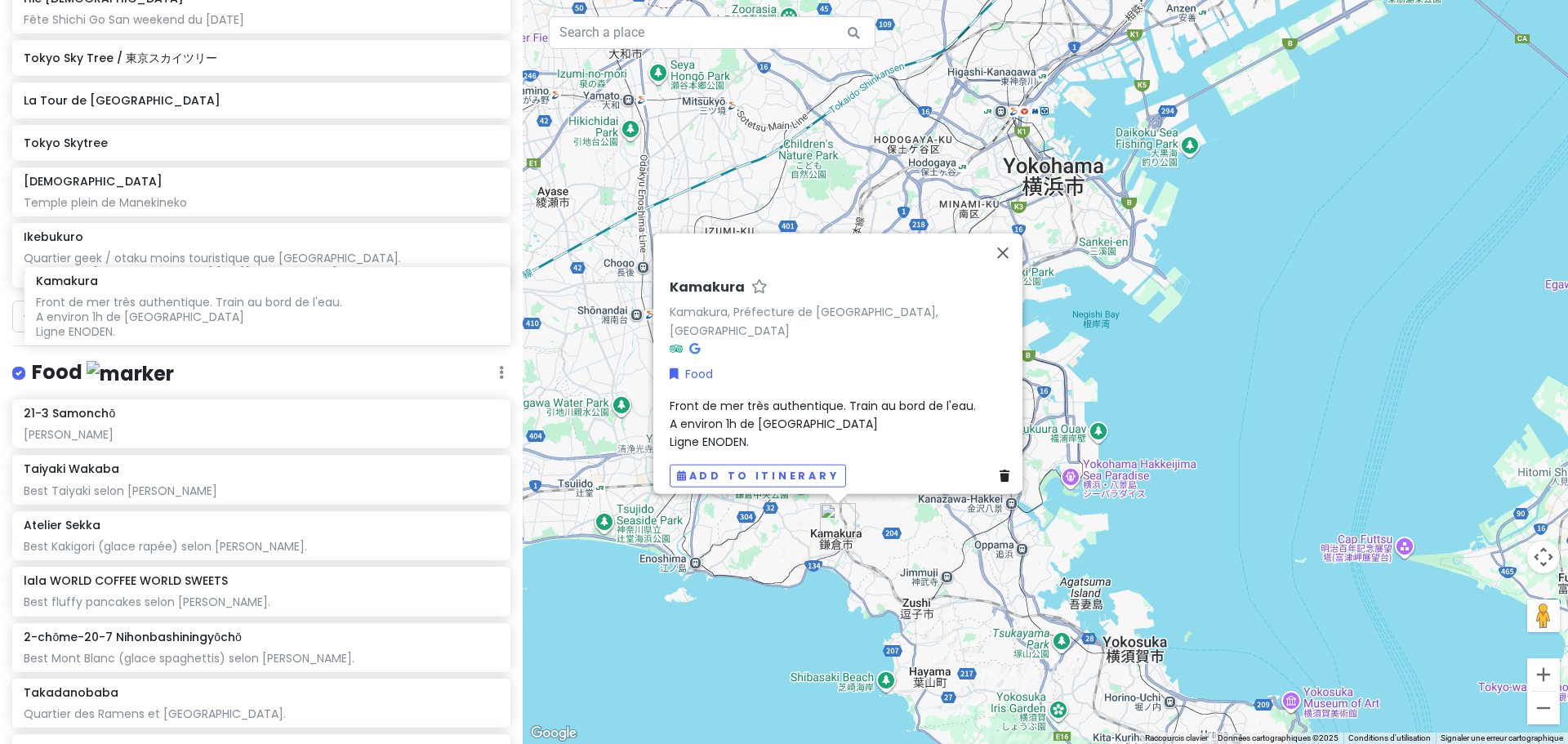
drag, startPoint x: 157, startPoint y: 493, endPoint x: 169, endPoint y: 313, distance: 180.4
click at [169, 313] on div "Tokyo Trip - Return Private Change Dates Make a Copy Delete Trip Go Pro ⚡️ Give…" at bounding box center [261, 372] width 523 height 744
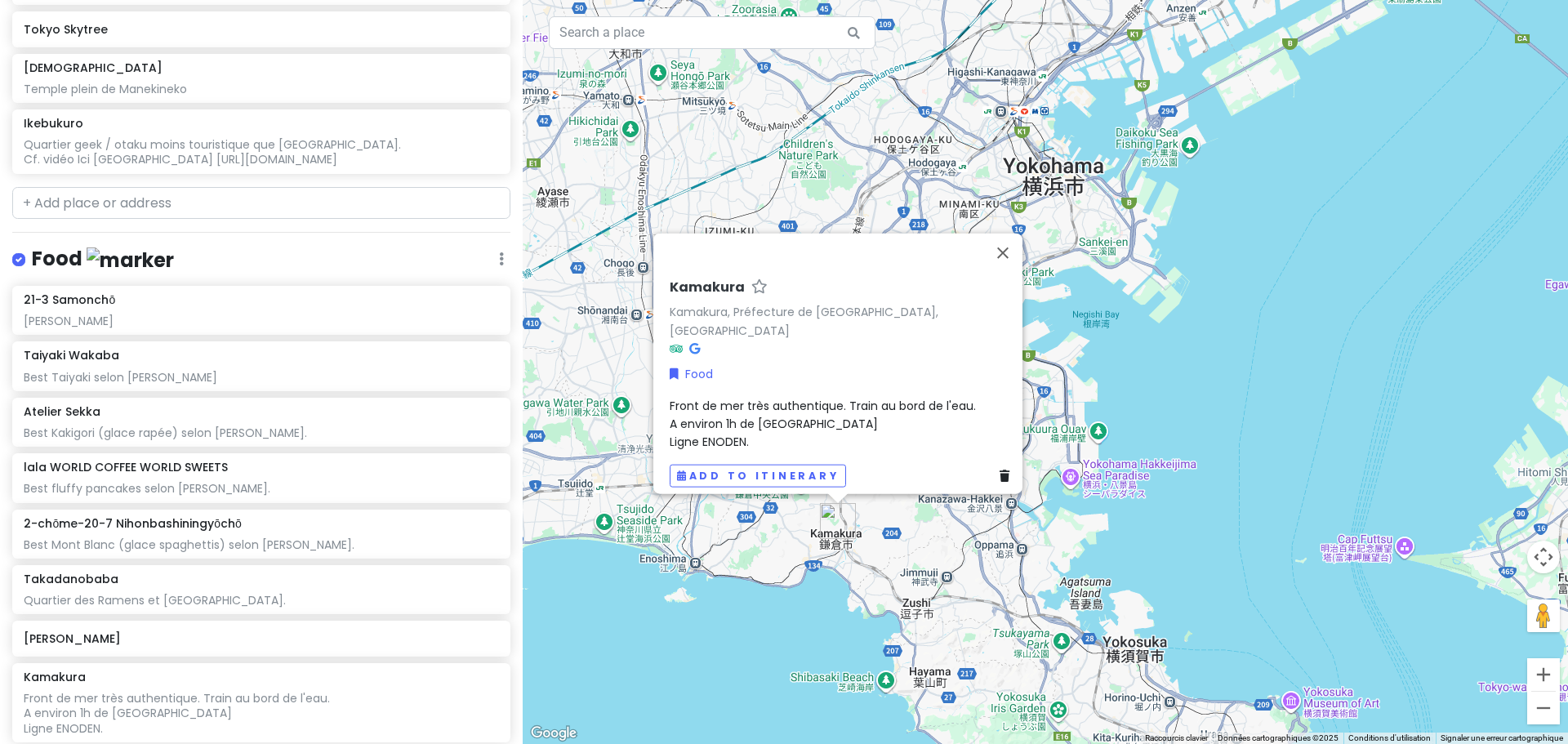
scroll to position [1653, 0]
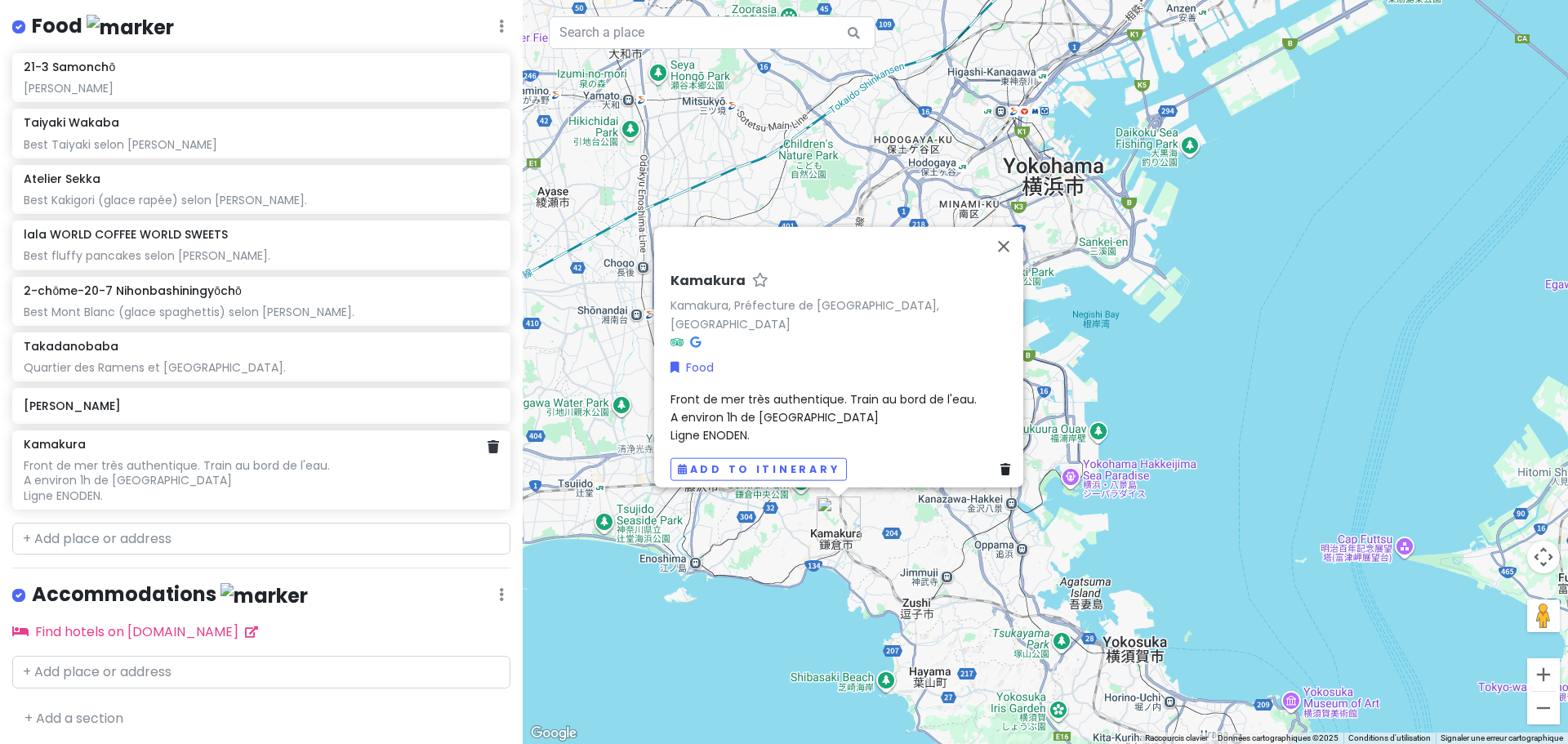
click at [191, 470] on div "Front de mer très authentique. Train au bord de l'eau. A environ 1h de [GEOGRAP…" at bounding box center [260, 480] width 474 height 45
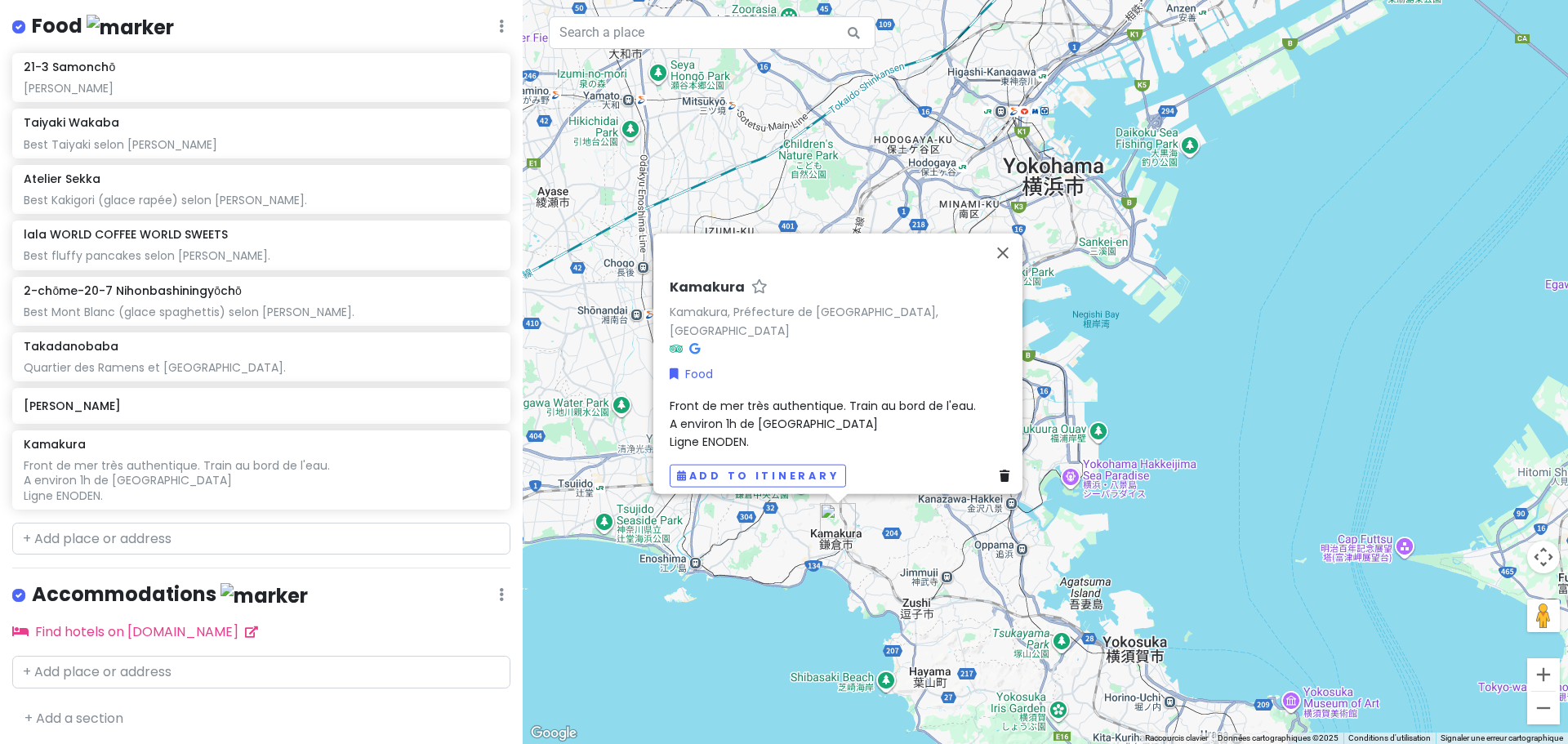
click at [699, 397] on span "Front de mer très authentique. Train au bord de l'eau. A environ 1h de [GEOGRAP…" at bounding box center [822, 423] width 306 height 53
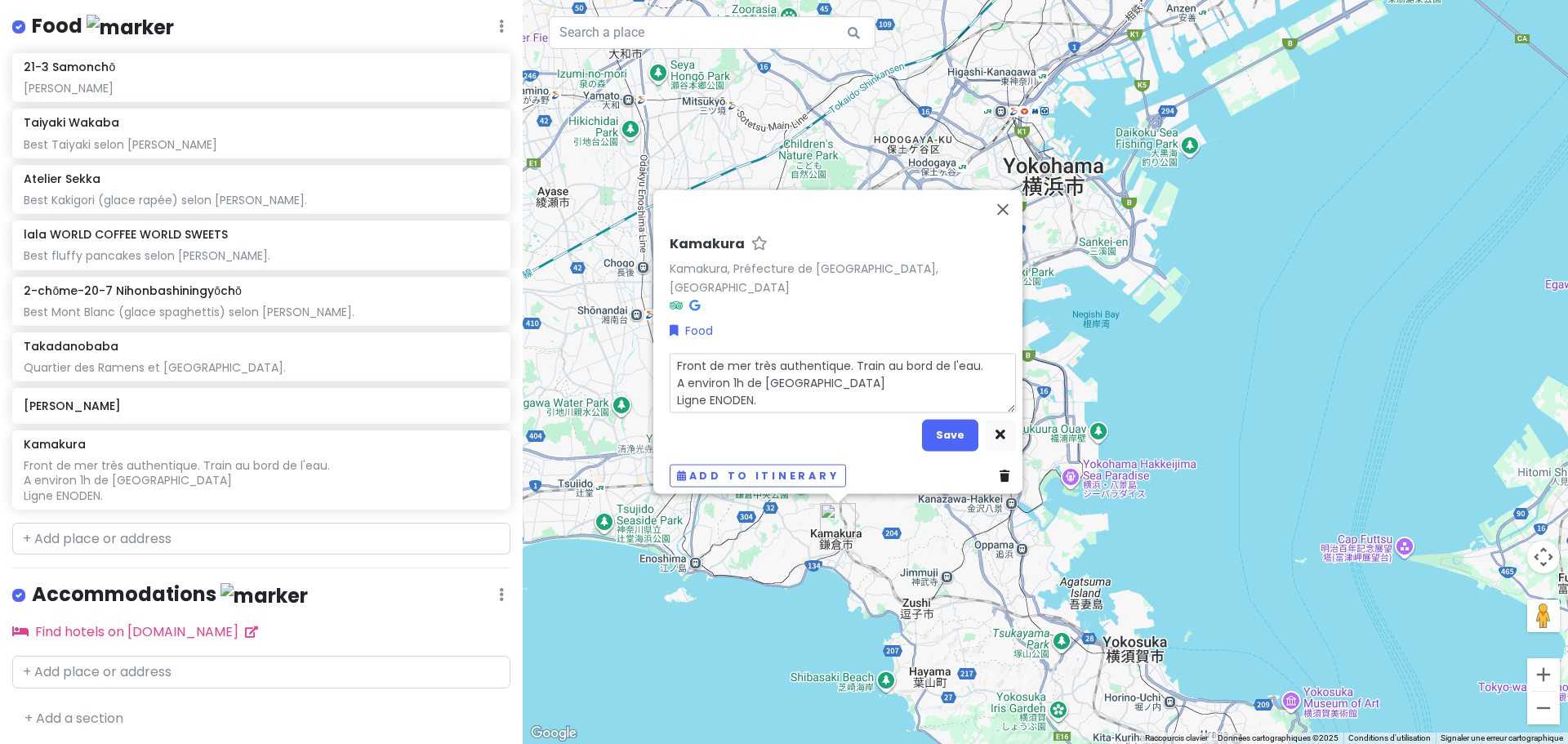
drag, startPoint x: 905, startPoint y: 396, endPoint x: 534, endPoint y: 342, distance: 374.9
click at [534, 342] on div "[PERSON_NAME], Préfecture de [GEOGRAPHIC_DATA], [GEOGRAPHIC_DATA] Food Front de…" at bounding box center [1045, 372] width 1045 height 744
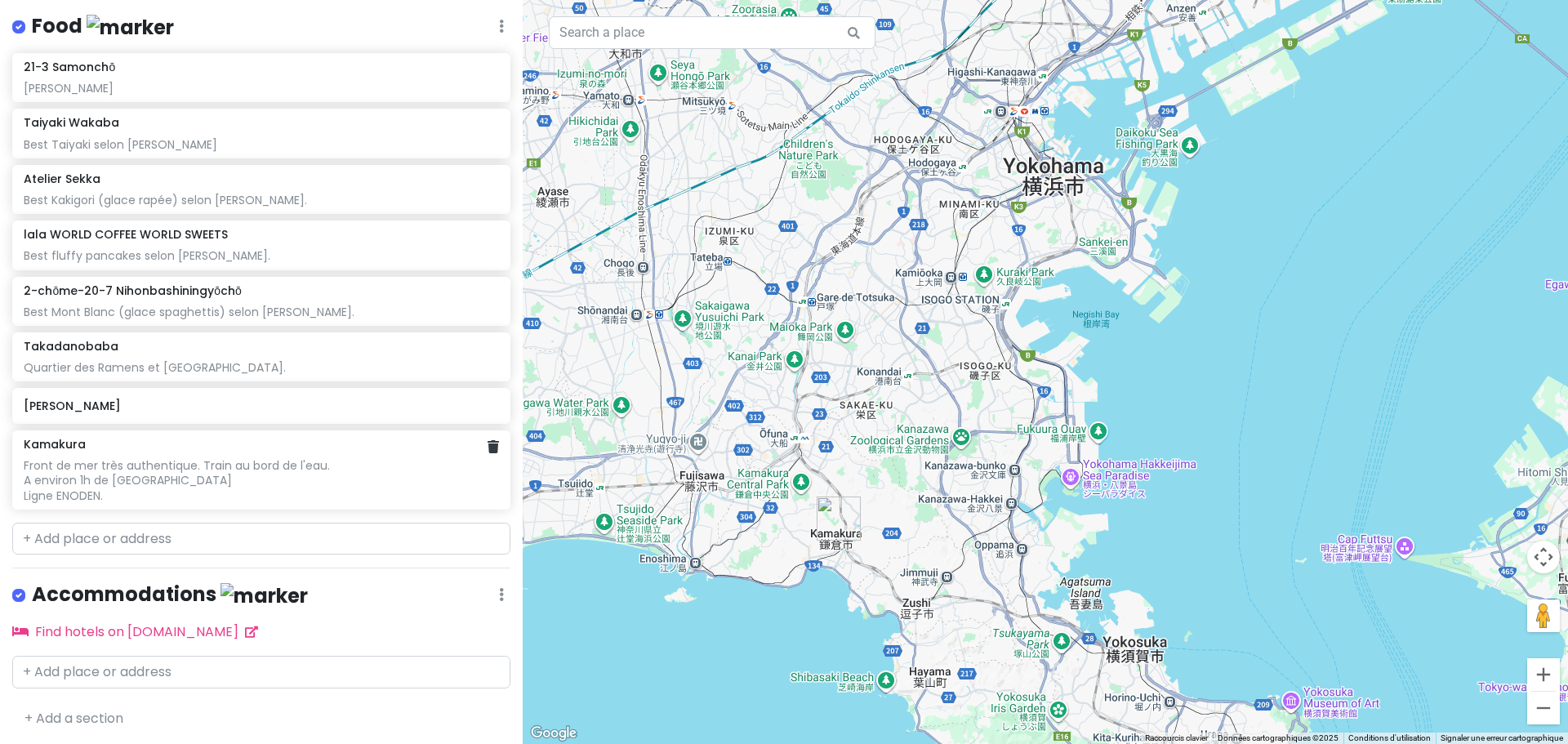
click at [197, 487] on div "Front de mer très authentique. Train au bord de l'eau. A environ 1h de [GEOGRAP…" at bounding box center [260, 480] width 474 height 45
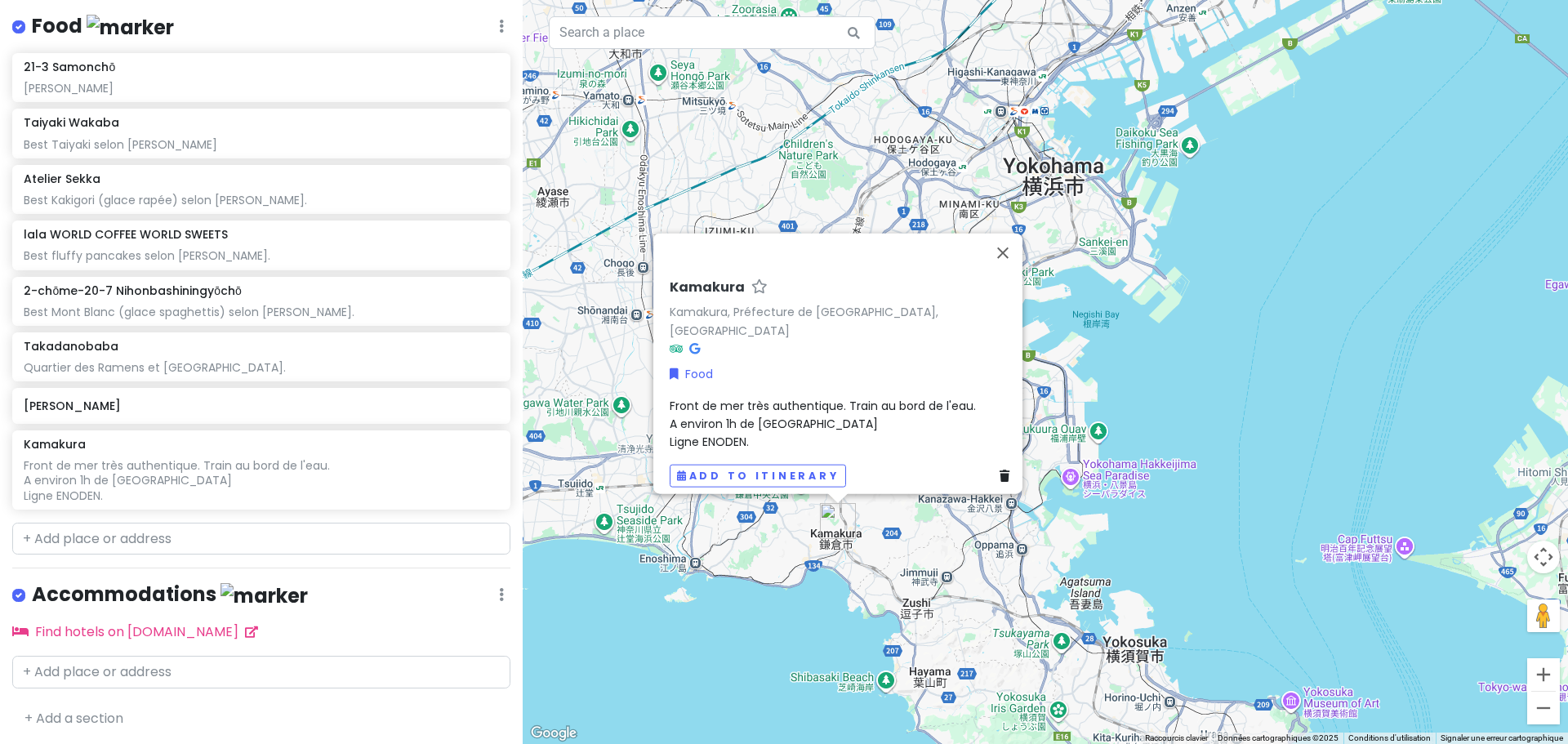
click at [831, 402] on span "Front de mer très authentique. Train au bord de l'eau. A environ 1h de [GEOGRAP…" at bounding box center [822, 423] width 306 height 53
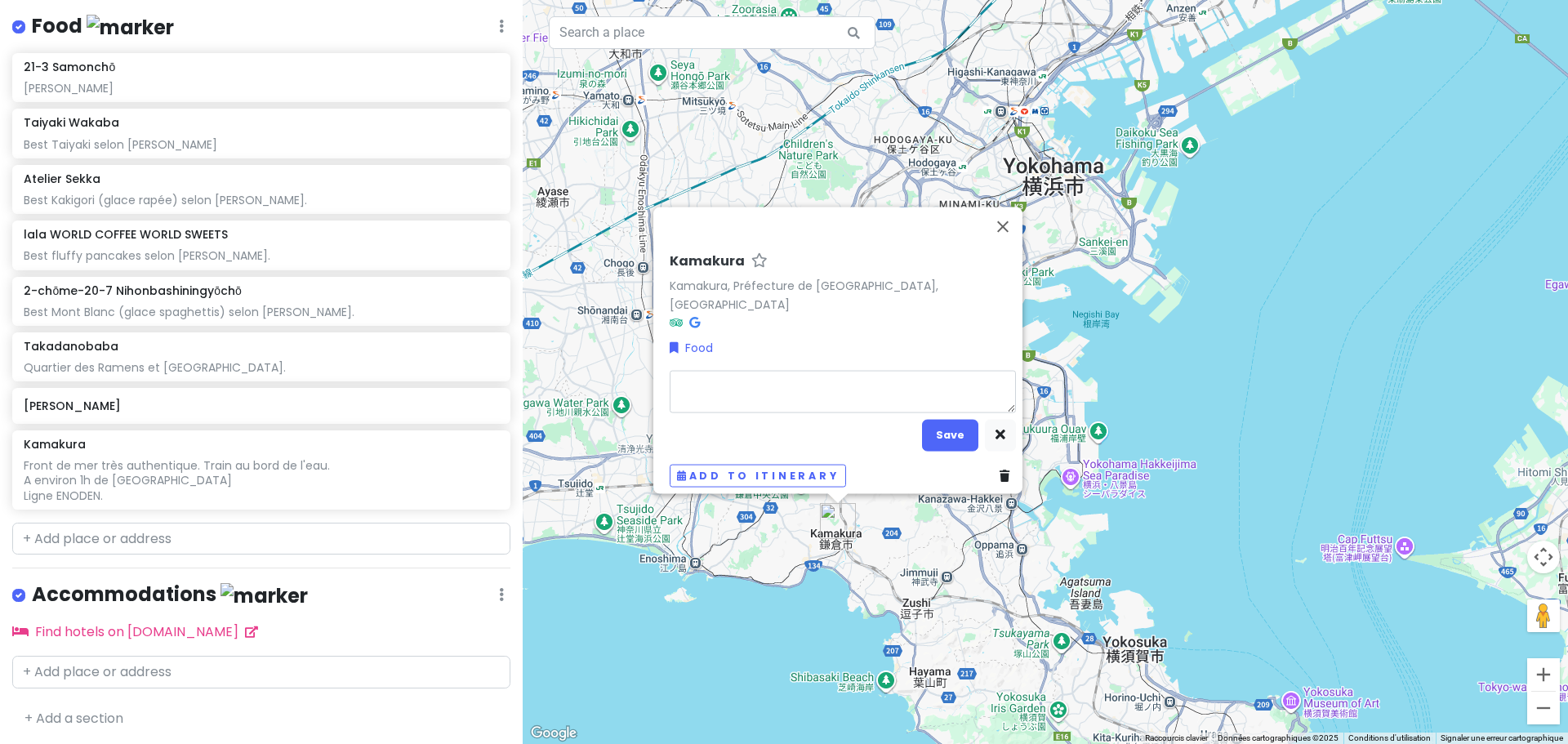
click at [1002, 466] on link at bounding box center [1007, 475] width 16 height 18
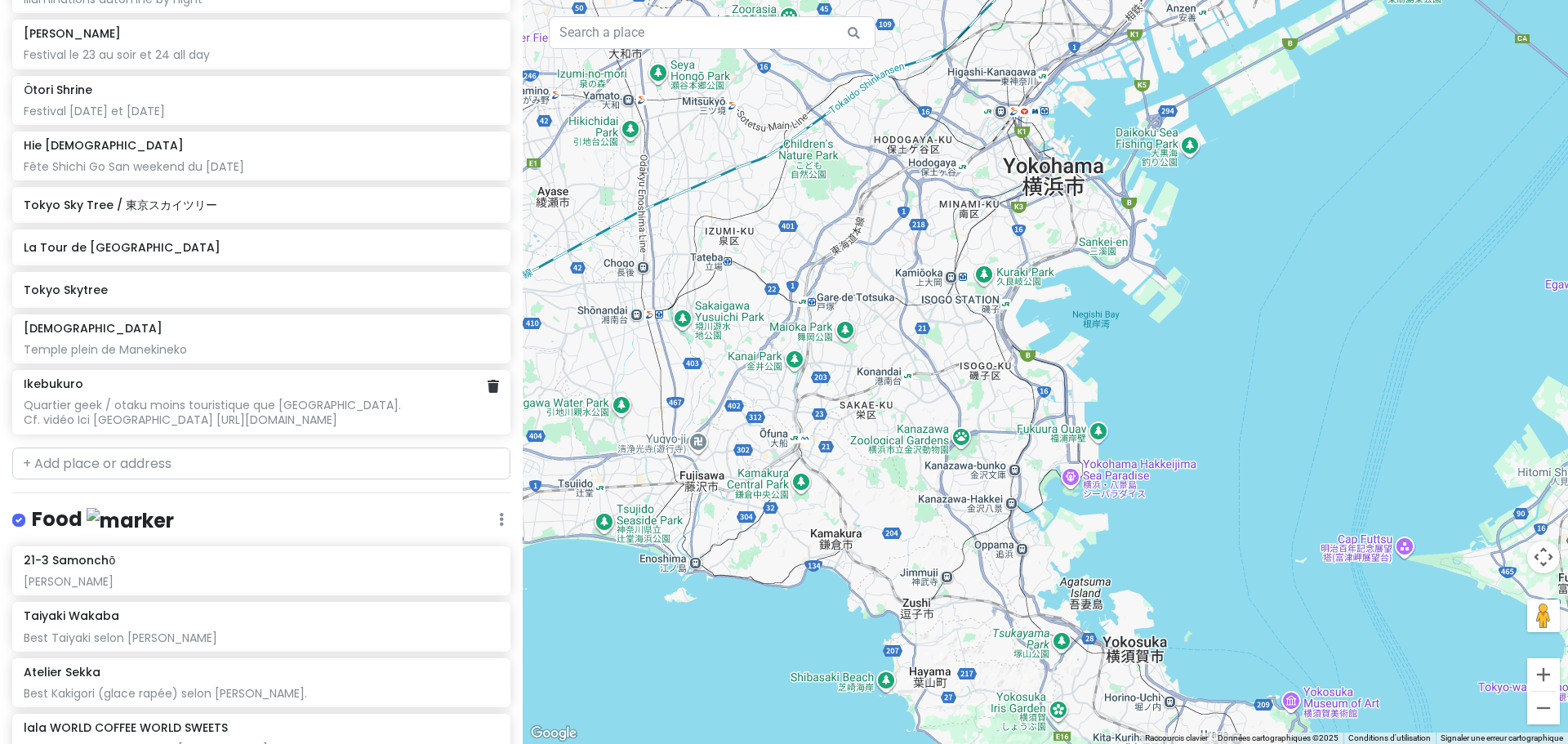
scroll to position [1159, 0]
click at [122, 470] on input "text" at bounding box center [261, 465] width 499 height 33
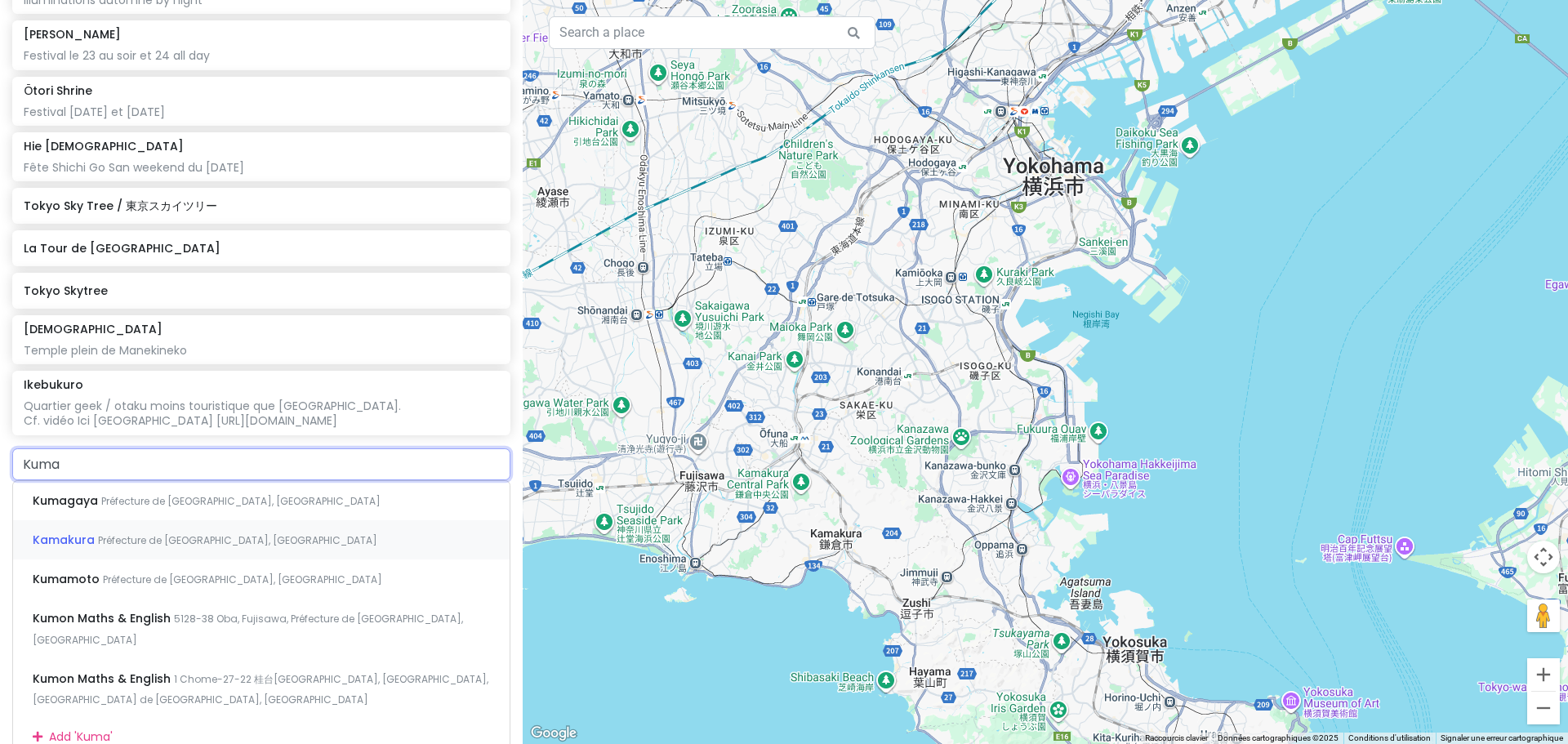
click at [131, 536] on span "Préfecture de [GEOGRAPHIC_DATA], [GEOGRAPHIC_DATA]" at bounding box center [238, 540] width 279 height 14
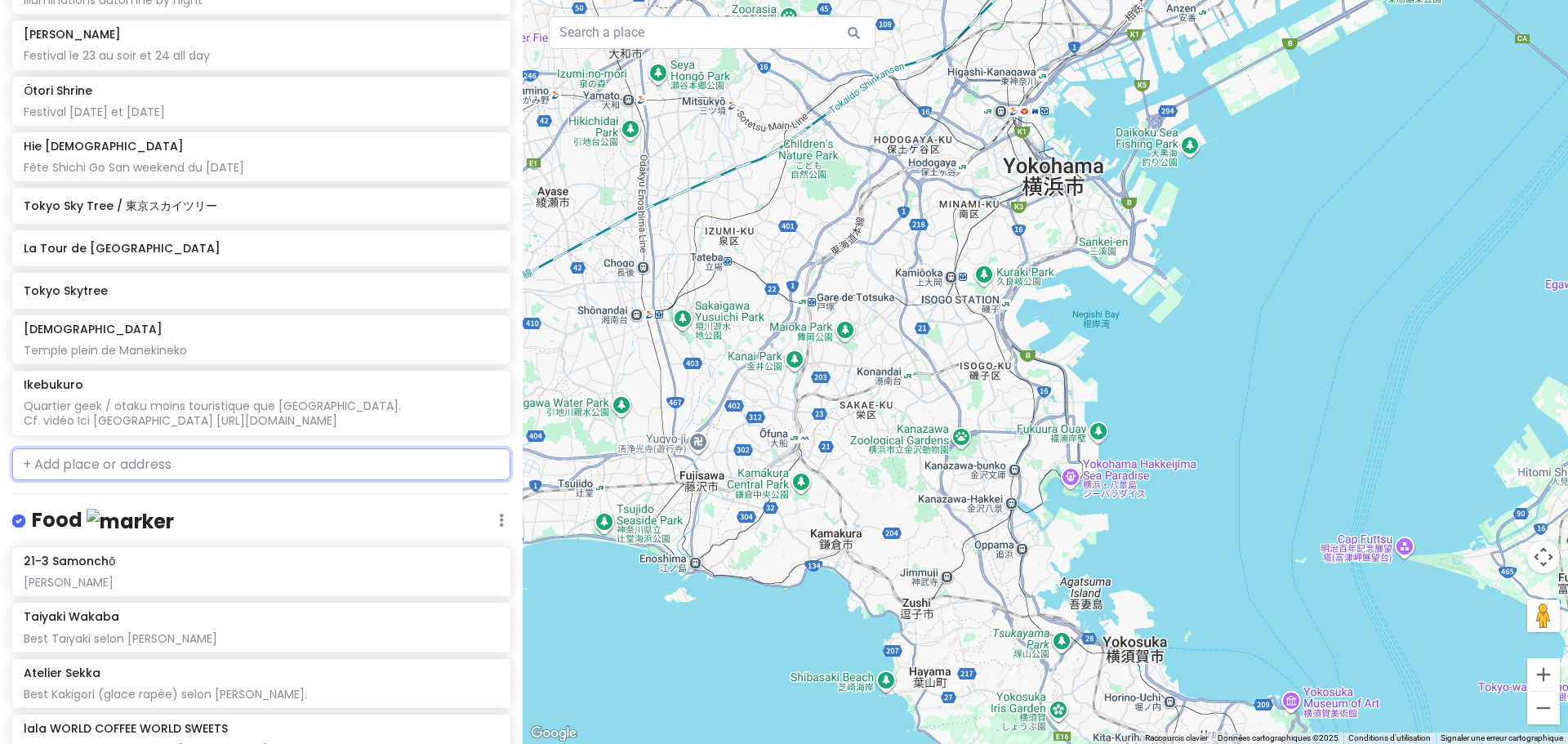
scroll to position [1201, 0]
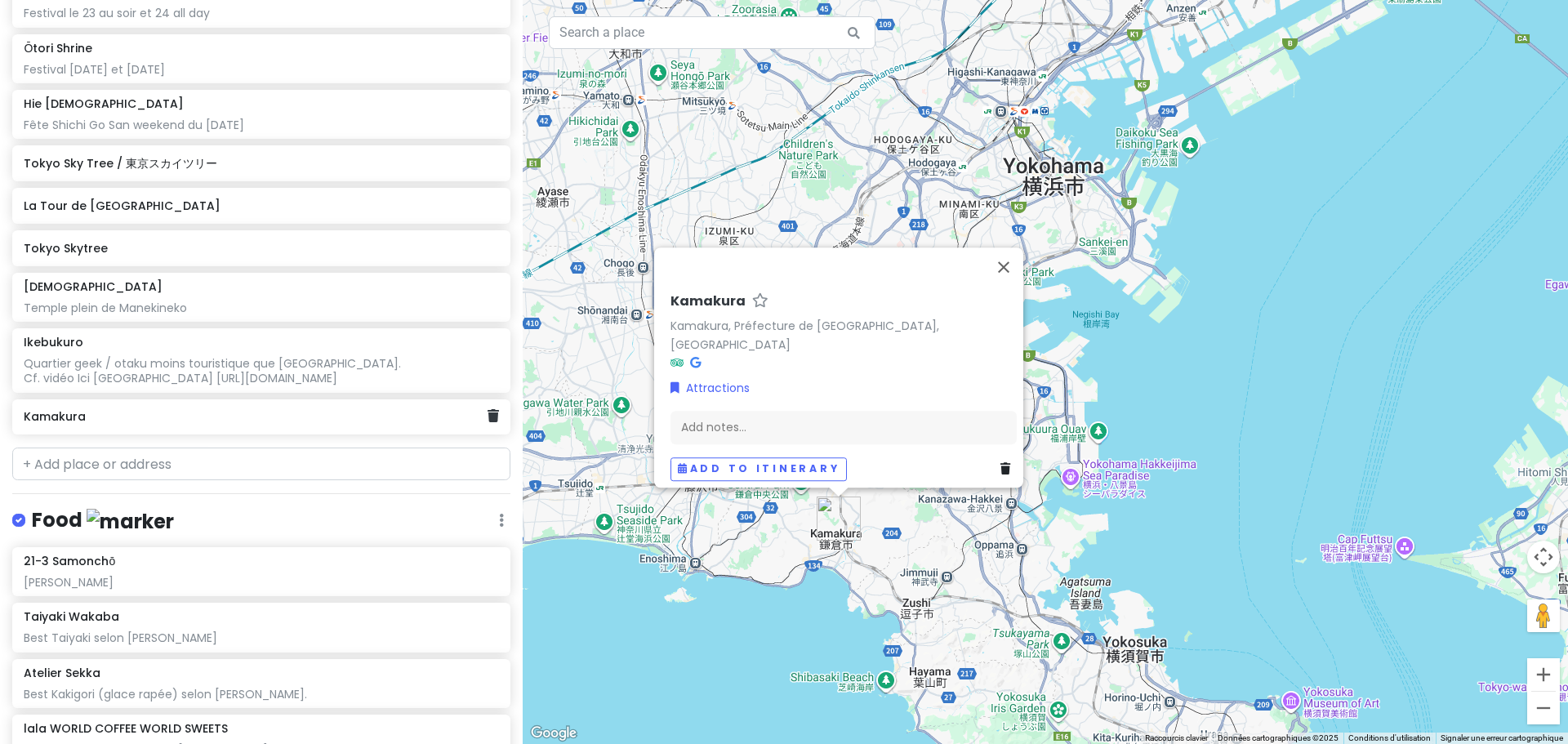
click at [204, 425] on div "Kamakura" at bounding box center [254, 417] width 463 height 23
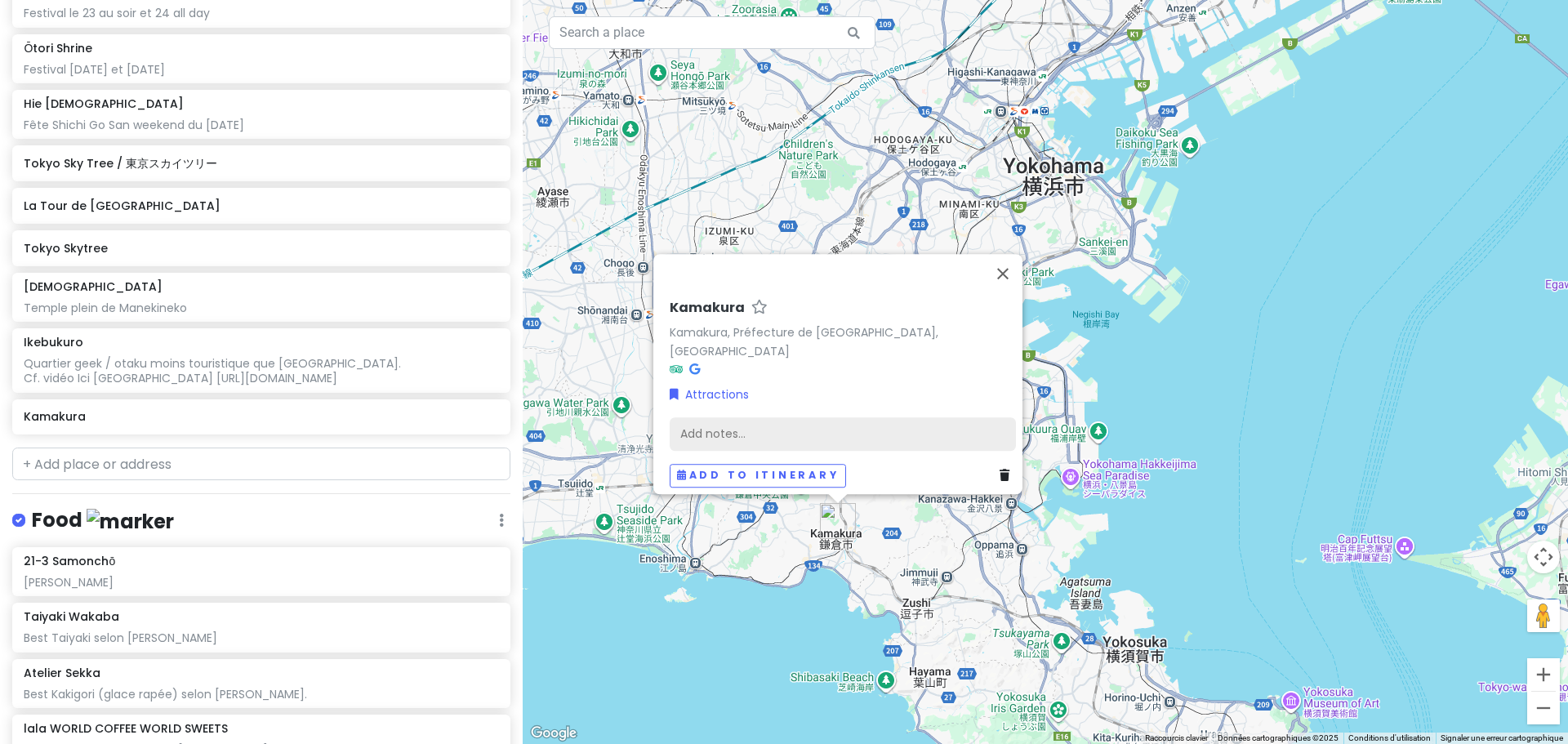
click at [764, 435] on div "Add notes..." at bounding box center [842, 434] width 346 height 34
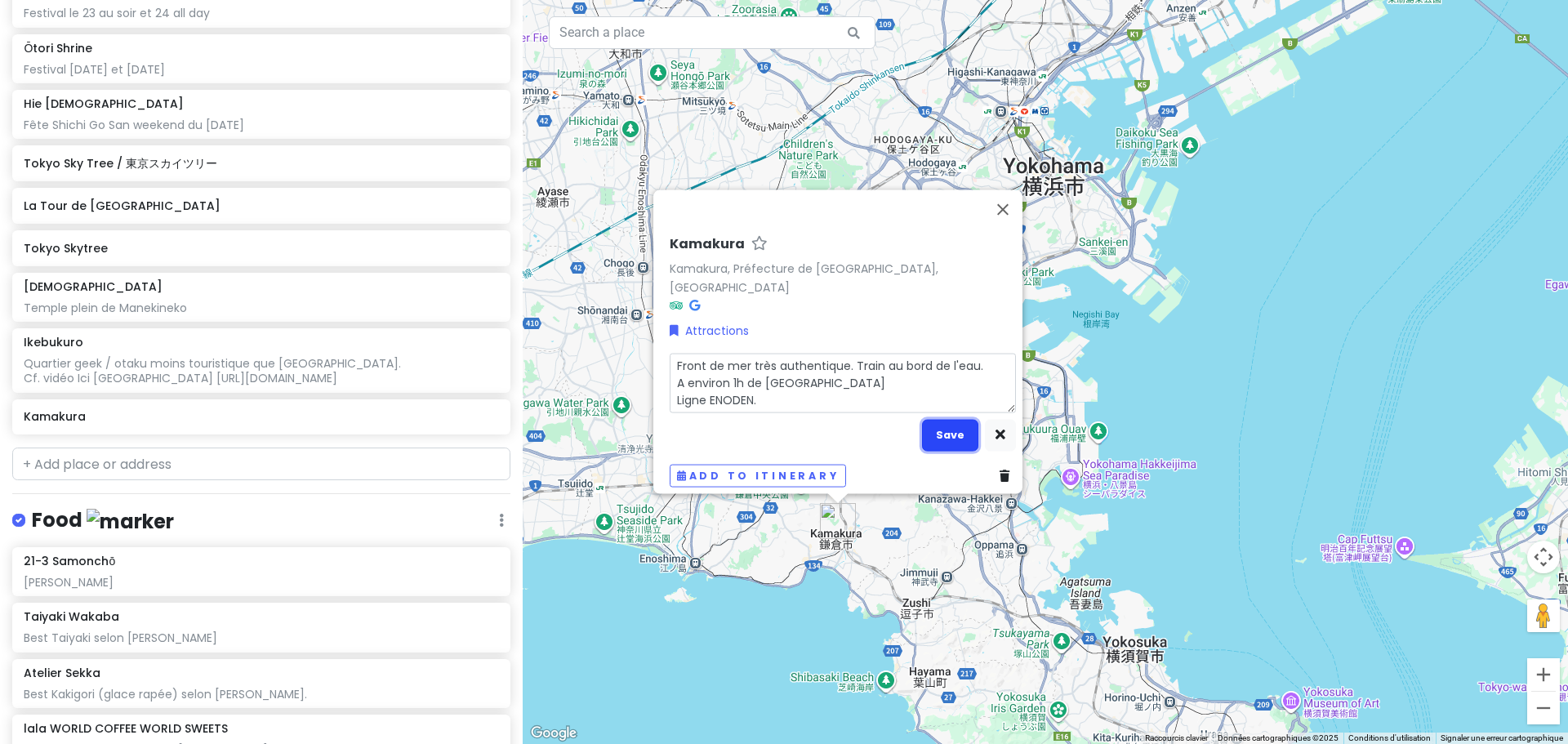
click at [932, 419] on button "Save" at bounding box center [950, 435] width 56 height 32
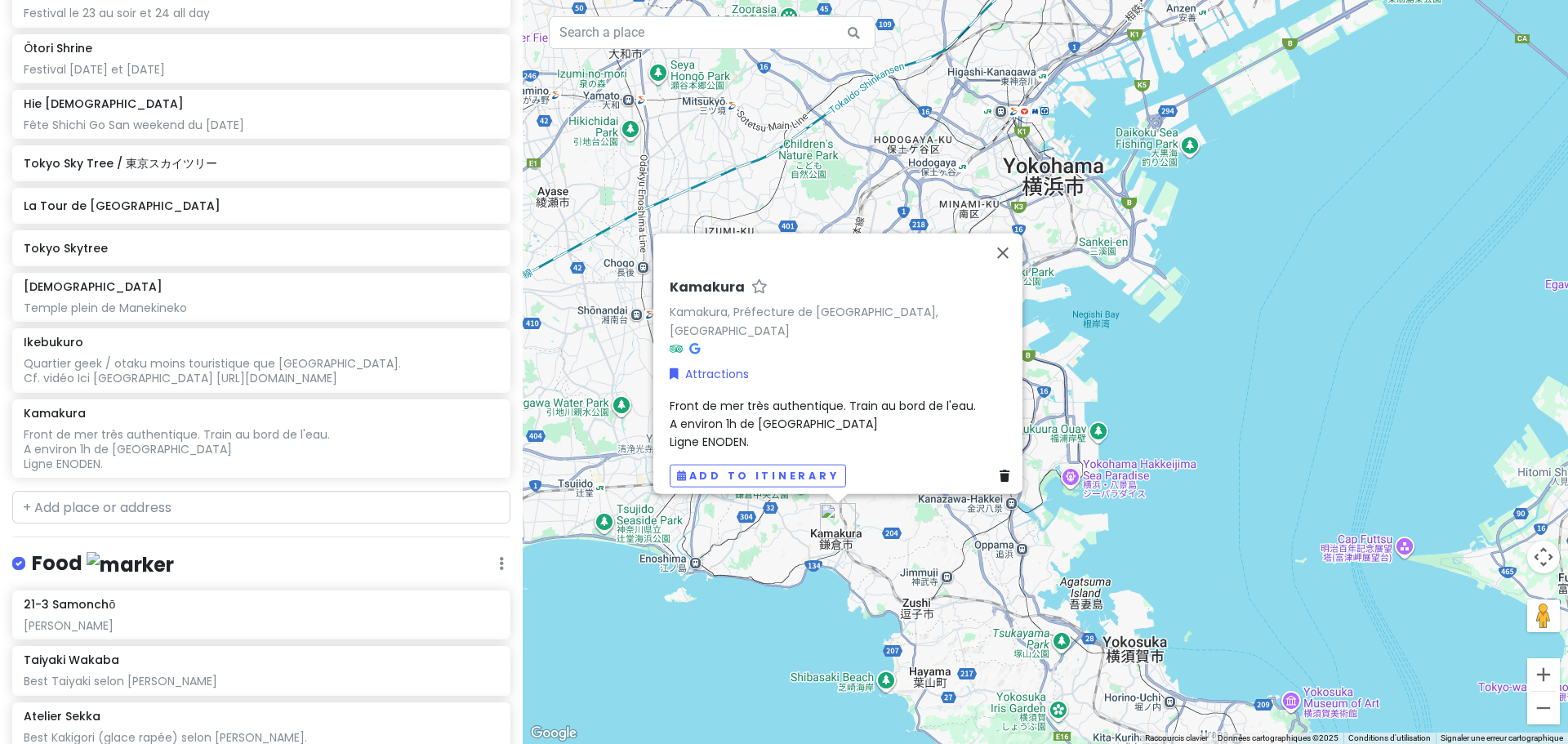
scroll to position [1244, 0]
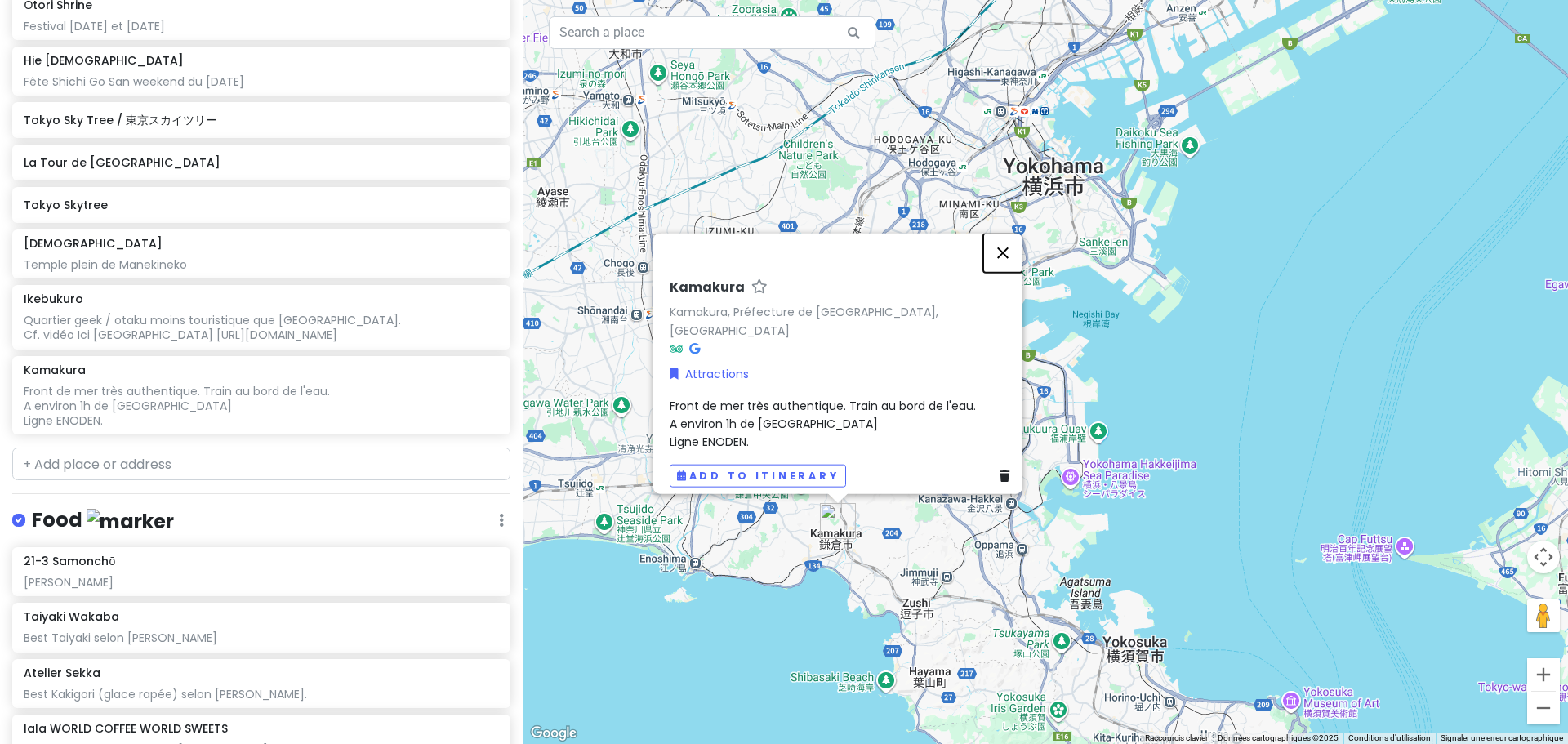
click at [1020, 256] on button "Fermer" at bounding box center [1002, 252] width 39 height 39
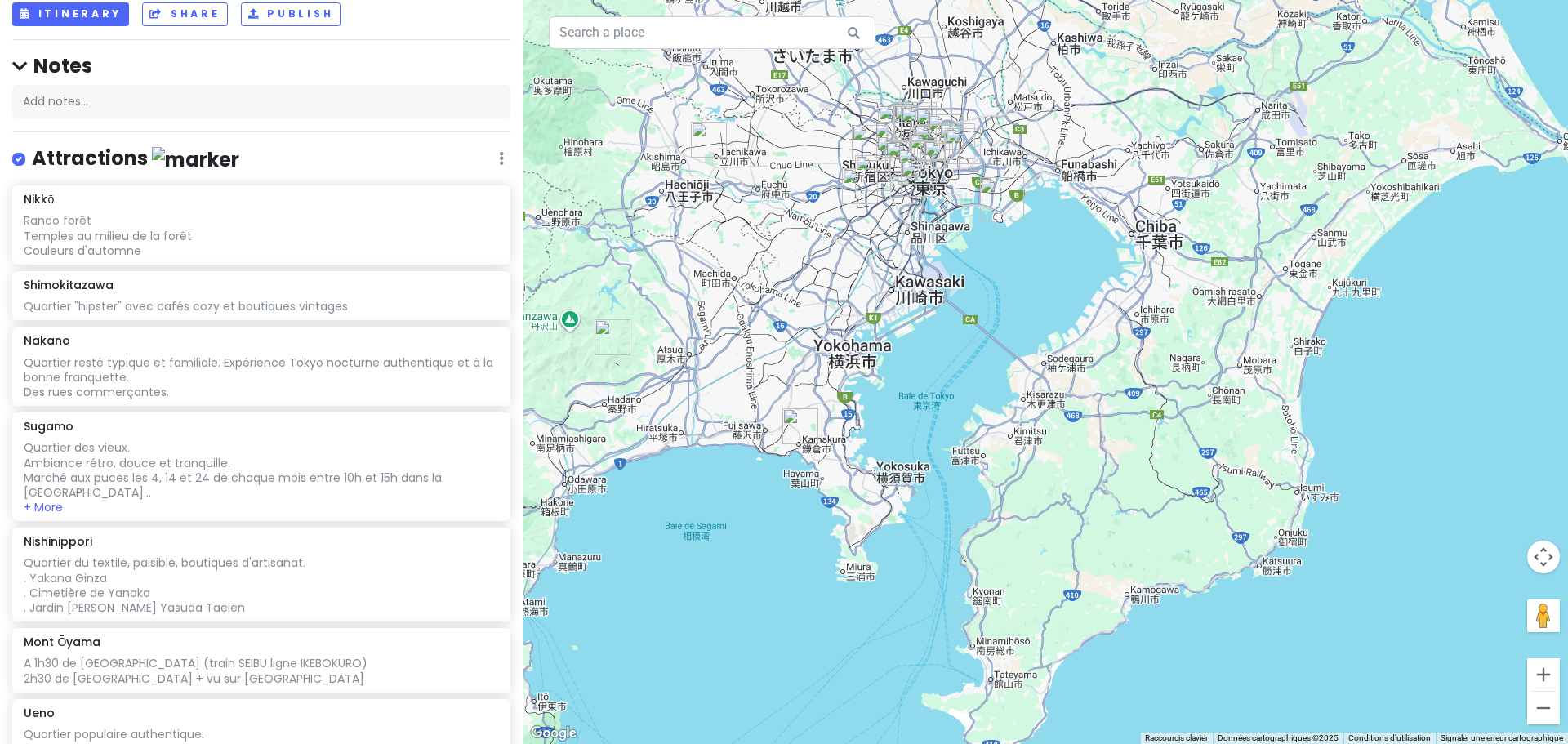
scroll to position [20, 0]
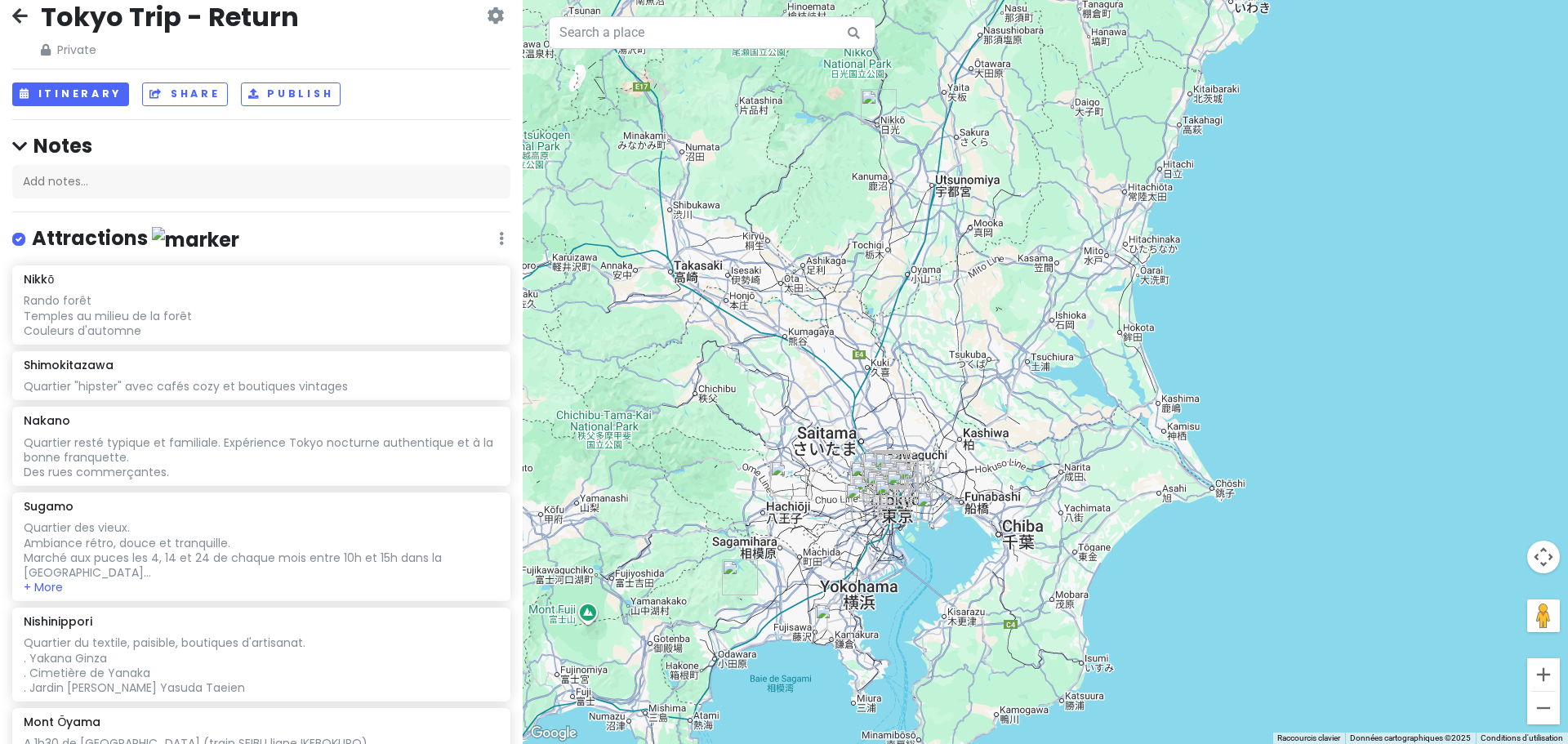
drag, startPoint x: 1099, startPoint y: 110, endPoint x: 1039, endPoint y: 467, distance: 362.0
click at [1044, 465] on div "Pour naviguer, appuyez sur les touches fléchées." at bounding box center [1045, 372] width 1045 height 744
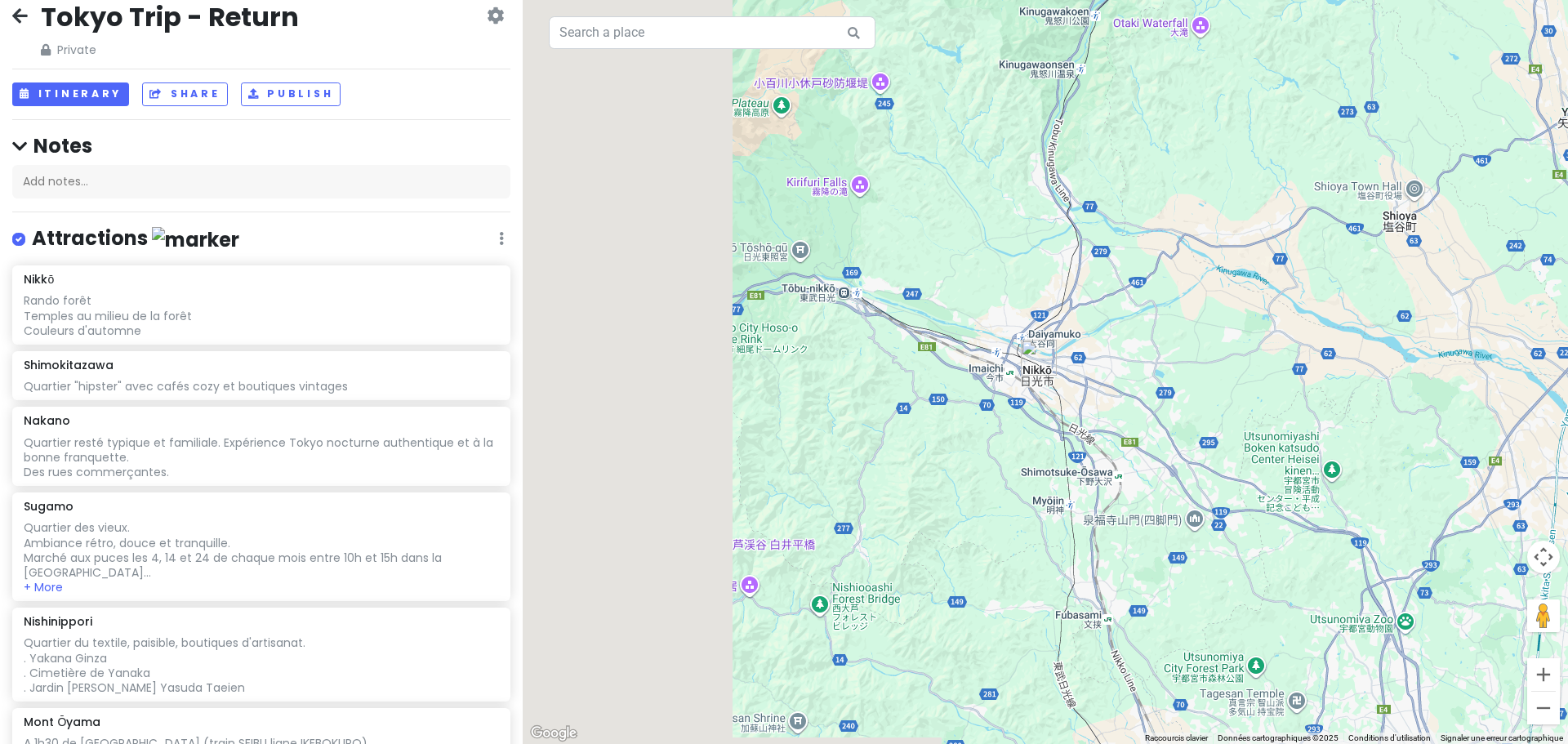
drag, startPoint x: 667, startPoint y: 366, endPoint x: 862, endPoint y: 373, distance: 195.1
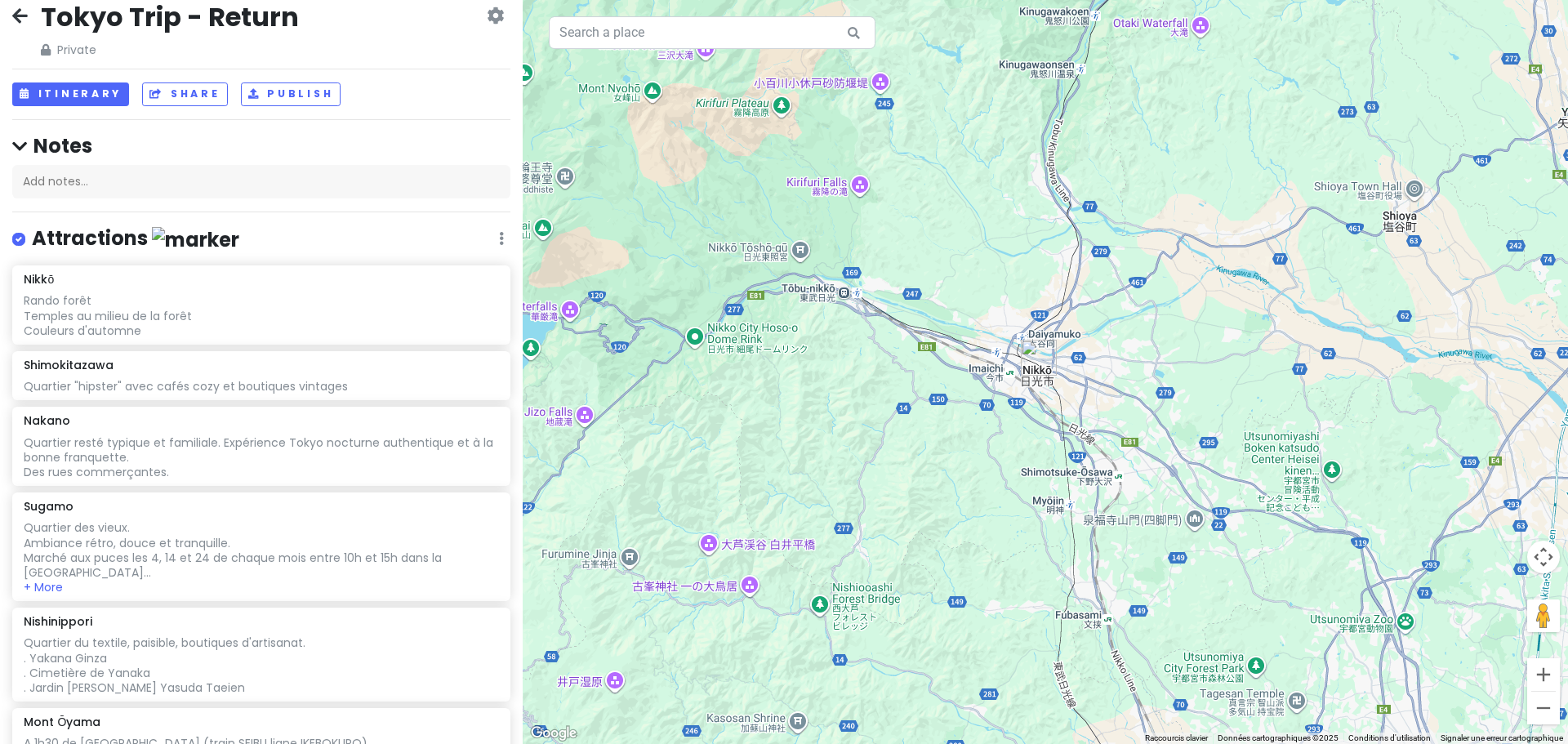
click at [862, 373] on div "Pour naviguer, appuyez sur les touches fléchées." at bounding box center [1045, 372] width 1045 height 744
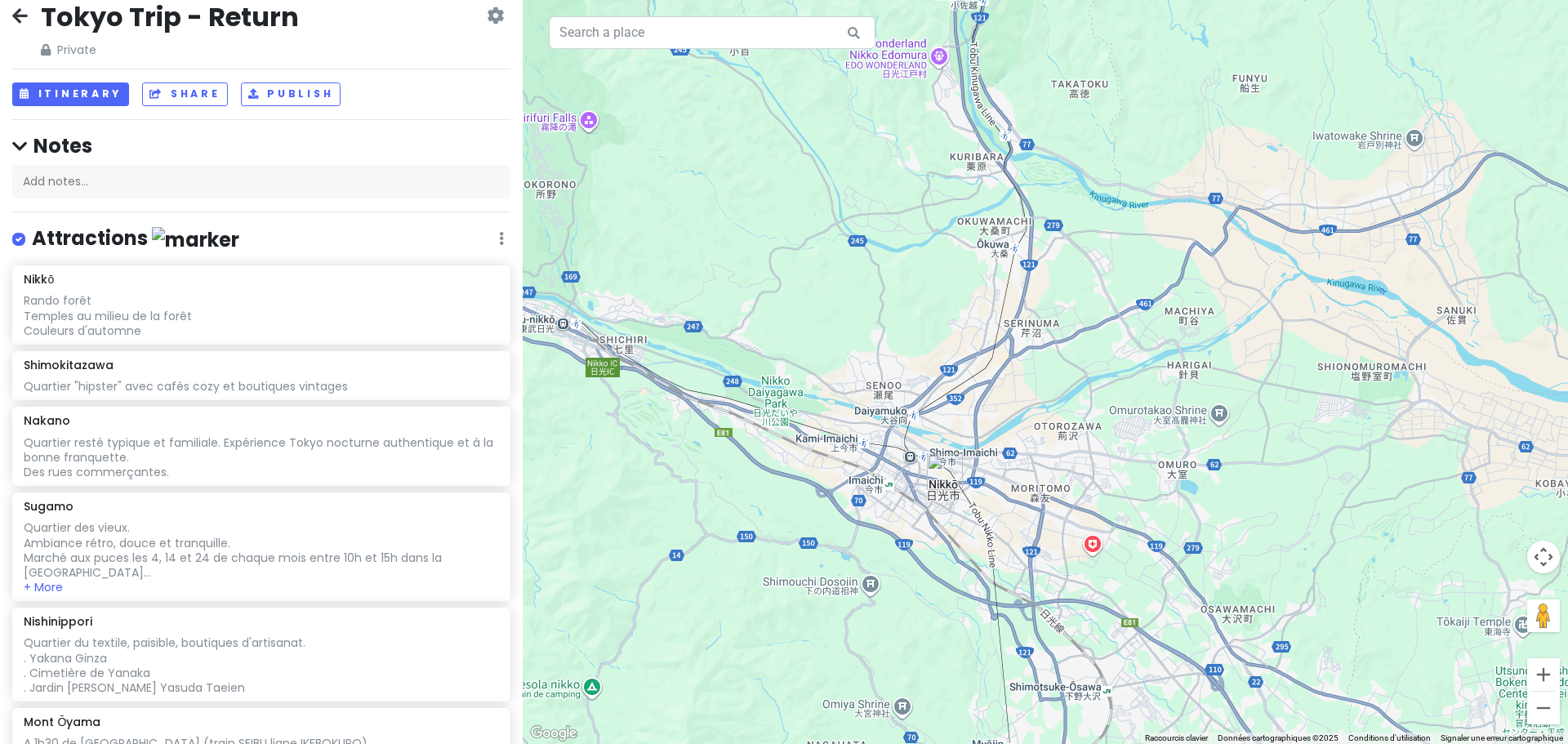
drag, startPoint x: 731, startPoint y: 328, endPoint x: 775, endPoint y: 476, distance: 154.4
click at [775, 476] on div "Pour naviguer, appuyez sur les touches fléchées." at bounding box center [1045, 372] width 1045 height 744
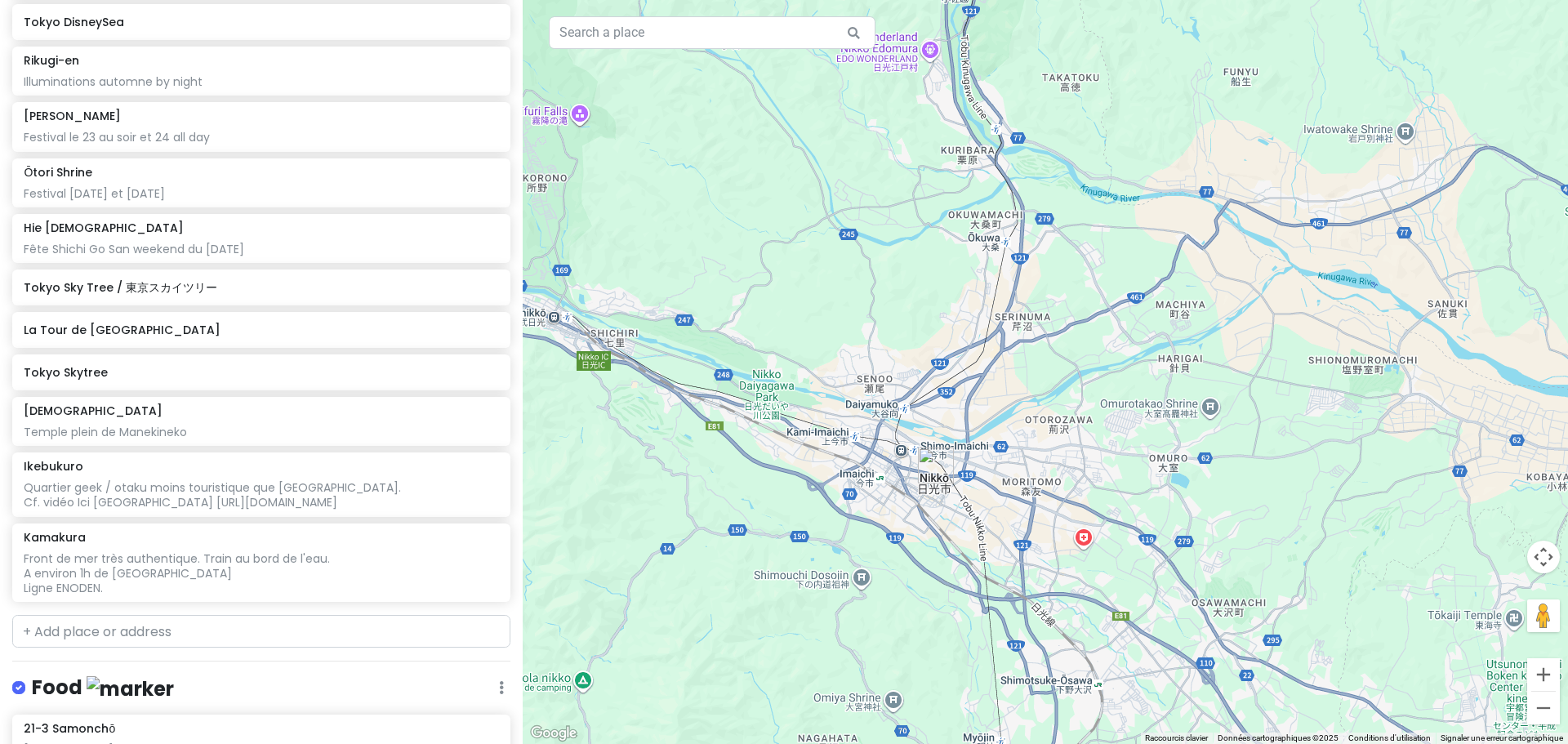
scroll to position [1244, 0]
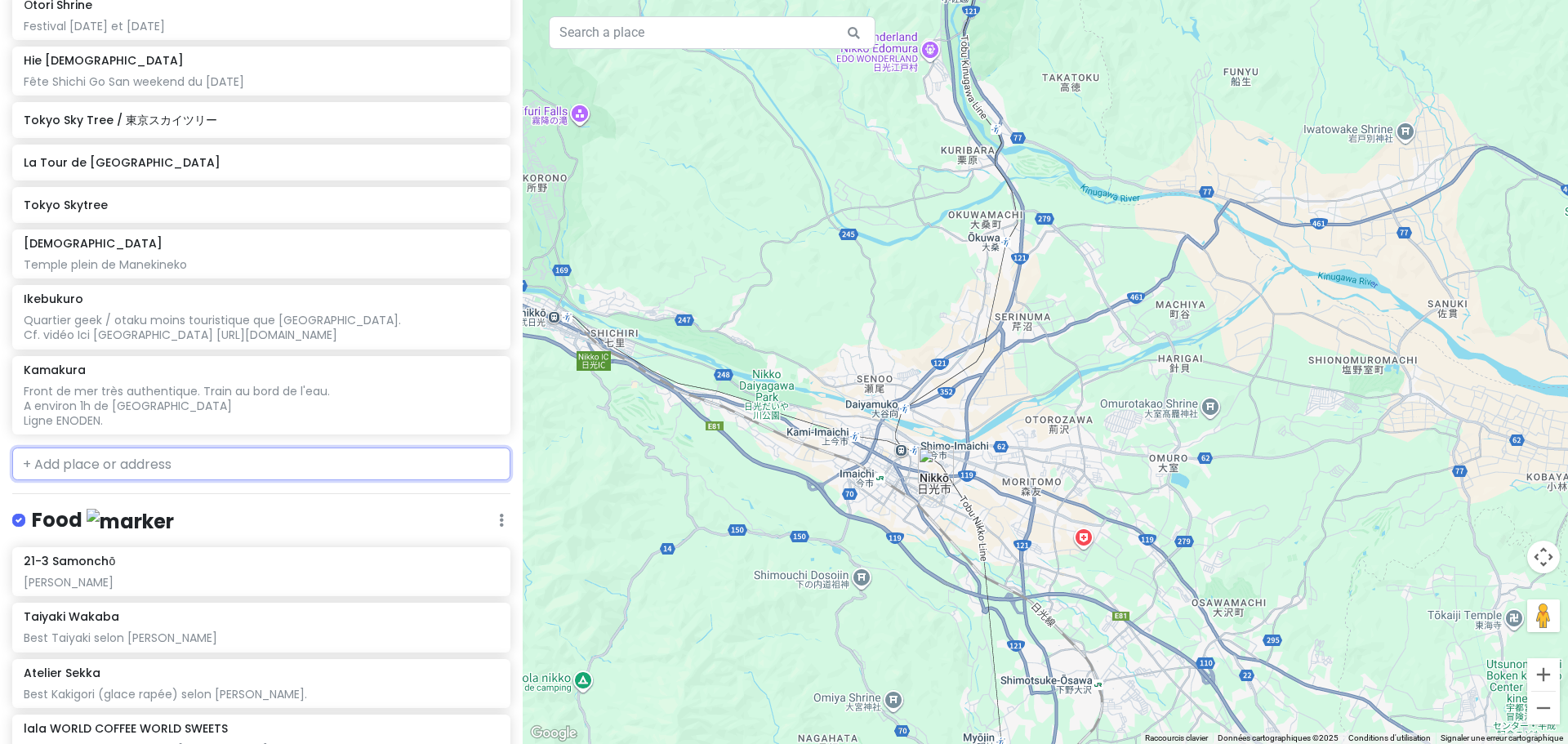
click at [139, 467] on input "text" at bounding box center [261, 464] width 499 height 33
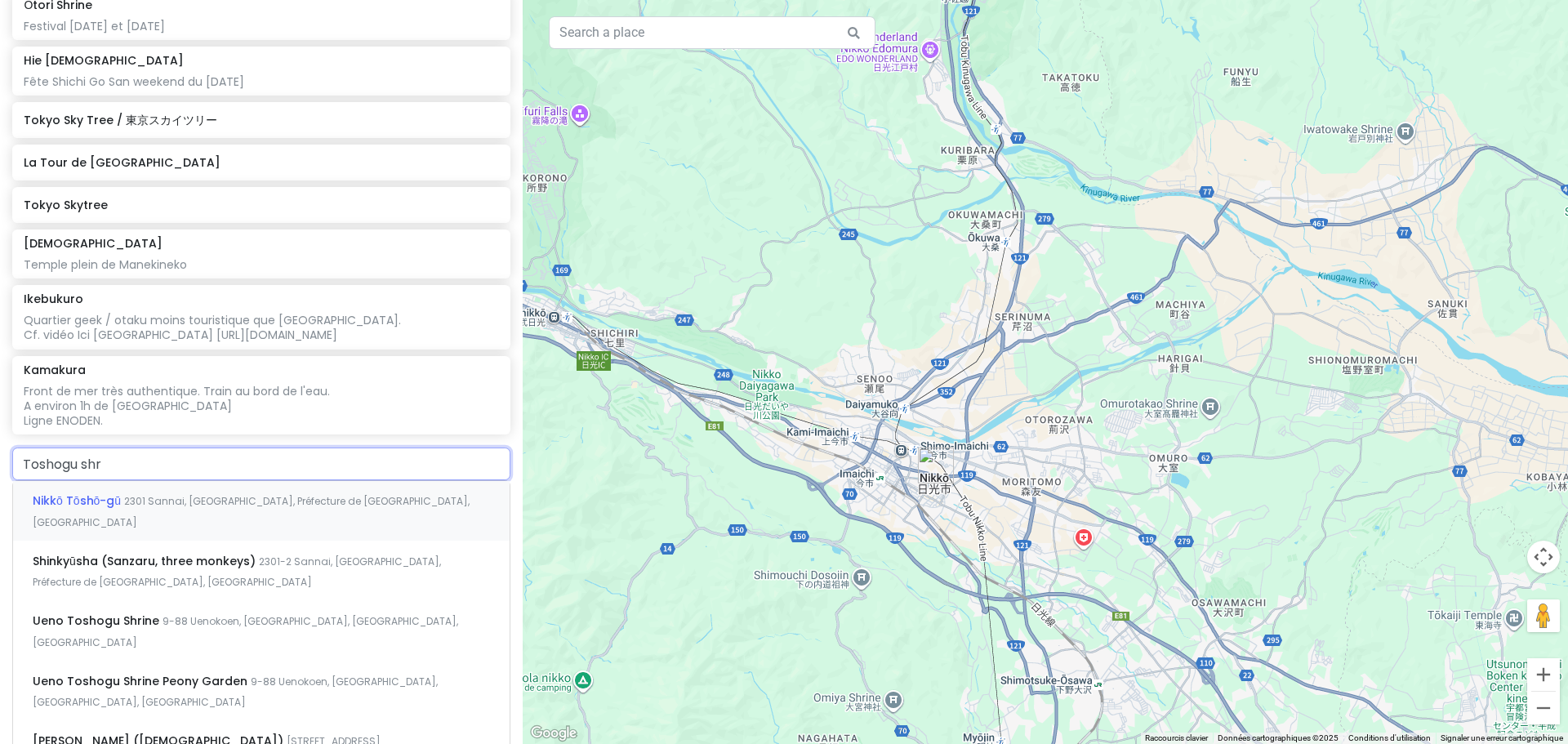
click at [143, 496] on span "2301 Sannai, [GEOGRAPHIC_DATA], Préfecture de [GEOGRAPHIC_DATA], [GEOGRAPHIC_DA…" at bounding box center [251, 511] width 437 height 35
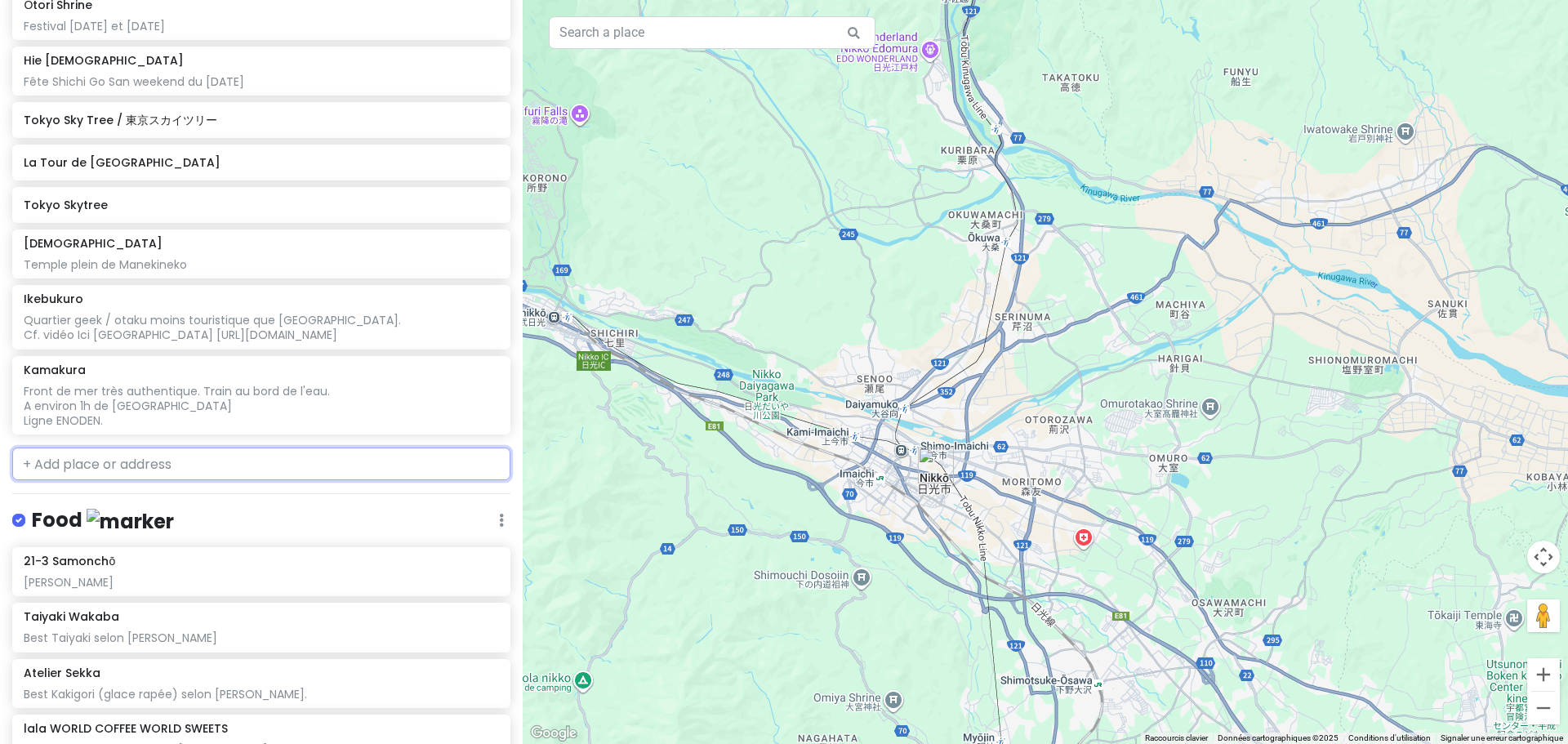
scroll to position [1285, 0]
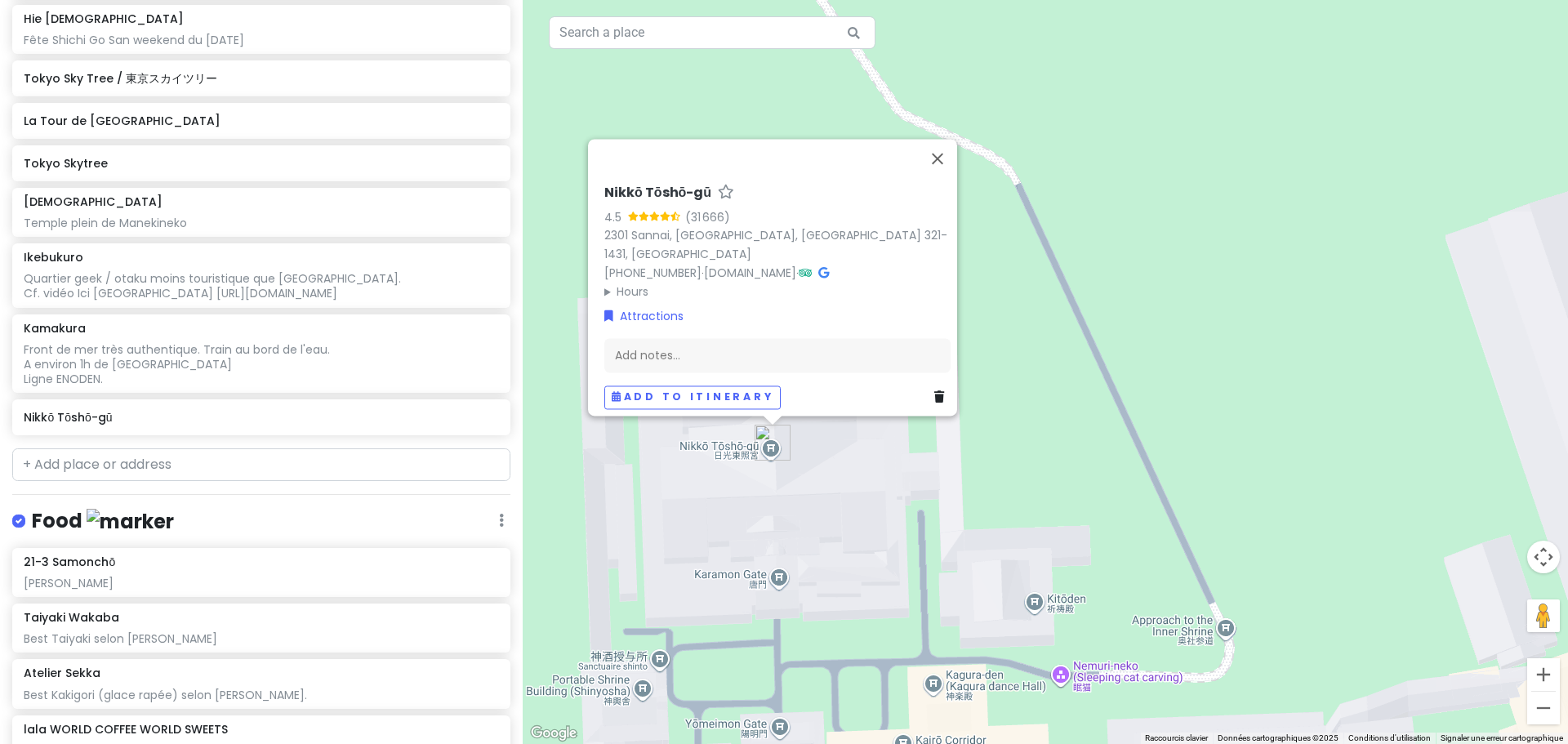
drag, startPoint x: 793, startPoint y: 421, endPoint x: 793, endPoint y: 519, distance: 98.0
click at [793, 519] on div "Pour naviguer, appuyez sur les touches fléchées. [PERSON_NAME]-gū 4.5 (31 666) …" at bounding box center [1045, 372] width 1045 height 744
click at [936, 166] on button "Fermer" at bounding box center [937, 159] width 39 height 39
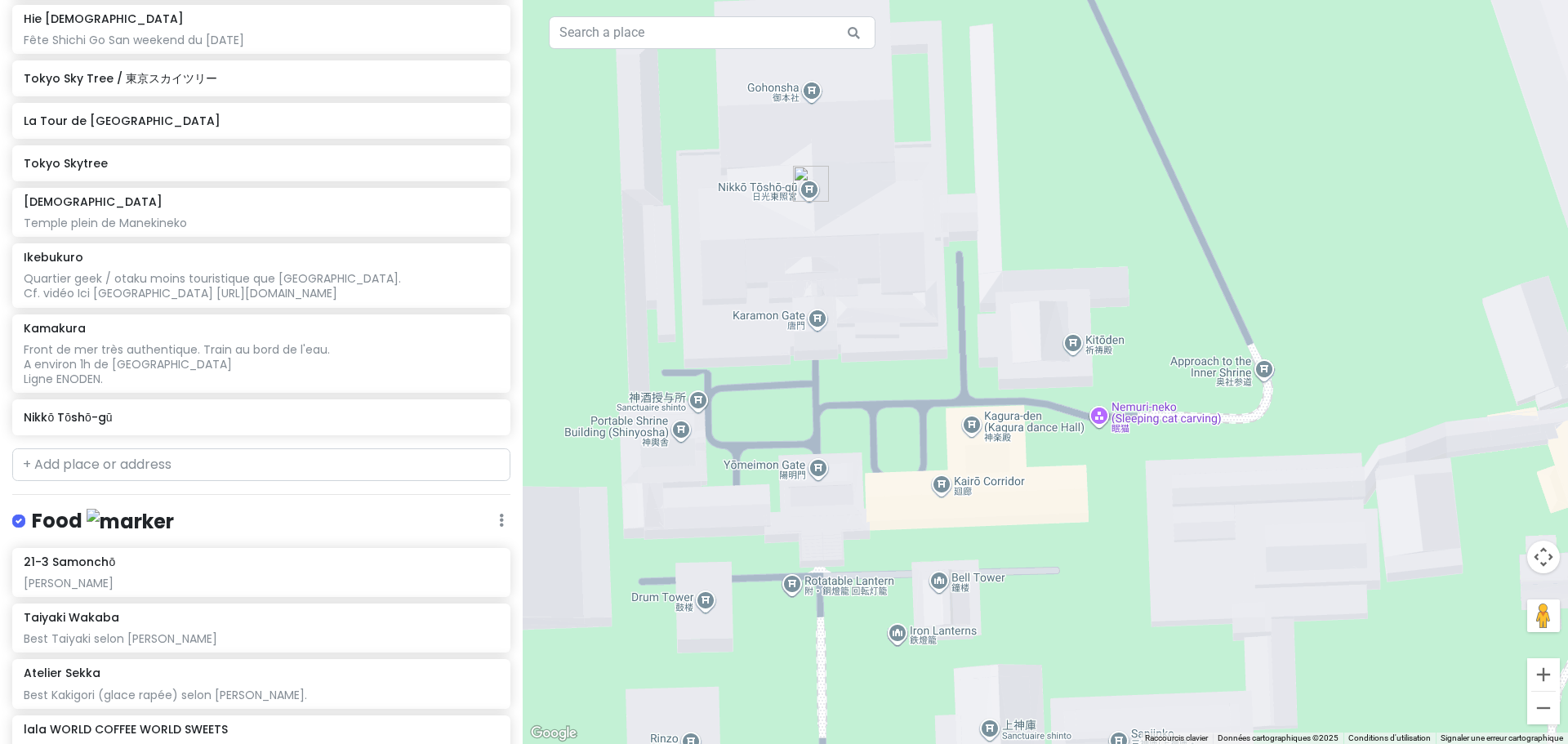
drag, startPoint x: 797, startPoint y: 587, endPoint x: 836, endPoint y: 321, distance: 268.8
click at [836, 321] on div "Pour naviguer, appuyez sur les touches fléchées." at bounding box center [1045, 372] width 1045 height 744
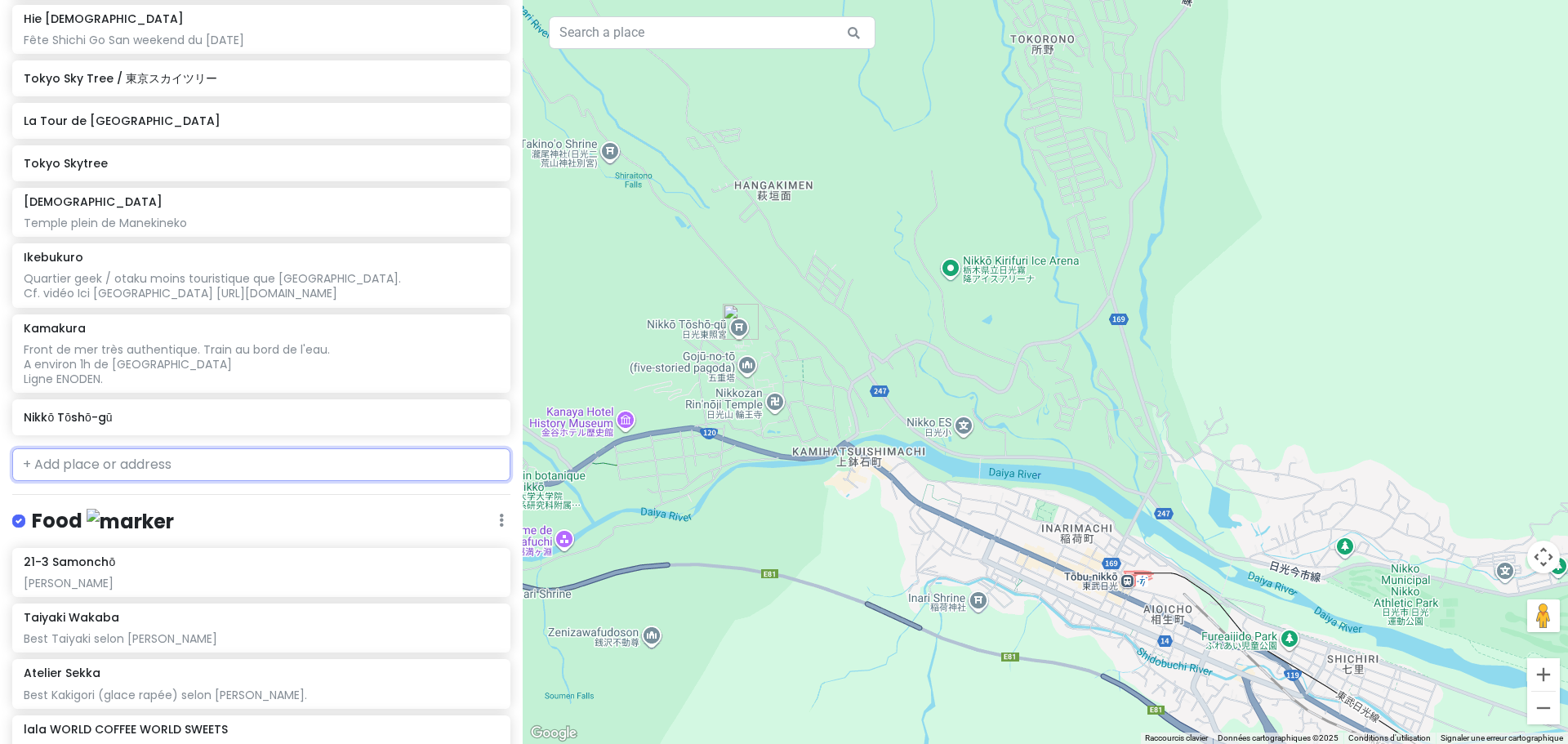
click at [116, 466] on input "text" at bounding box center [261, 465] width 499 height 33
paste input "Rinnoji"
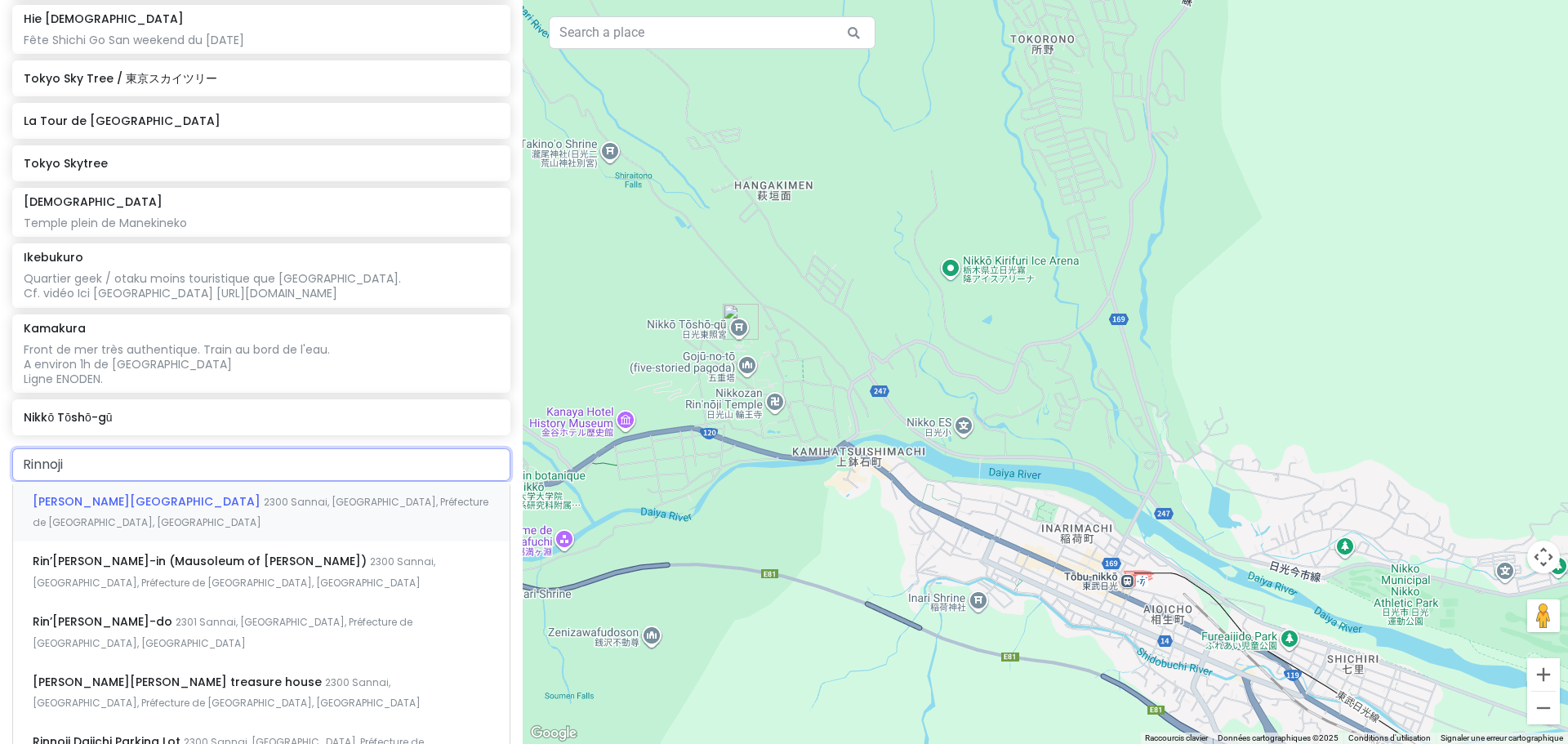
click at [250, 504] on span "2300 Sannai, [GEOGRAPHIC_DATA], Préfecture de [GEOGRAPHIC_DATA], [GEOGRAPHIC_DA…" at bounding box center [260, 512] width 455 height 35
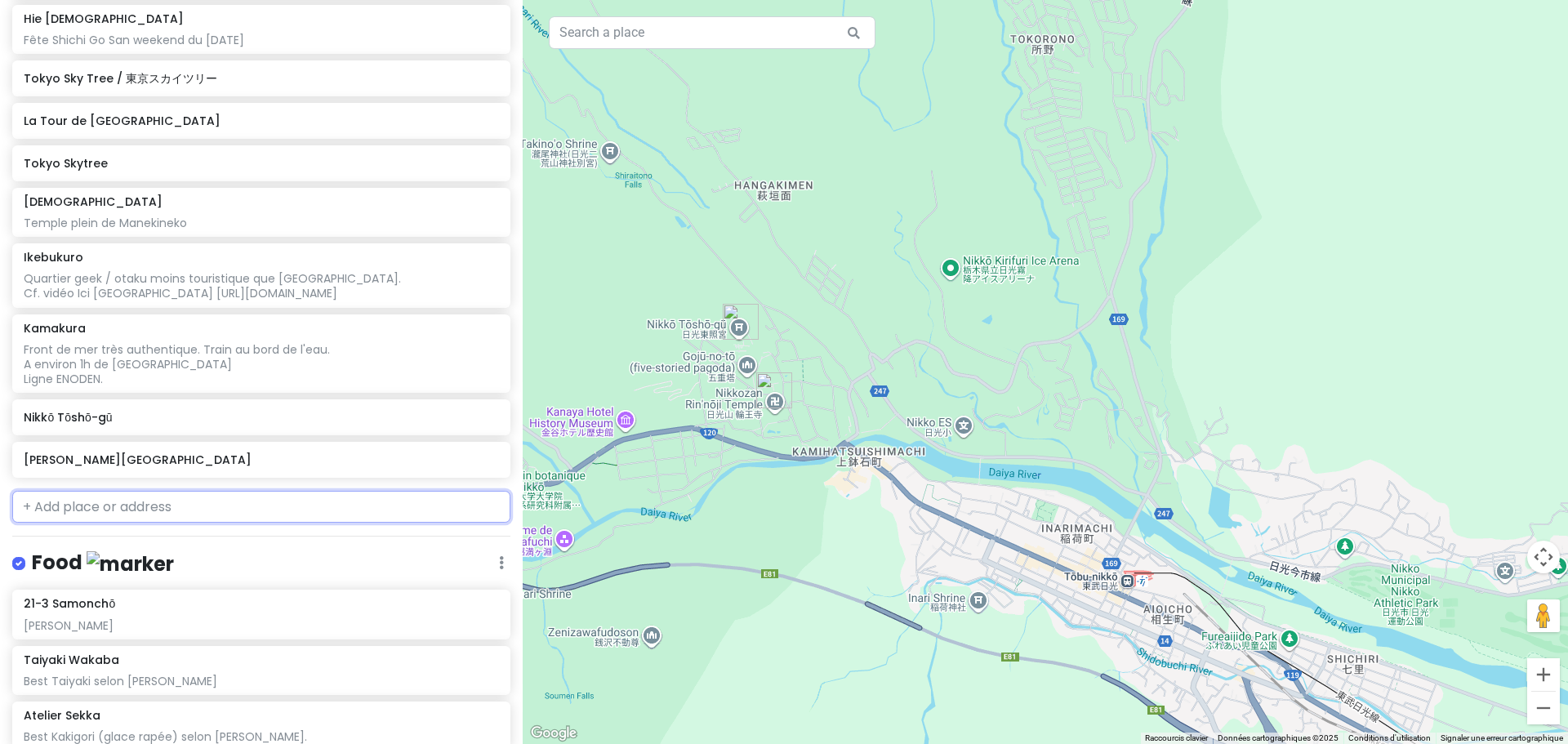
scroll to position [1329, 0]
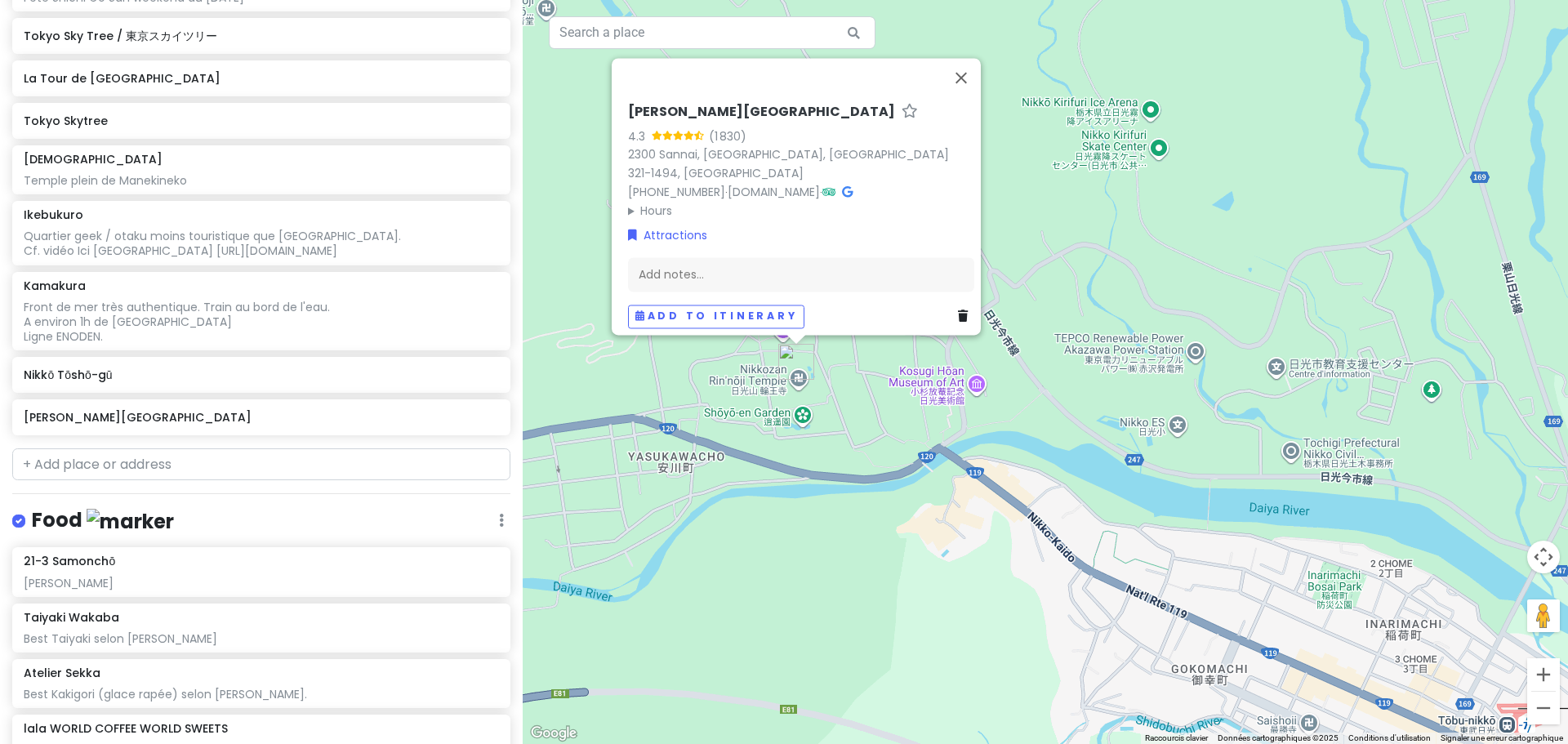
click at [785, 446] on div "Pour naviguer, appuyez sur les touches fléchées. [PERSON_NAME][GEOGRAPHIC_DATA]…" at bounding box center [1045, 372] width 1045 height 744
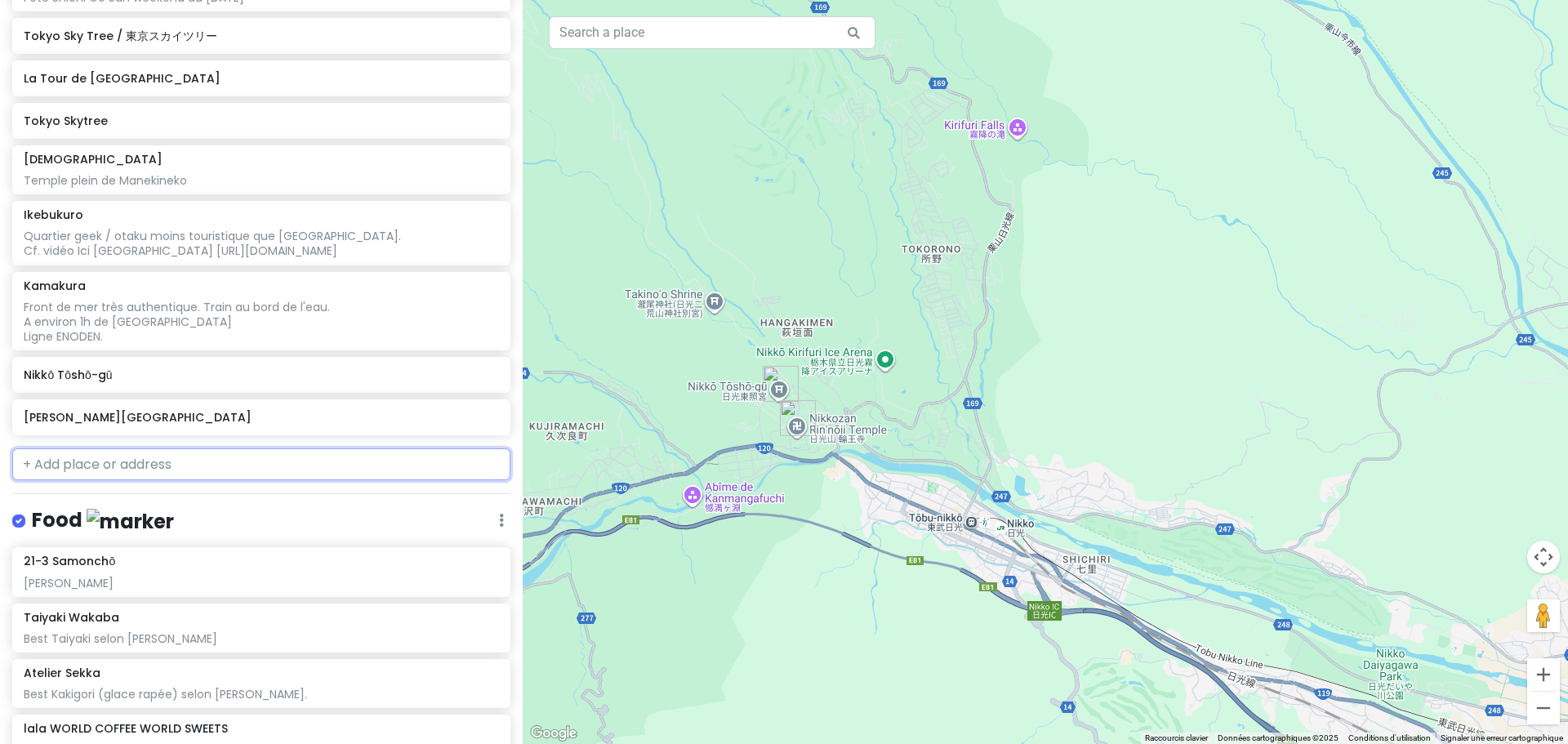
click at [181, 460] on input "text" at bounding box center [261, 465] width 499 height 33
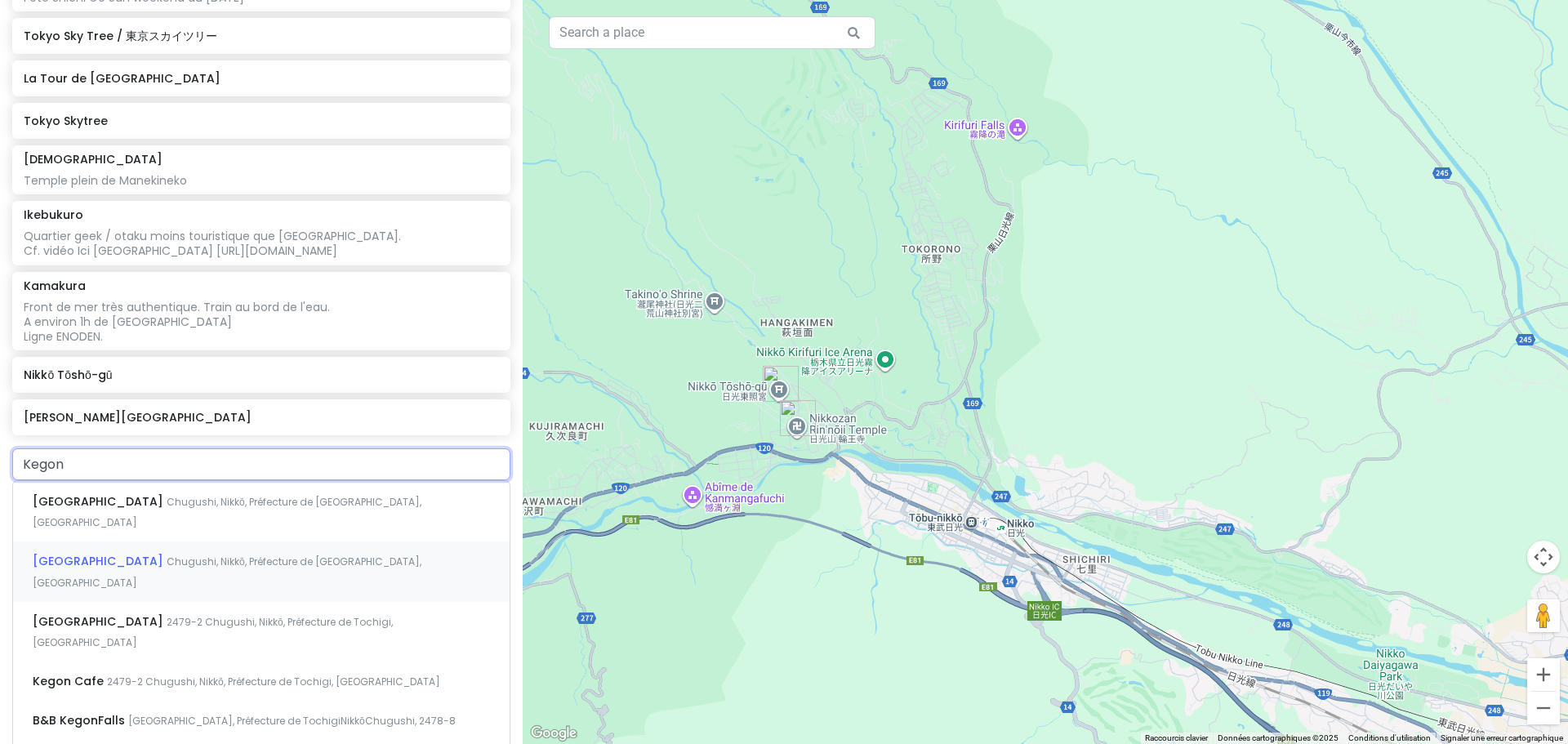
click at [281, 554] on span "Chugushi, Nikkō, Préfecture de [GEOGRAPHIC_DATA], [GEOGRAPHIC_DATA]" at bounding box center [227, 572] width 389 height 35
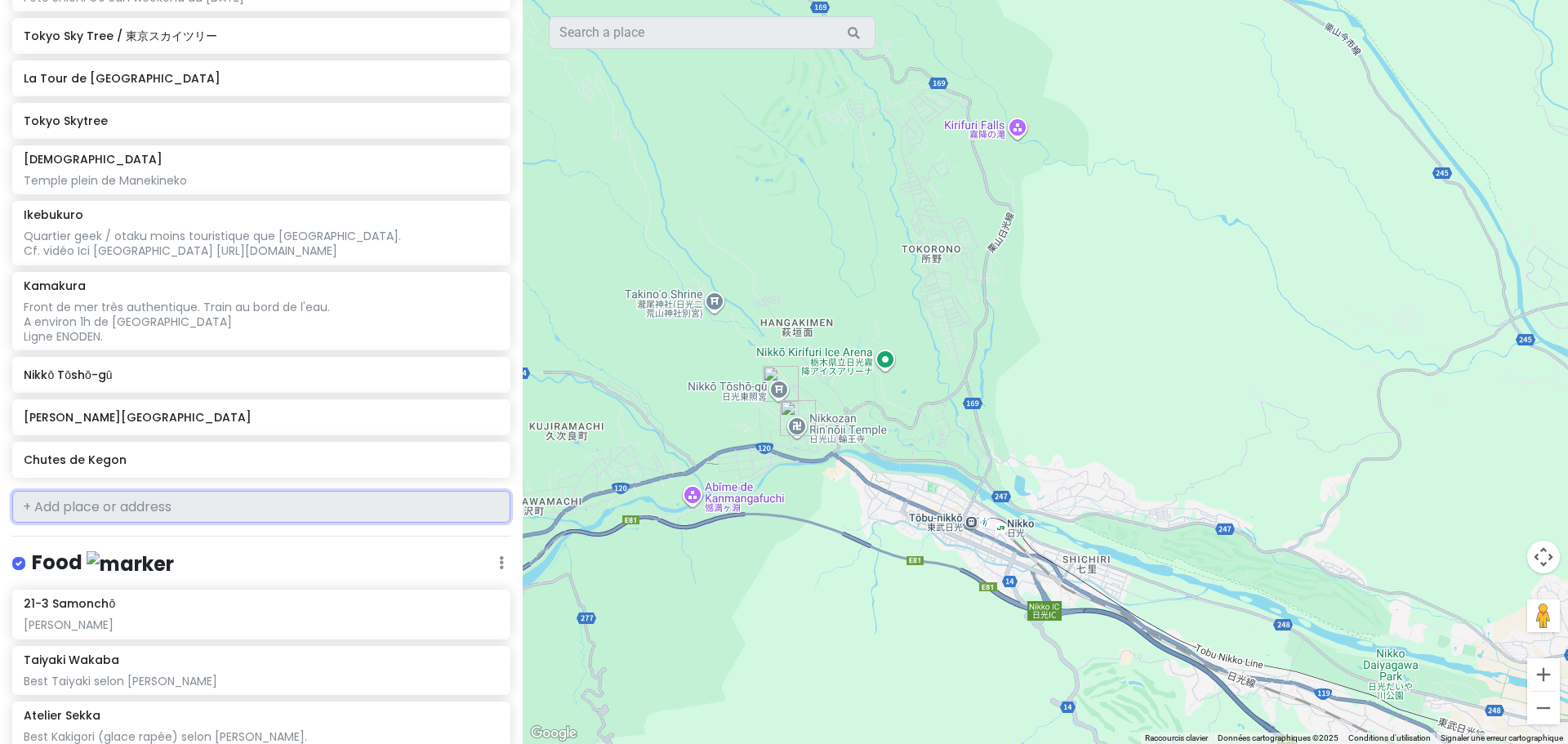
scroll to position [1371, 0]
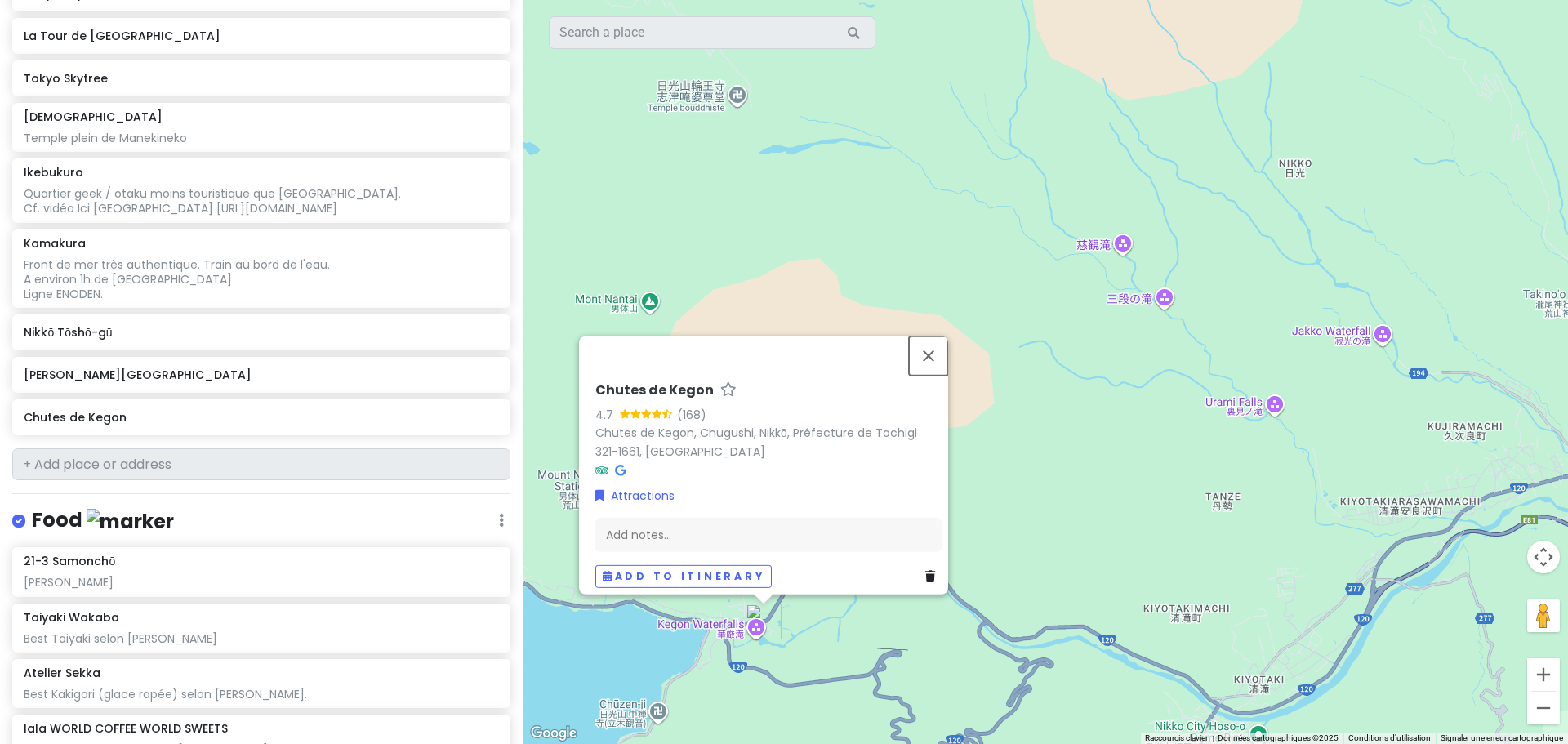
click at [943, 346] on button "Fermer" at bounding box center [928, 354] width 39 height 39
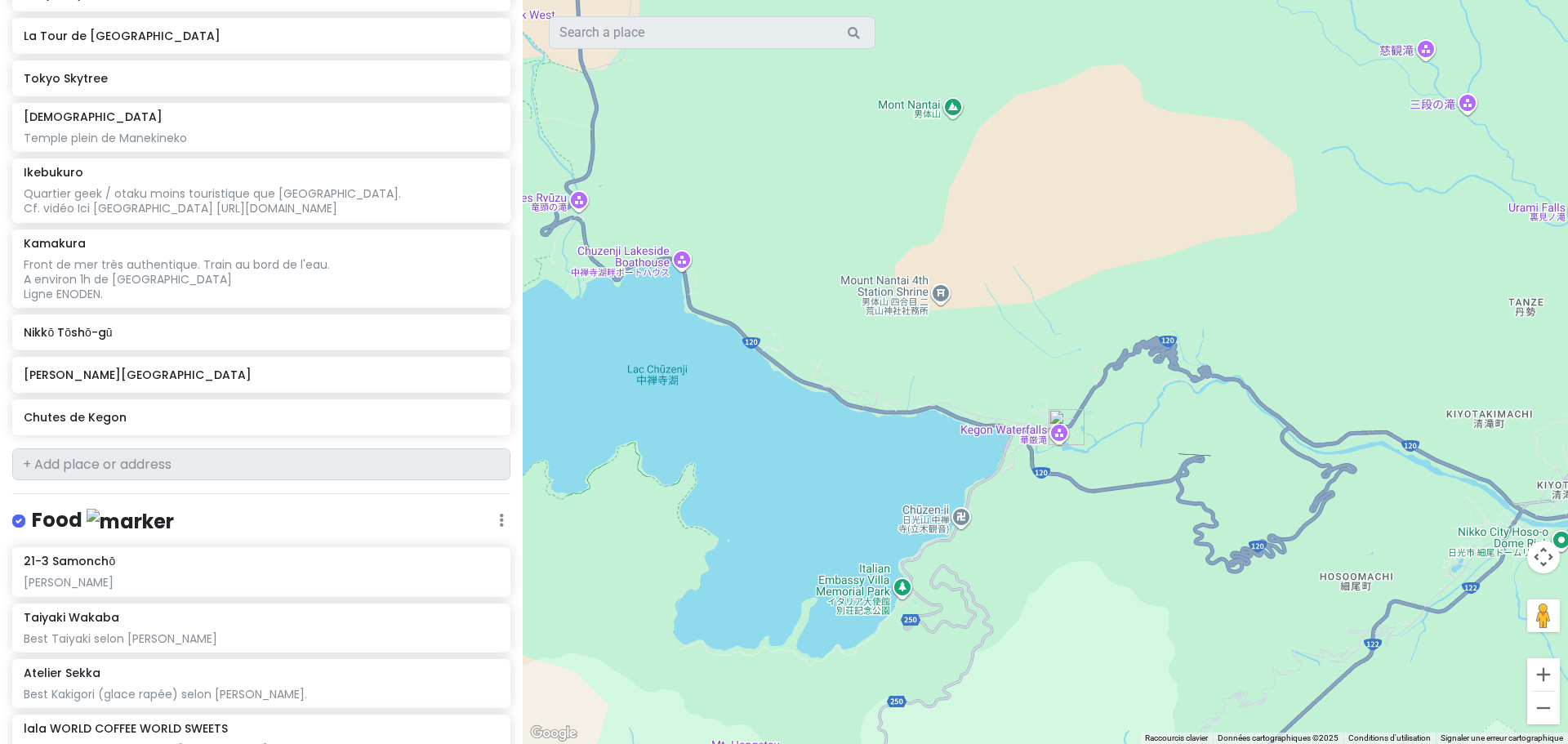
drag, startPoint x: 754, startPoint y: 518, endPoint x: 1062, endPoint y: 319, distance: 366.7
click at [1062, 319] on div "Pour naviguer, appuyez sur les touches fléchées." at bounding box center [1045, 372] width 1045 height 744
click at [97, 463] on input "text" at bounding box center [261, 465] width 499 height 33
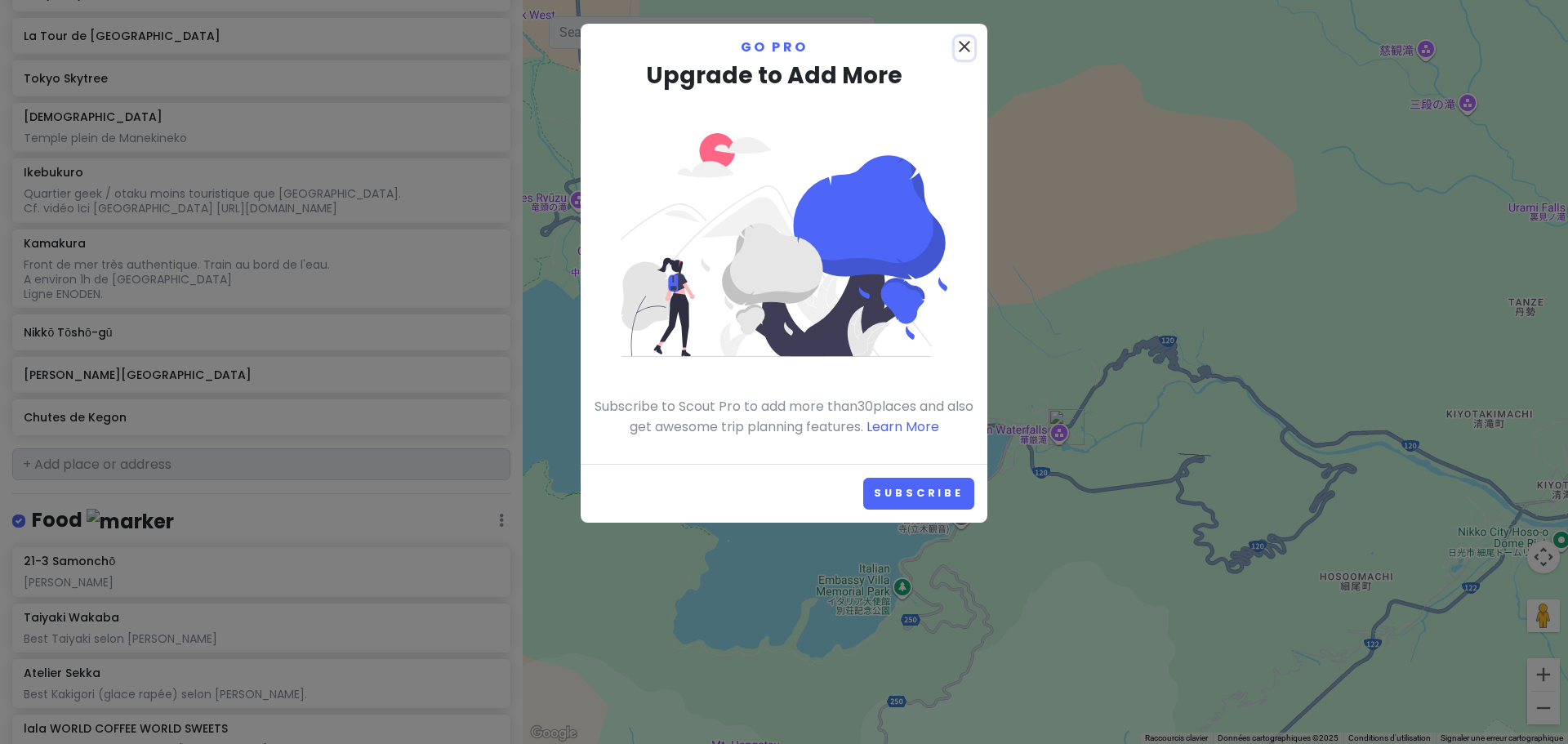
click at [964, 47] on icon "close" at bounding box center [964, 47] width 20 height 20
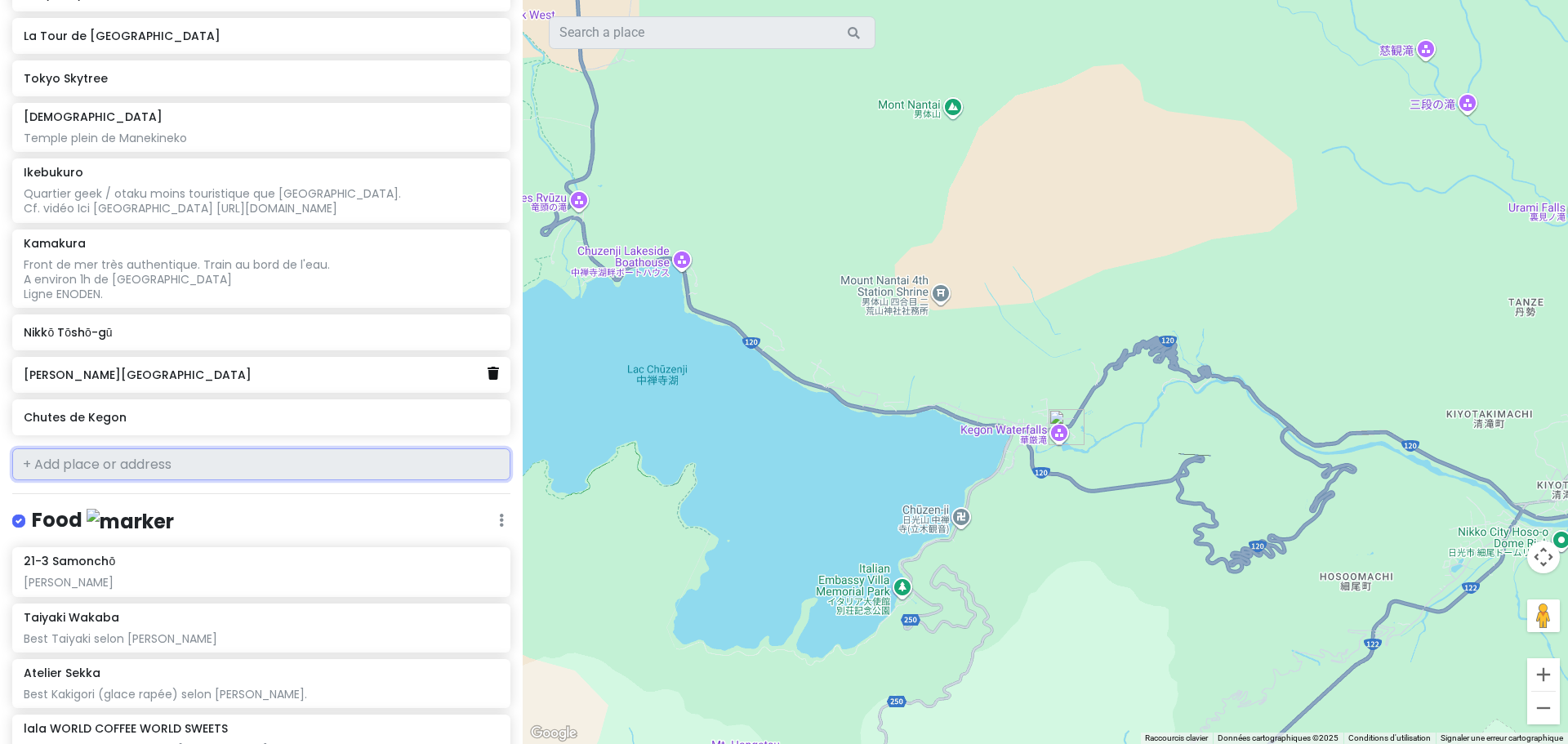
click at [487, 376] on icon at bounding box center [492, 372] width 11 height 13
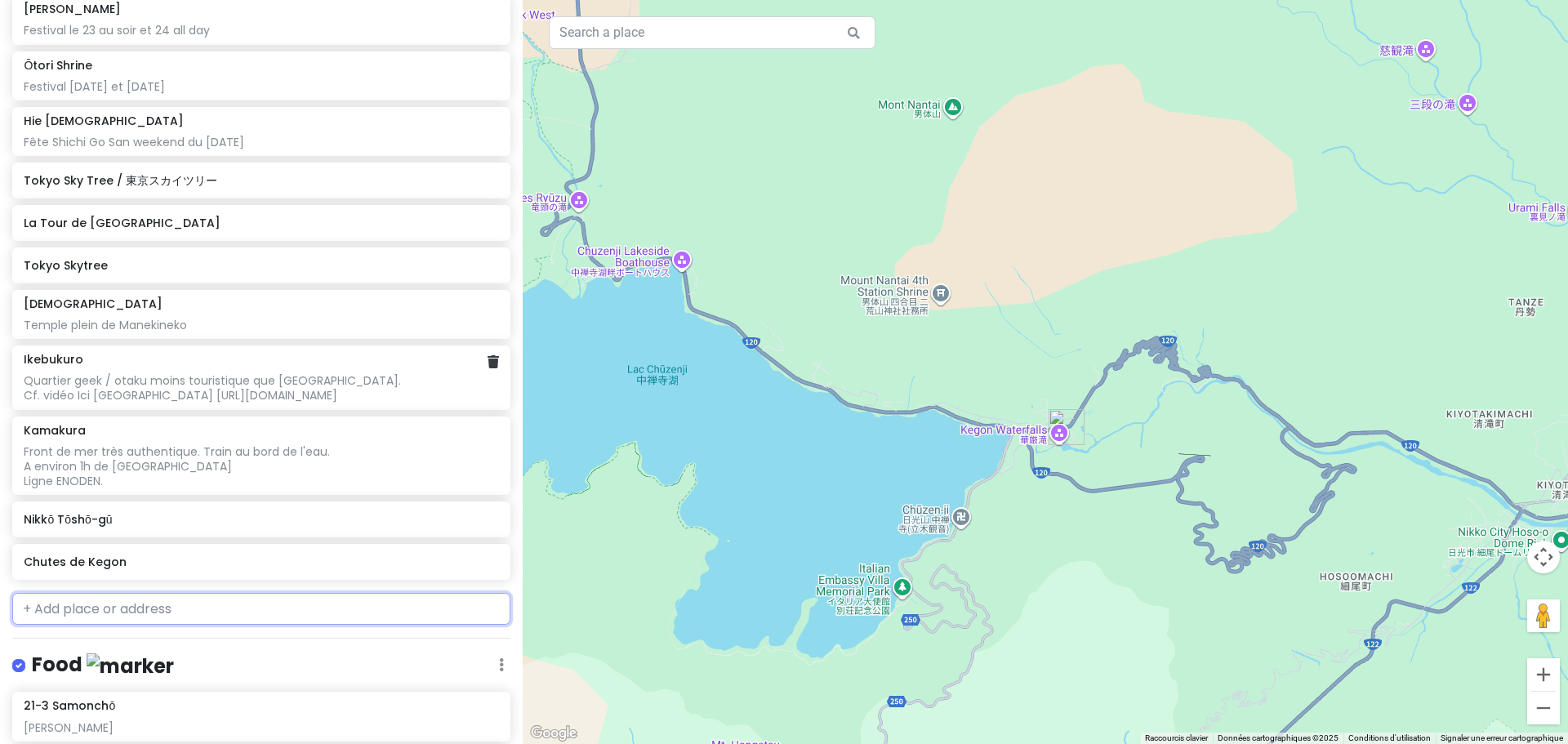
scroll to position [1165, 0]
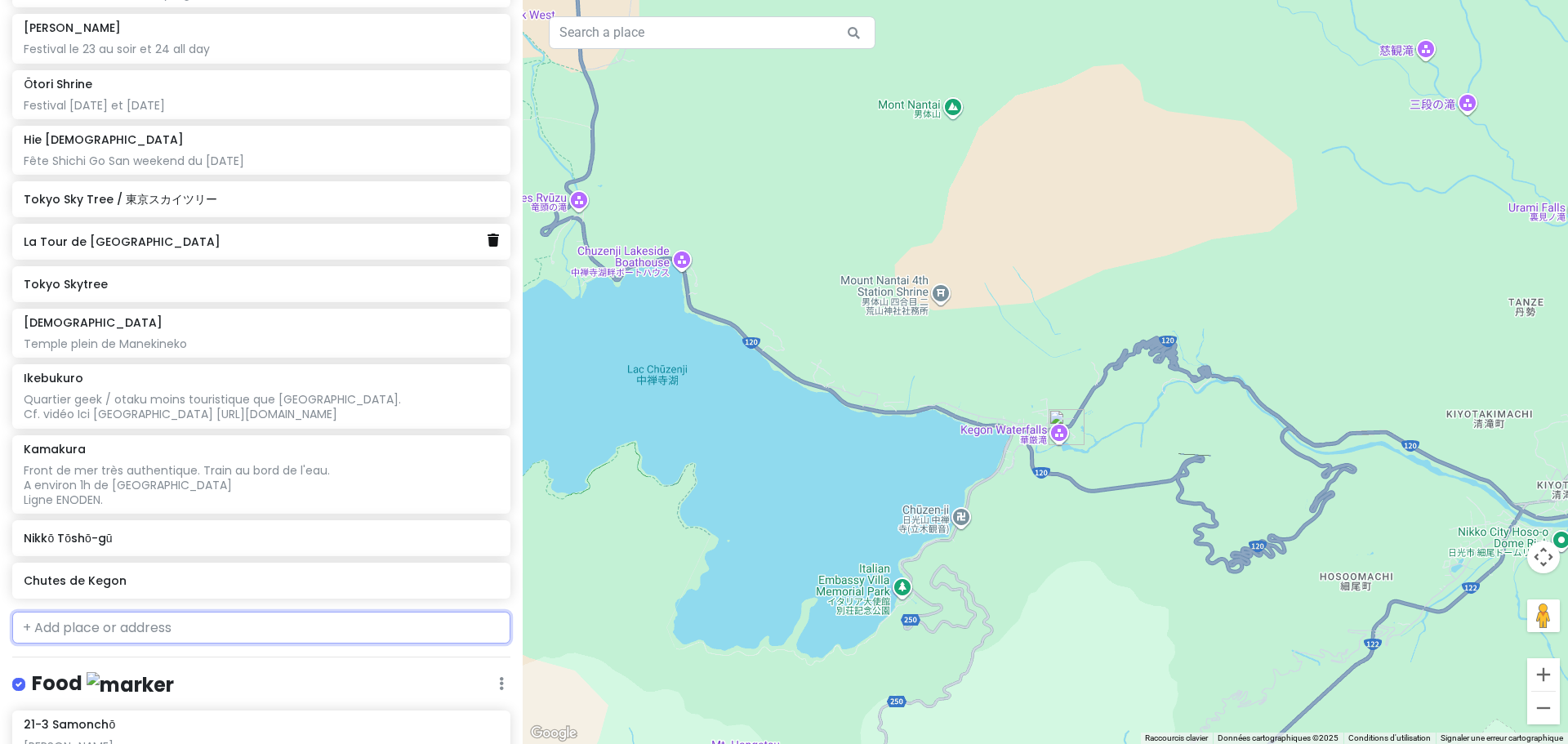
click at [487, 239] on icon at bounding box center [492, 240] width 11 height 13
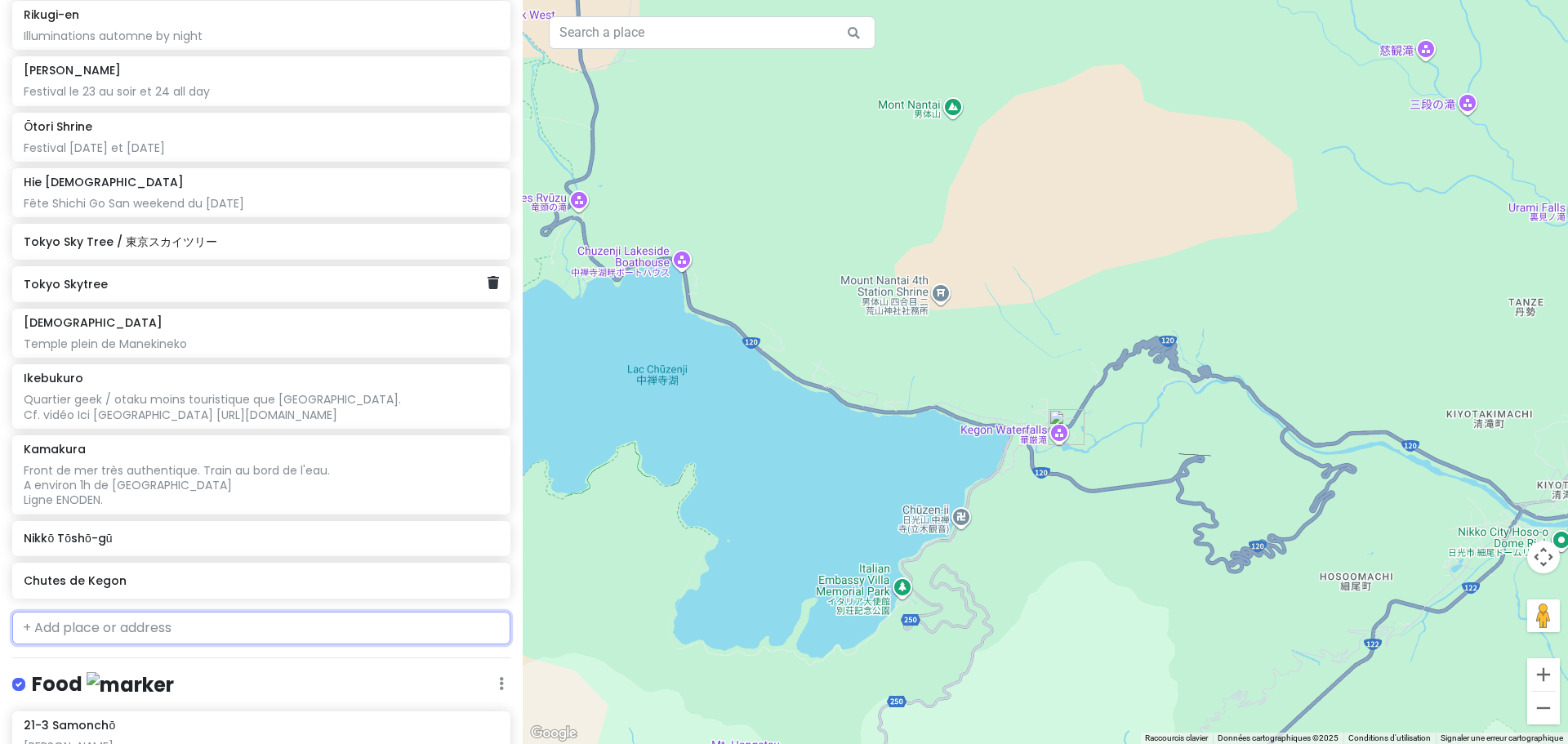
click at [487, 279] on icon at bounding box center [492, 282] width 11 height 13
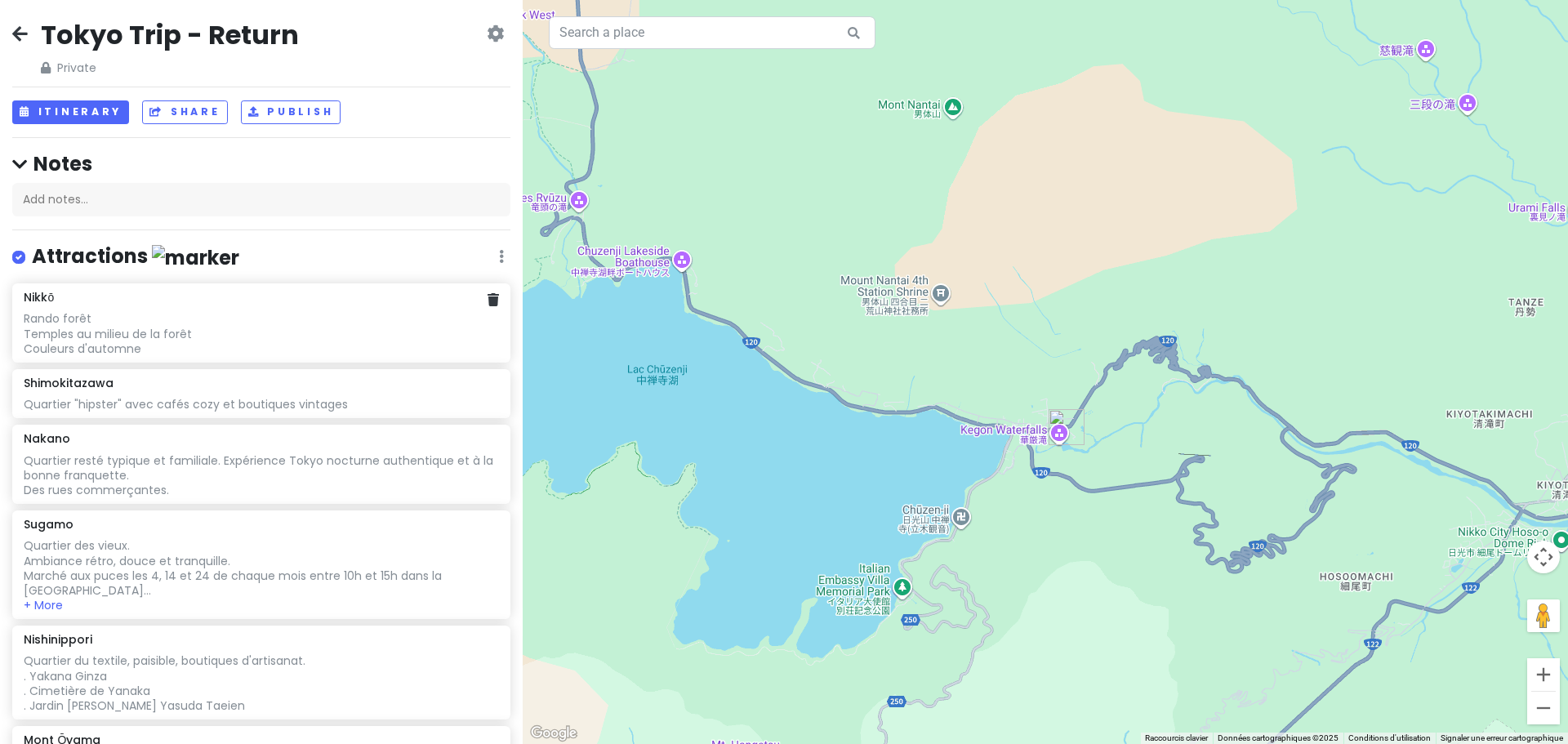
scroll to position [0, 0]
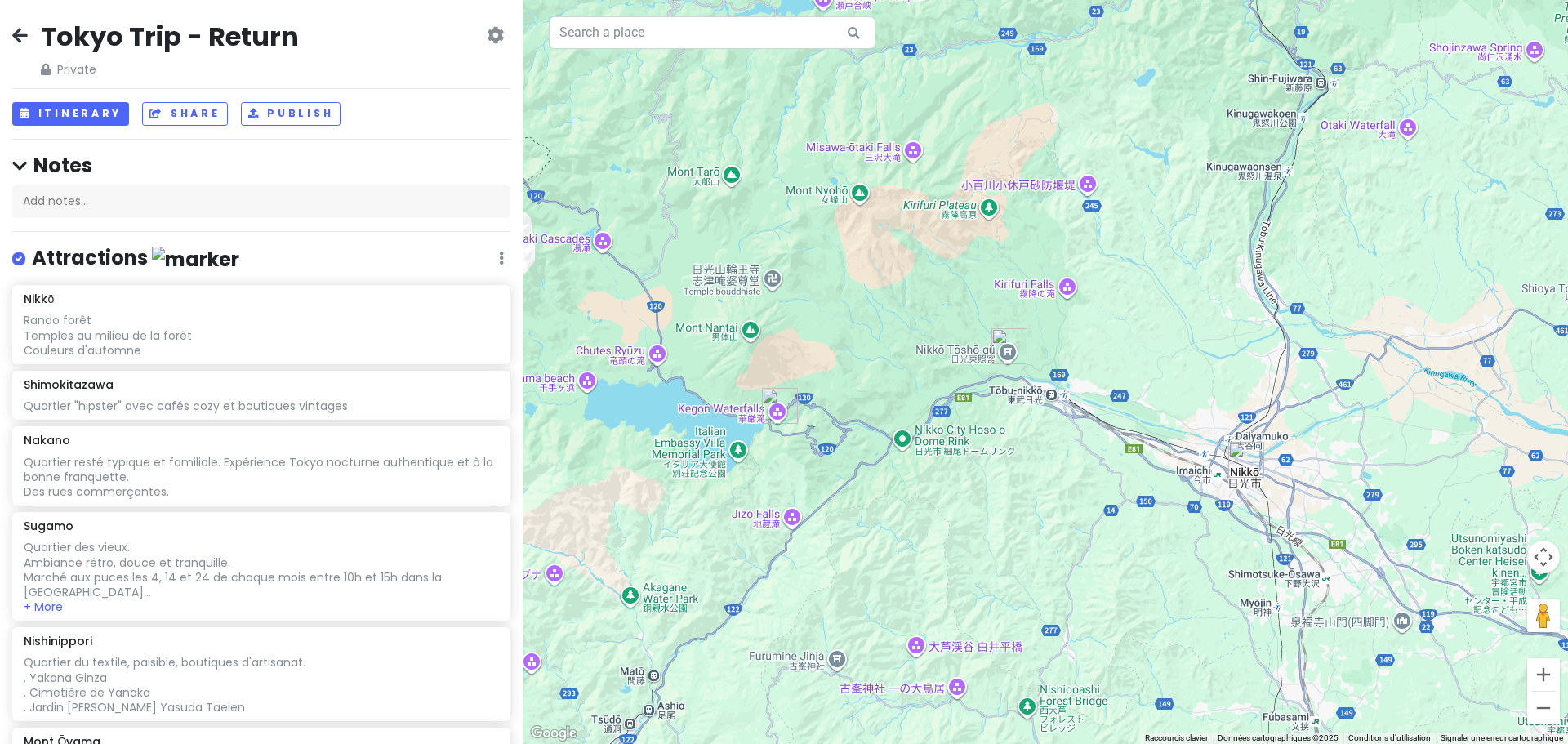
drag, startPoint x: 1292, startPoint y: 561, endPoint x: 750, endPoint y: 488, distance: 546.9
click at [750, 488] on div "Pour naviguer, appuyez sur les touches fléchées." at bounding box center [1045, 372] width 1045 height 744
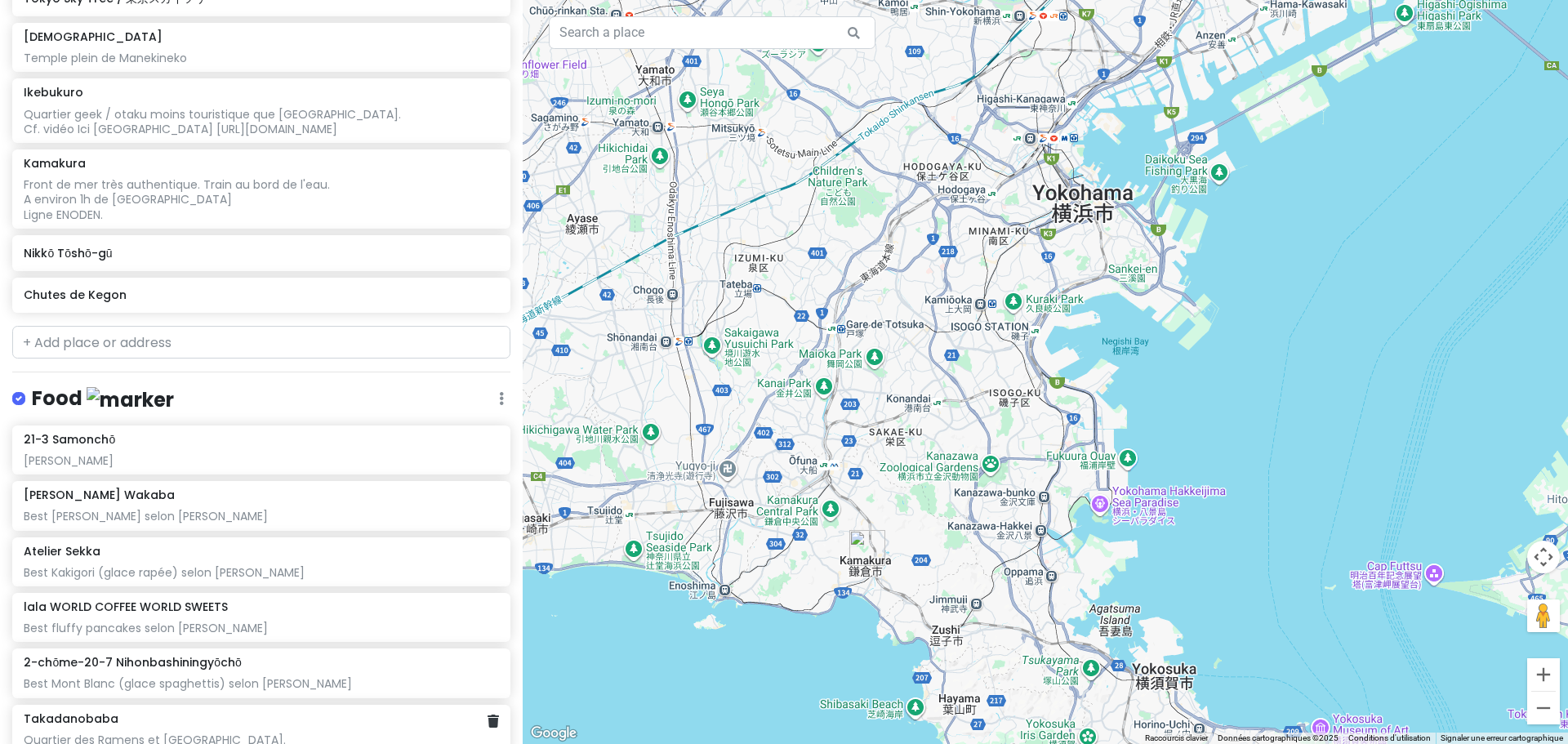
scroll to position [1244, 0]
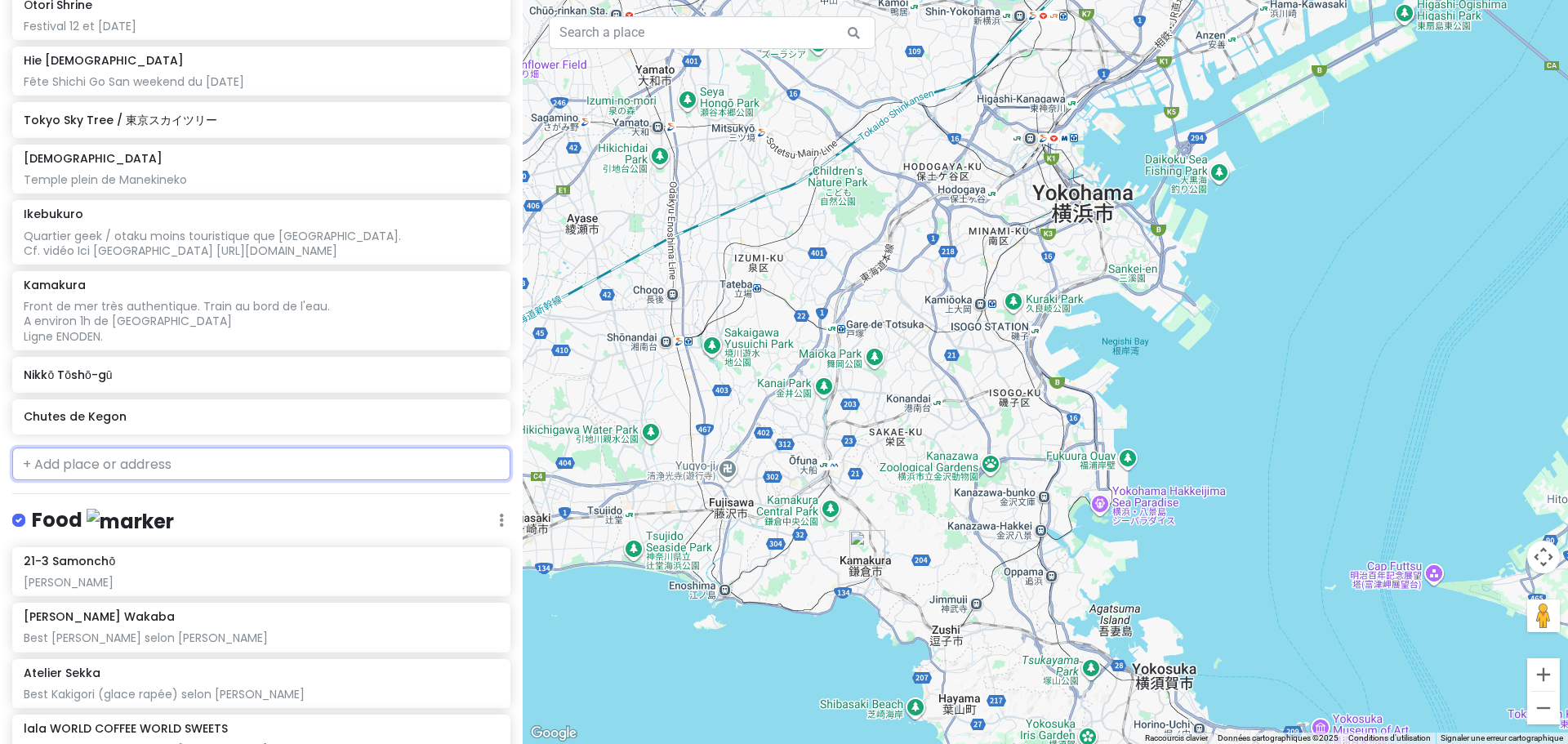
click at [76, 462] on input "text" at bounding box center [261, 464] width 499 height 33
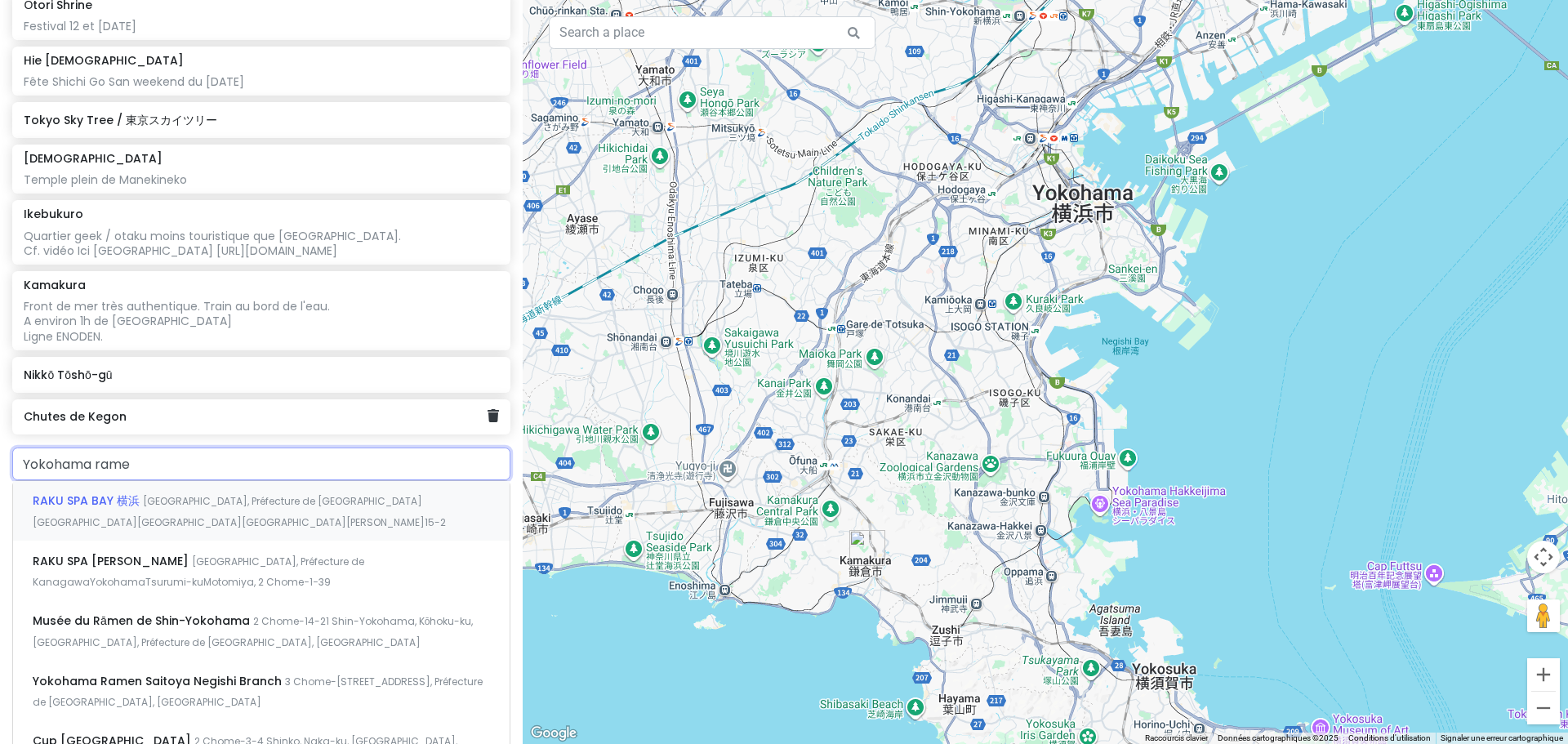
type input "Yokohama ramen"
click at [361, 517] on div "Musée du Rāmen de Shin-Yokohama 2 Chome-14-21 Shin-Yokohama, Kōhoku-ku, Yokoham…" at bounding box center [261, 511] width 497 height 60
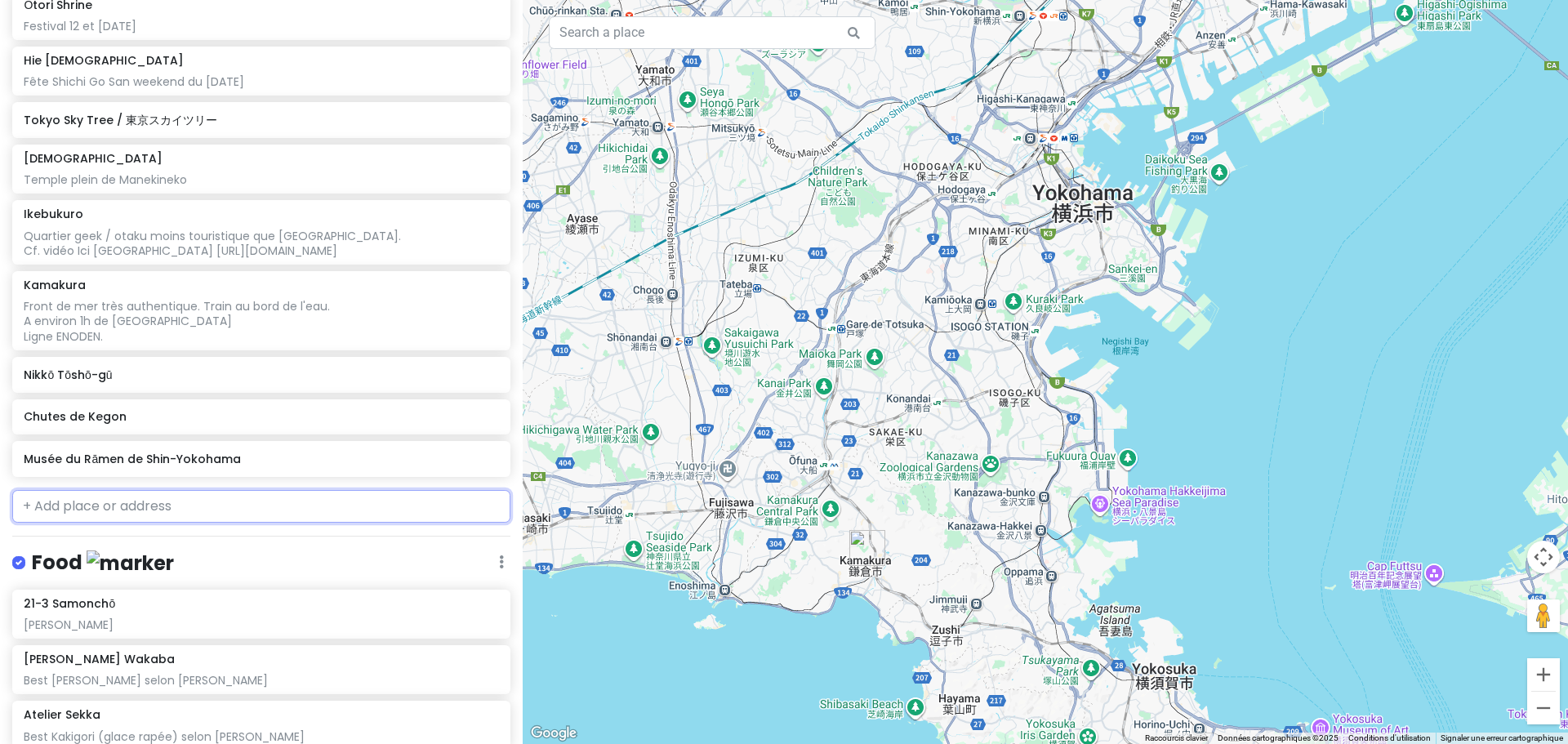
scroll to position [1285, 0]
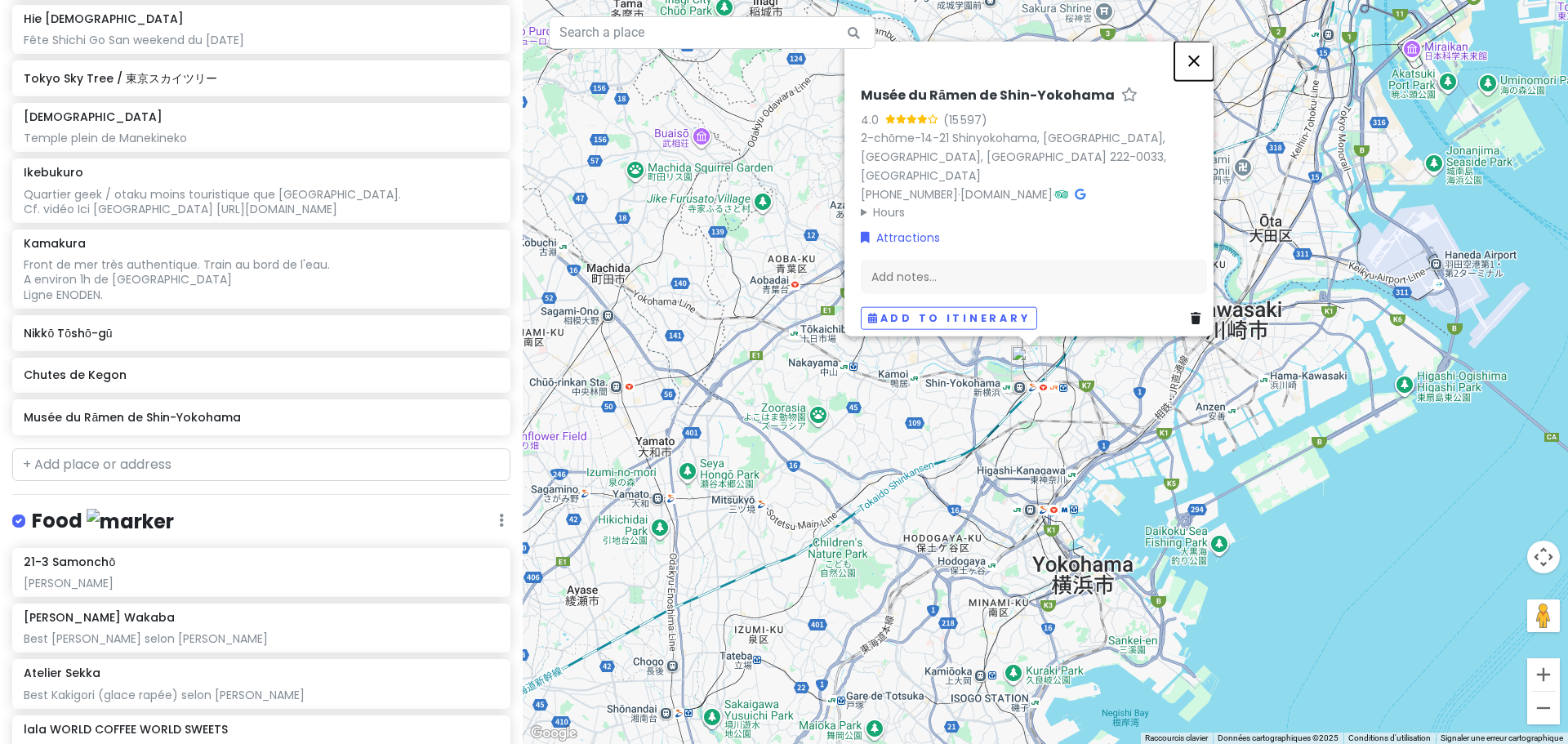
click at [1202, 66] on button "Fermer" at bounding box center [1194, 59] width 39 height 39
